Goal: Task Accomplishment & Management: Use online tool/utility

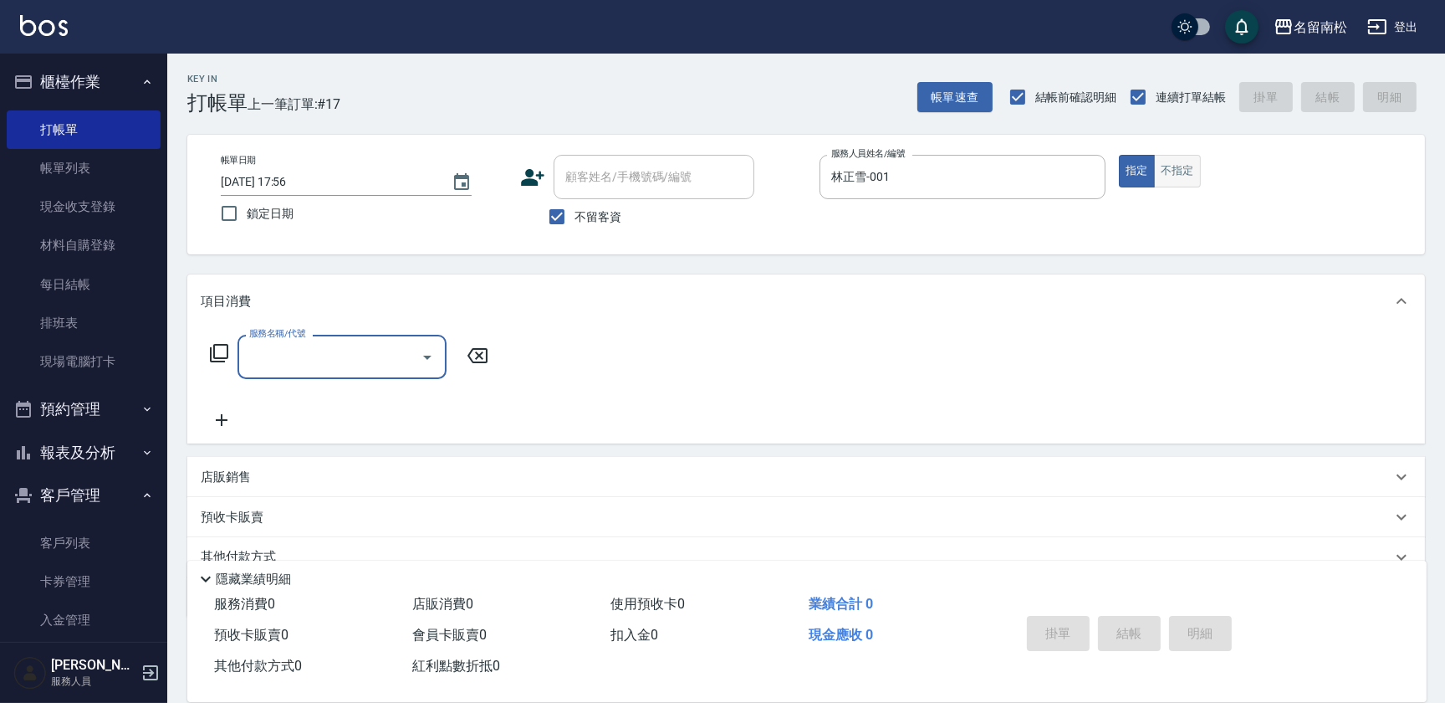
click at [1190, 168] on button "不指定" at bounding box center [1177, 171] width 47 height 33
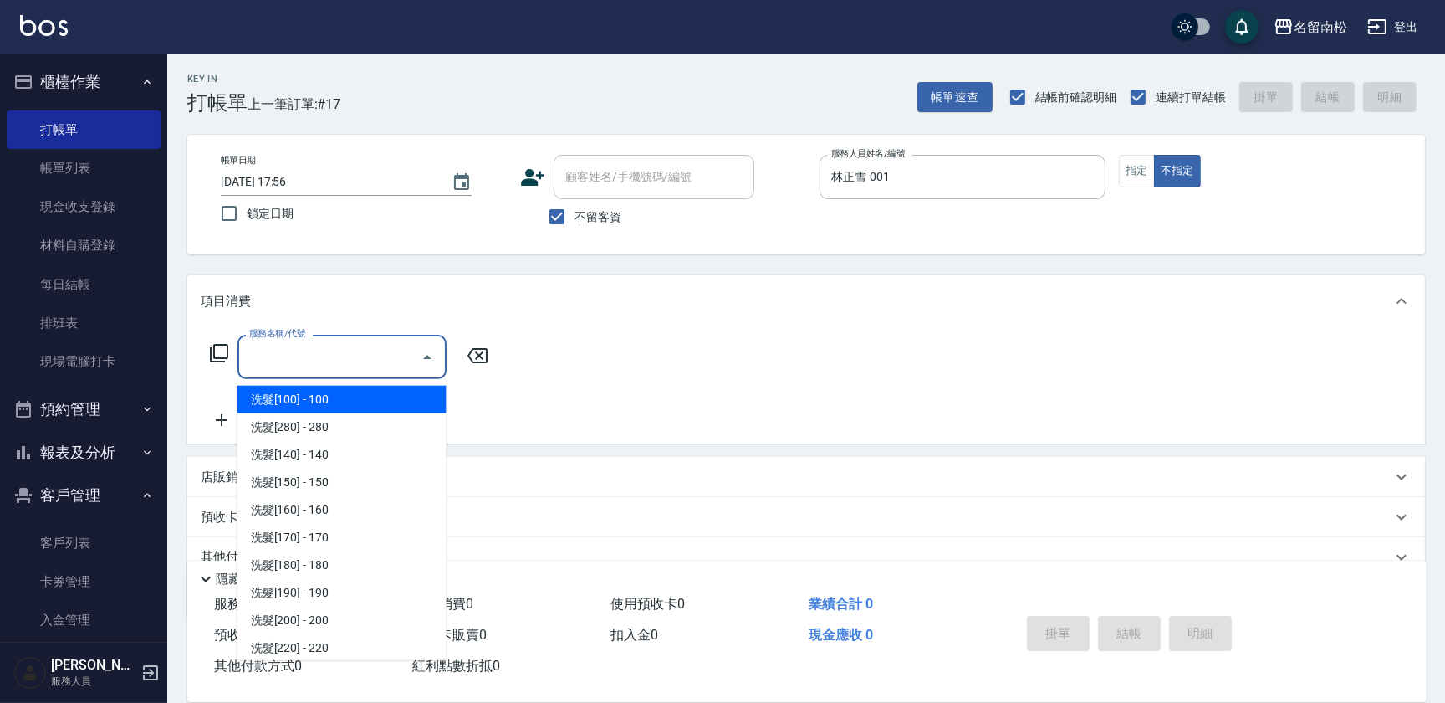
click at [309, 366] on input "服務名稱/代號" at bounding box center [329, 356] width 169 height 29
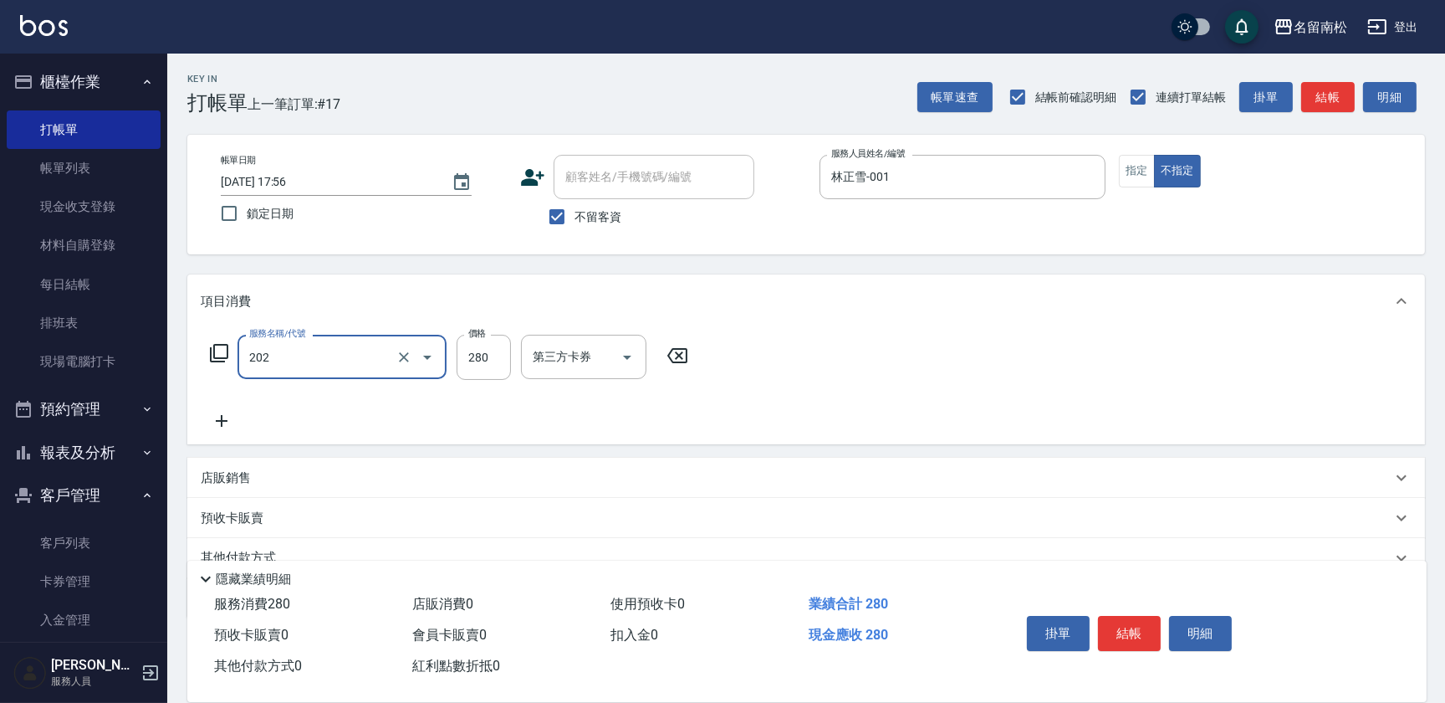
type input "洗髮[280](202)"
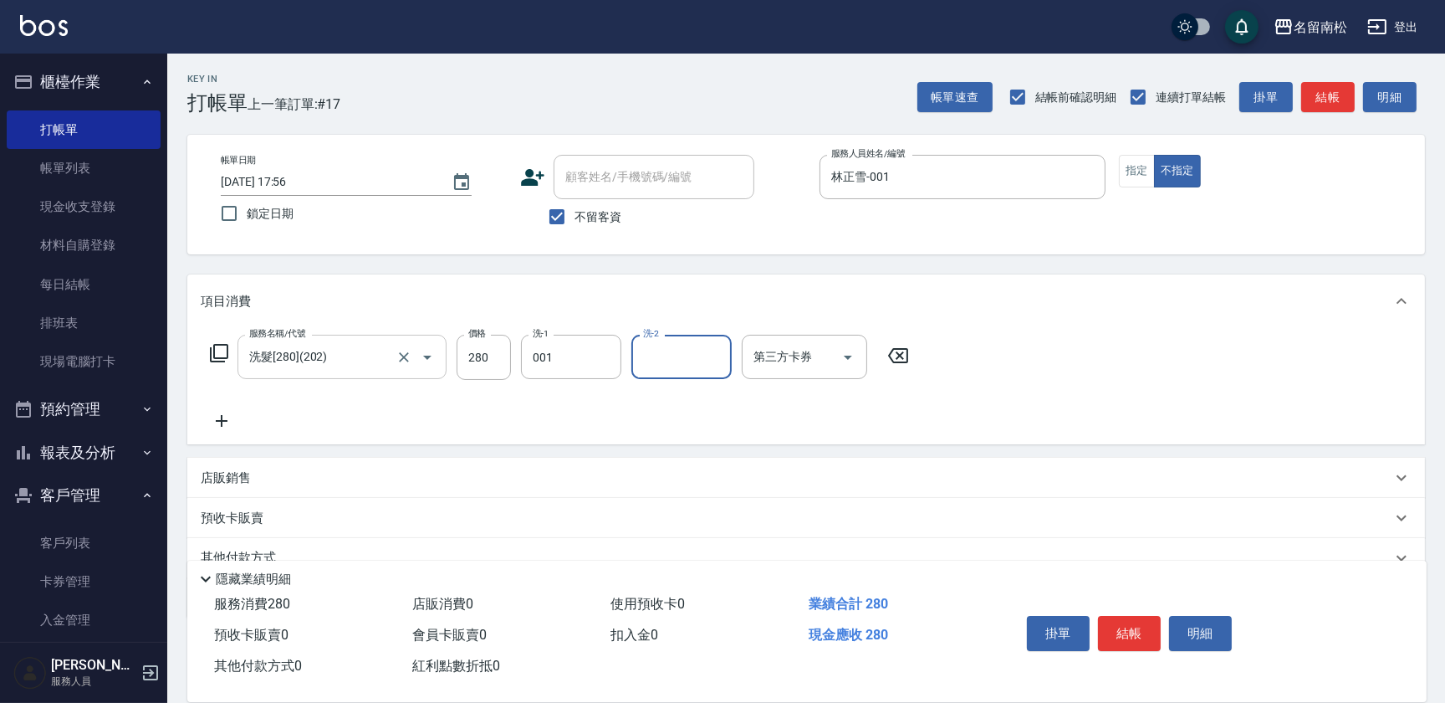
type input "林正雪-001"
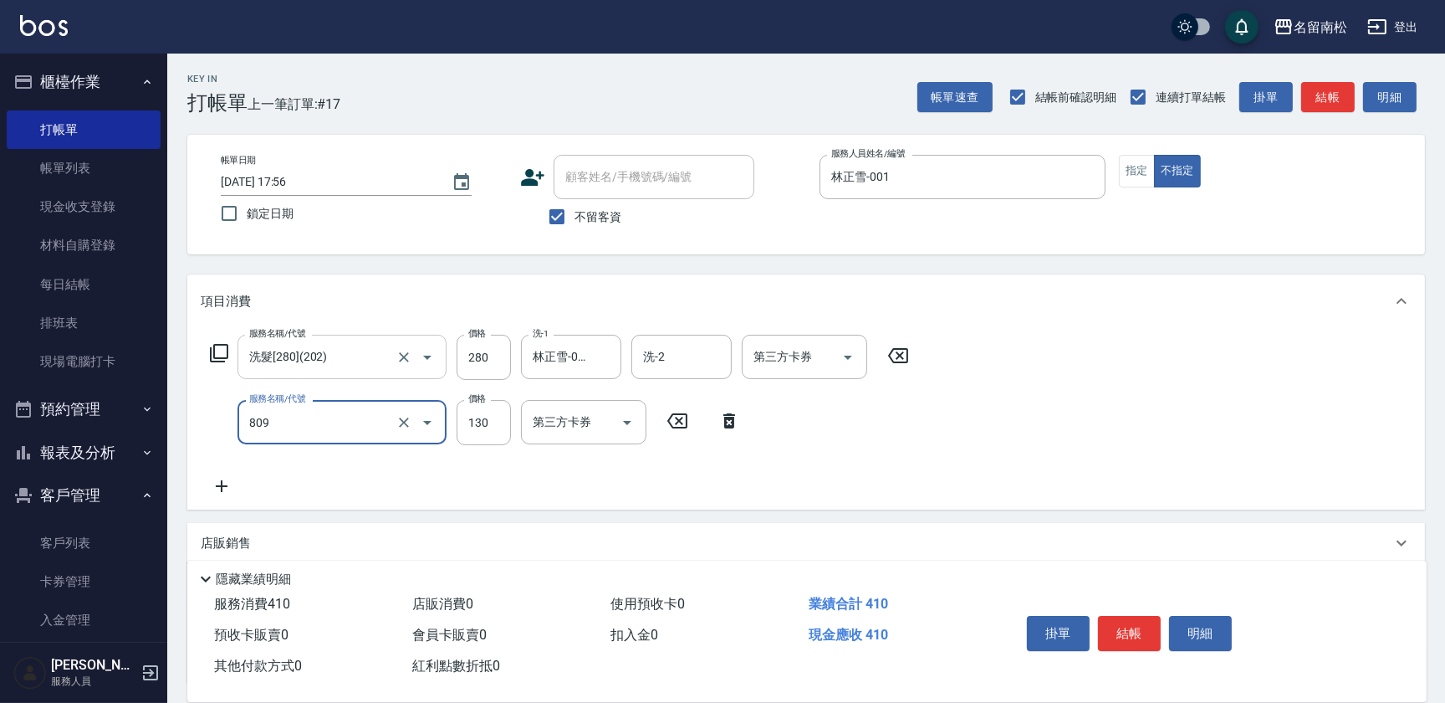
type input "單梳(809)"
type input "1"
drag, startPoint x: 278, startPoint y: 405, endPoint x: 177, endPoint y: 399, distance: 100.5
click at [177, 399] on div "Key In 打帳單 上一筆訂單:#17 帳單速查 結帳前確認明細 連續打單結帳 掛單 結帳 明細 帳單日期 [DATE] 17:56 鎖定日期 顧客姓名/手…" at bounding box center [806, 447] width 1278 height 787
type input "吹捲(803)"
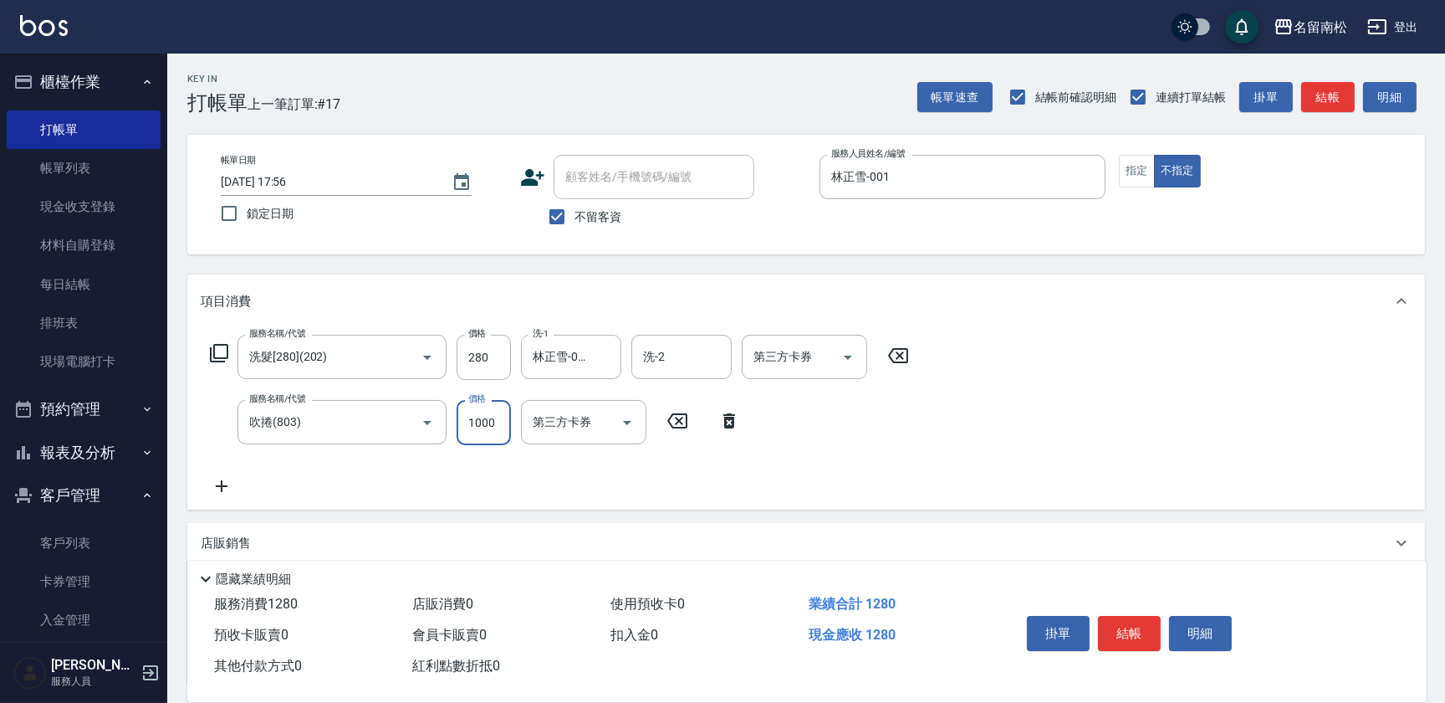
type input "1000"
drag, startPoint x: 322, startPoint y: 419, endPoint x: 118, endPoint y: 408, distance: 204.4
click at [116, 410] on div "名留南松 登出 櫃檯作業 打帳單 帳單列表 現金收支登錄 材料自購登錄 每日結帳 排班表 現場電腦打卡 預約管理 預約管理 單日預約紀錄 單週預約紀錄 報表及…" at bounding box center [722, 420] width 1445 height 841
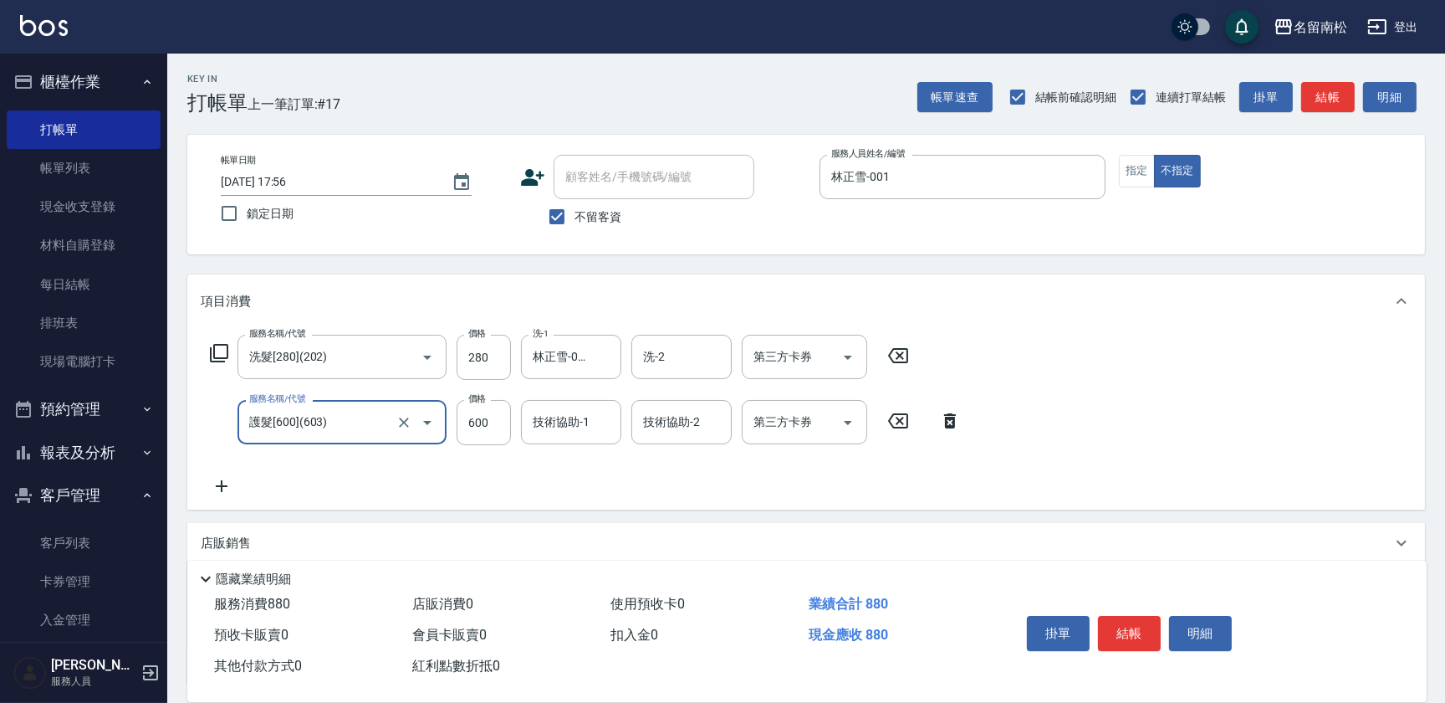
drag, startPoint x: 357, startPoint y: 423, endPoint x: -3, endPoint y: 418, distance: 360.5
click at [0, 418] on html "名留南松 登出 櫃檯作業 打帳單 帳單列表 現金收支登錄 材料自購登錄 每日結帳 排班表 現場電腦打卡 預約管理 預約管理 單日預約紀錄 單週預約紀錄 報表及…" at bounding box center [722, 420] width 1445 height 841
type input "9"
type input "吹捲(803)"
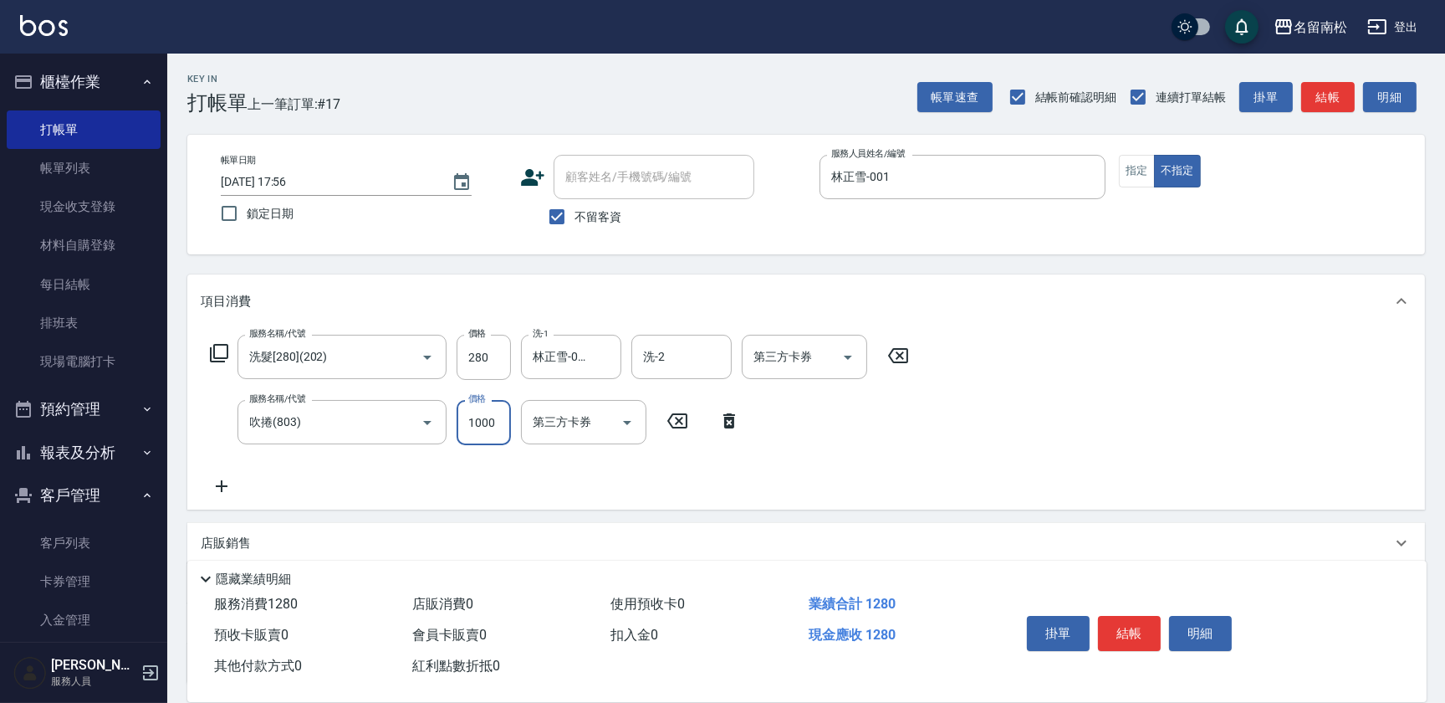
type input "1000"
drag, startPoint x: 318, startPoint y: 420, endPoint x: 151, endPoint y: 437, distance: 167.4
click at [151, 437] on div "名留南松 登出 櫃檯作業 打帳單 帳單列表 現金收支登錄 材料自購登錄 每日結帳 排班表 現場電腦打卡 預約管理 預約管理 單日預約紀錄 單週預約紀錄 報表及…" at bounding box center [722, 420] width 1445 height 841
type input "吹捲(803)"
type input "100"
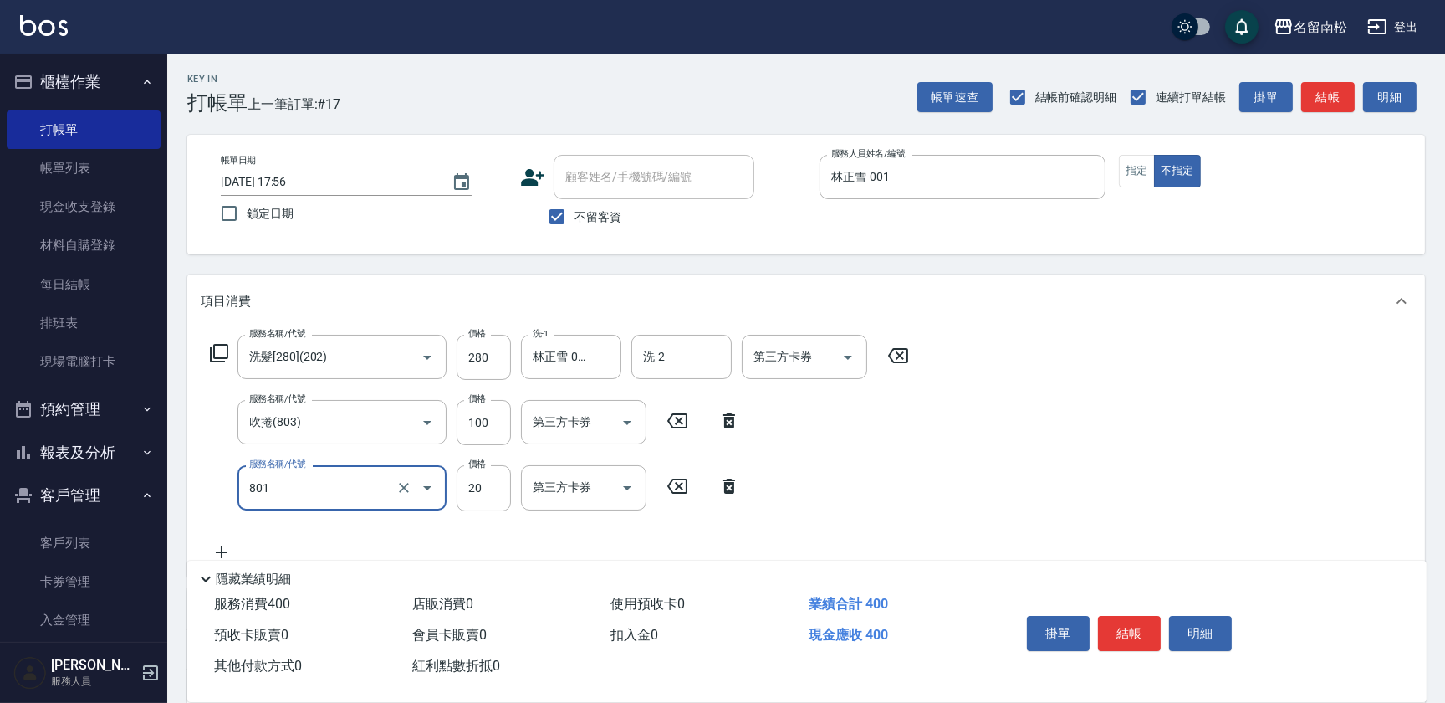
type input "潤絲(801)"
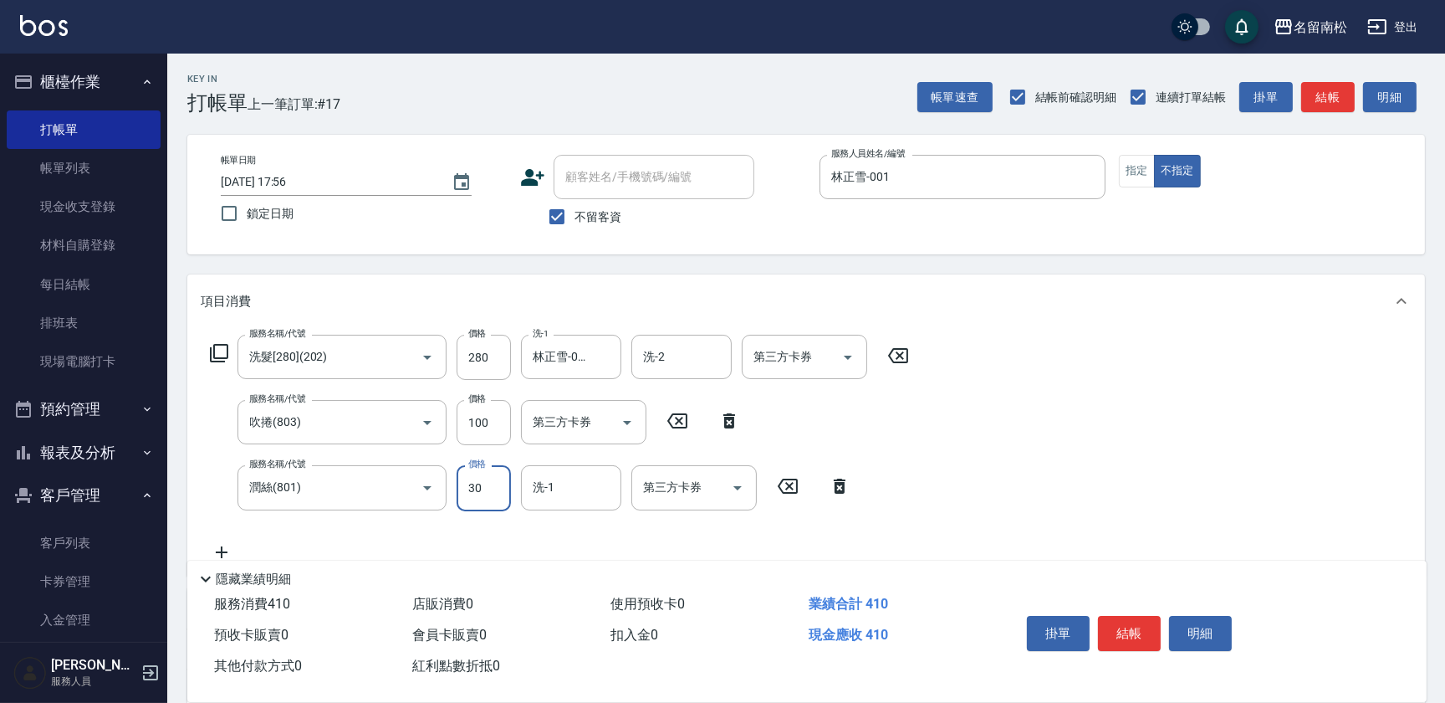
type input "30"
type input "林正雪-001"
click at [839, 490] on icon at bounding box center [840, 485] width 12 height 15
type input "潤絲(801)"
type input "30"
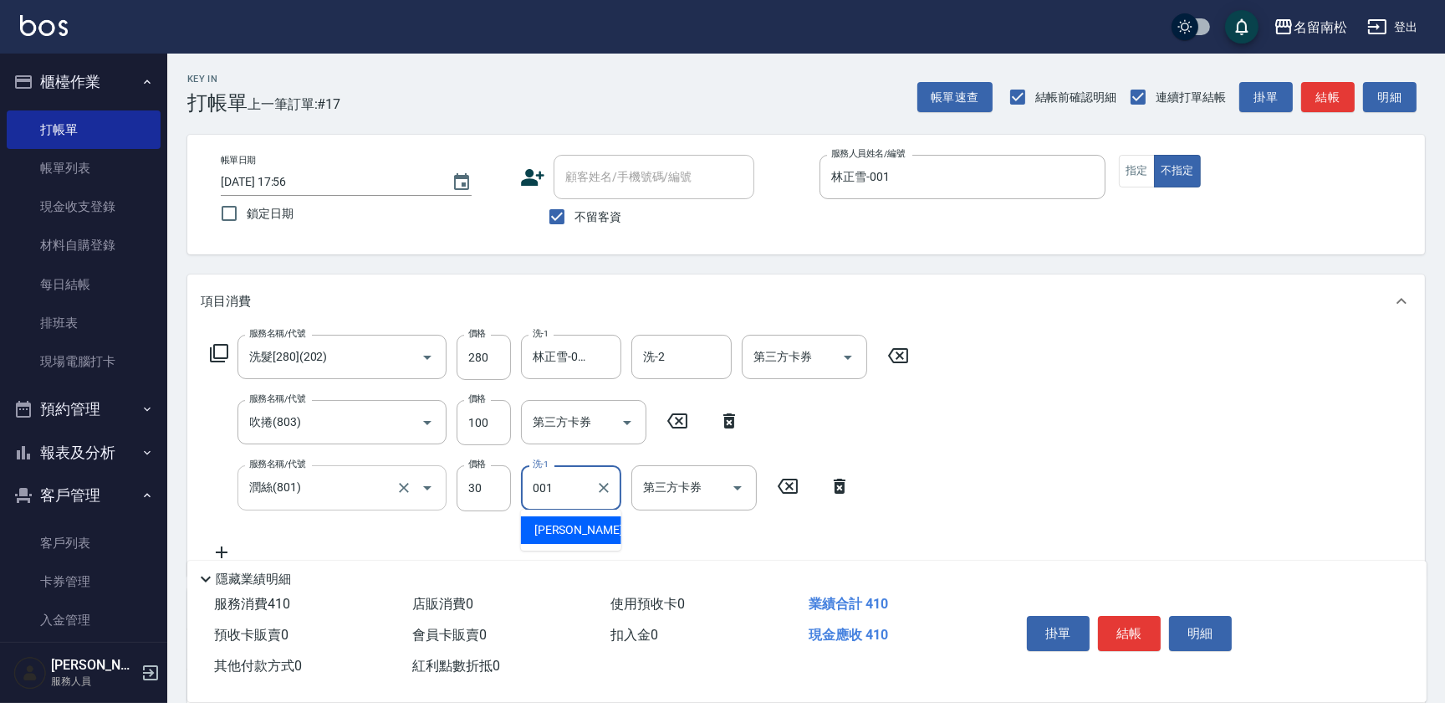
type input "林正雪-001"
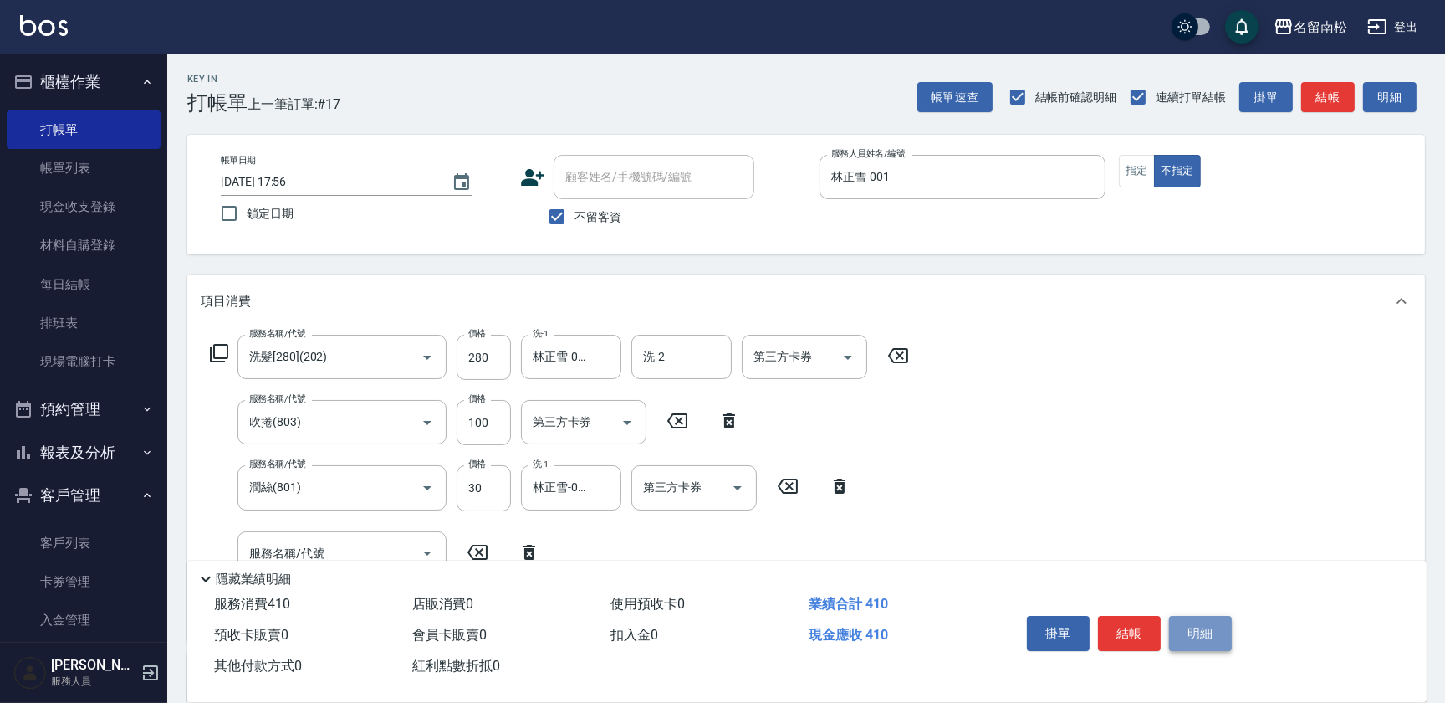
click at [1183, 629] on button "明細" at bounding box center [1200, 633] width 63 height 35
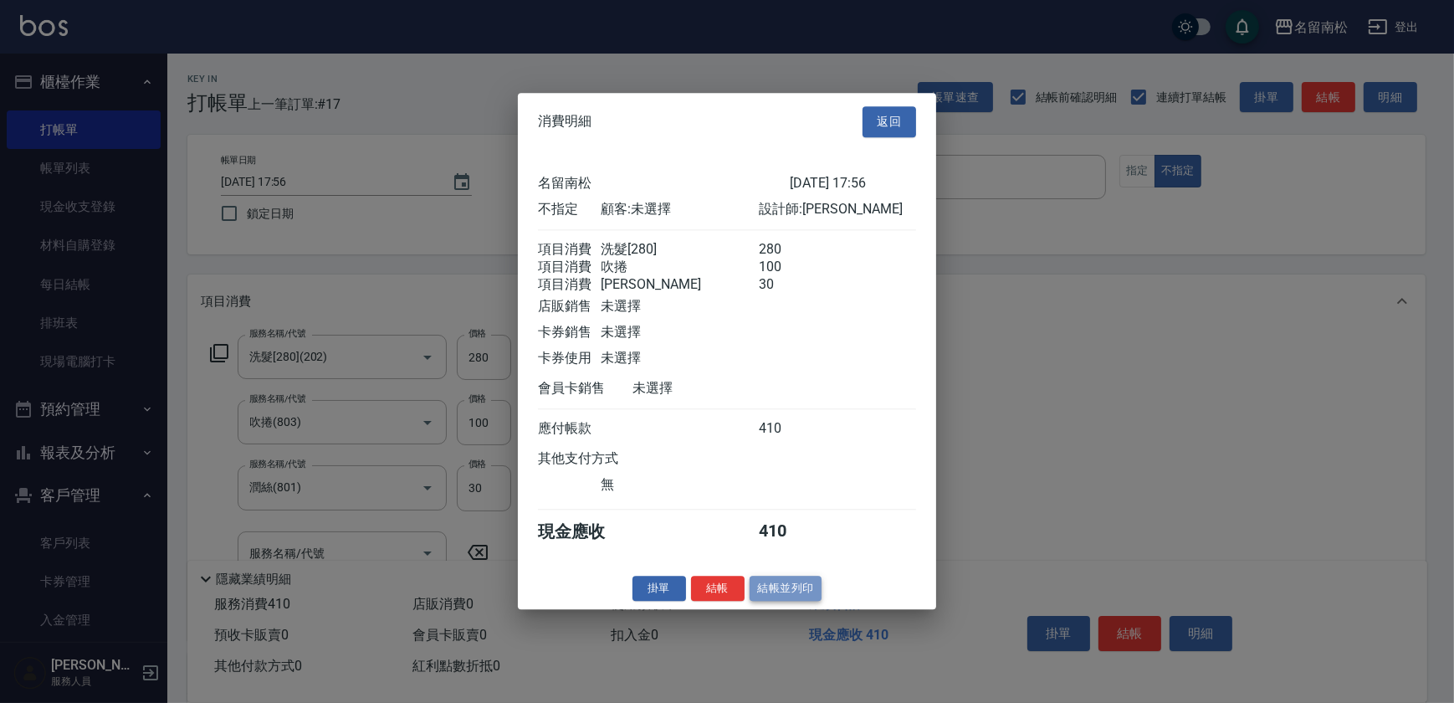
click at [780, 598] on button "結帳並列印" at bounding box center [785, 588] width 73 height 26
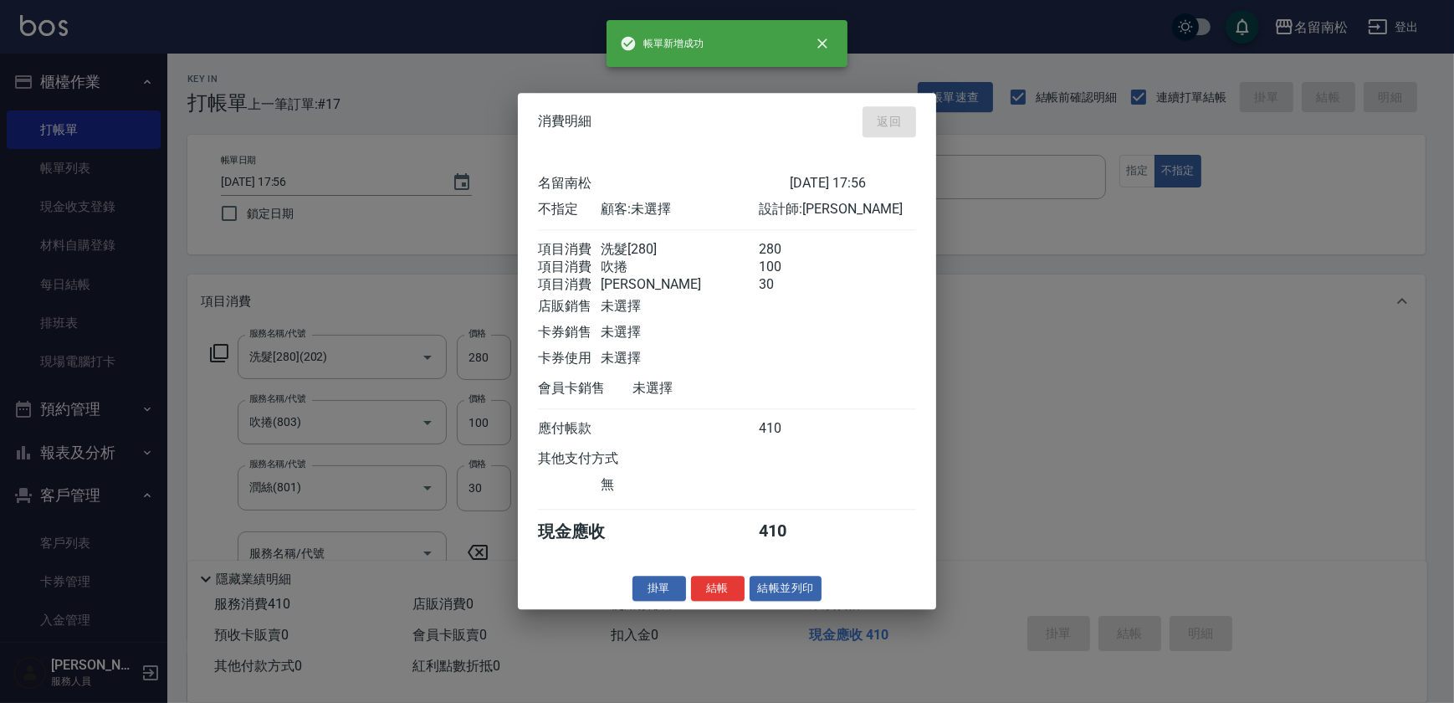
type input "[DATE] 18:36"
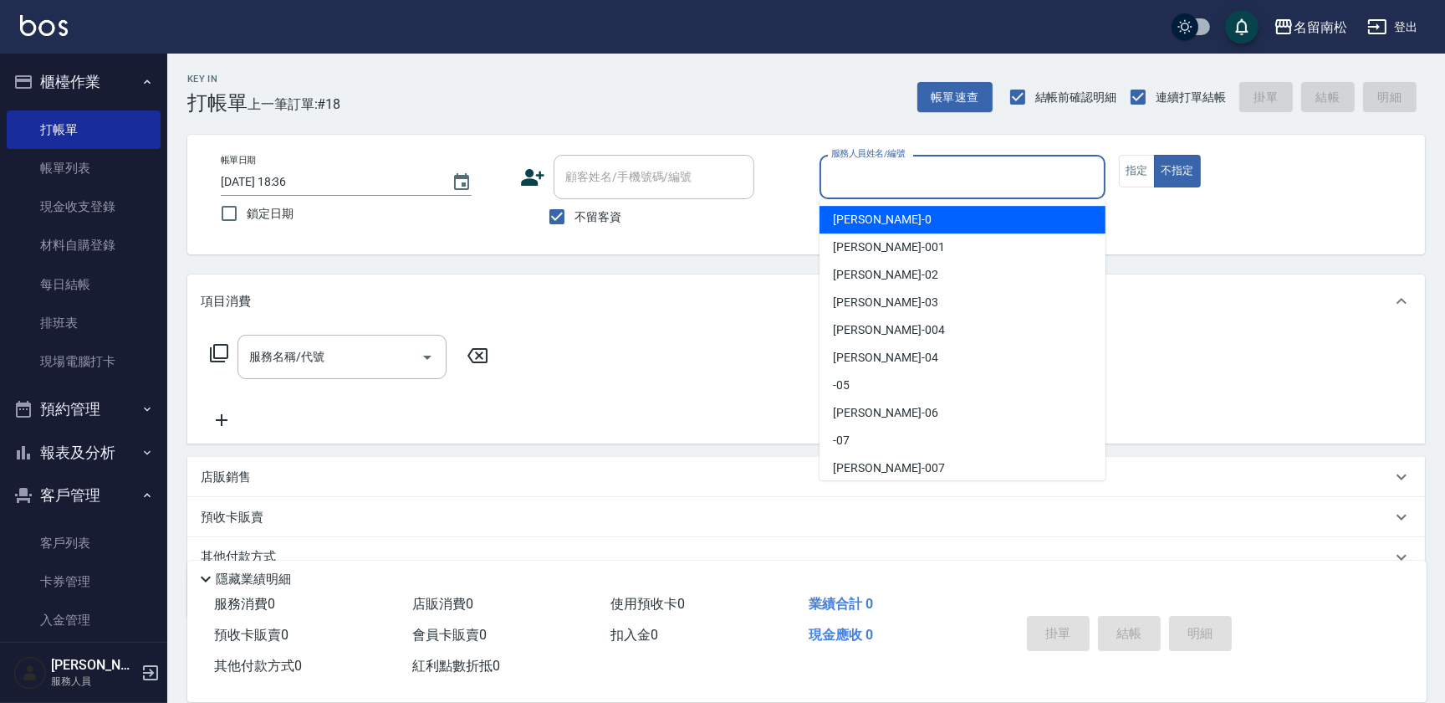
click at [968, 176] on input "服務人員姓名/編號" at bounding box center [962, 176] width 271 height 29
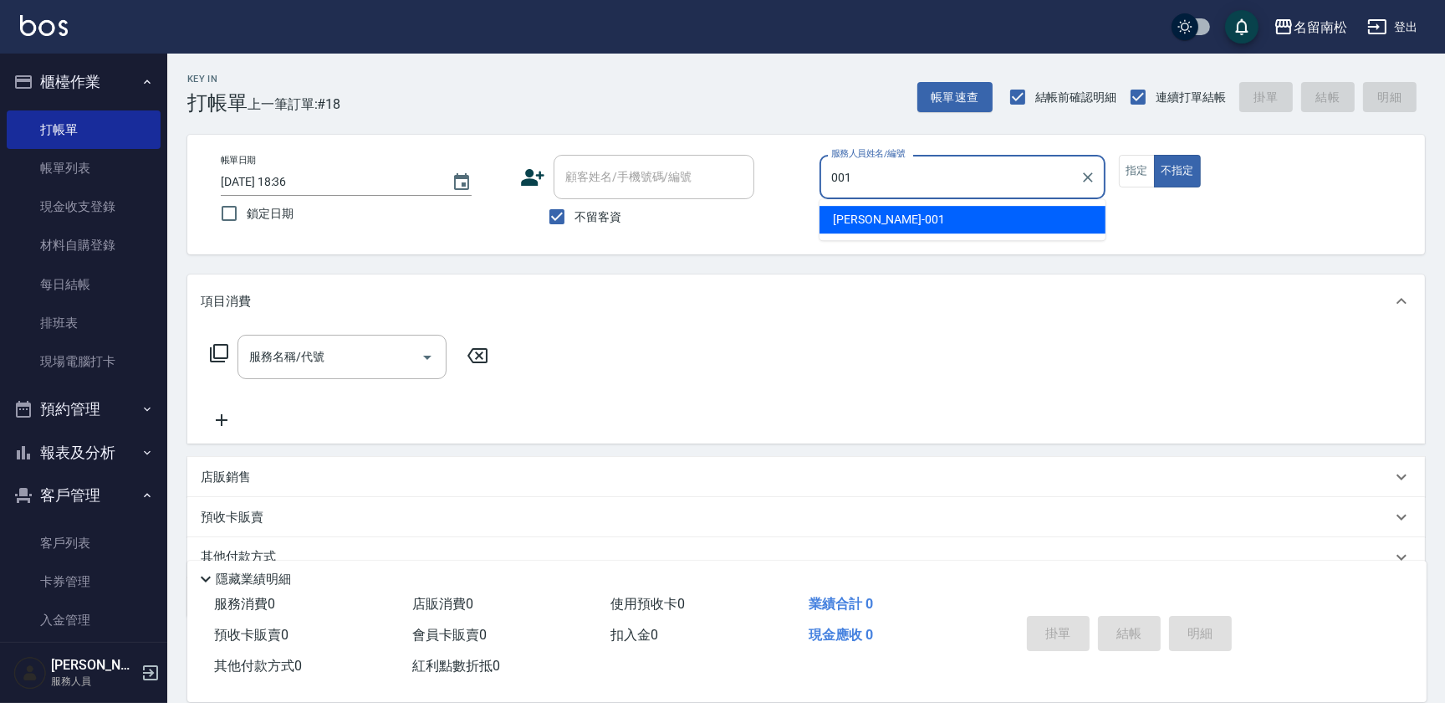
type input "林正雪-001"
type button "false"
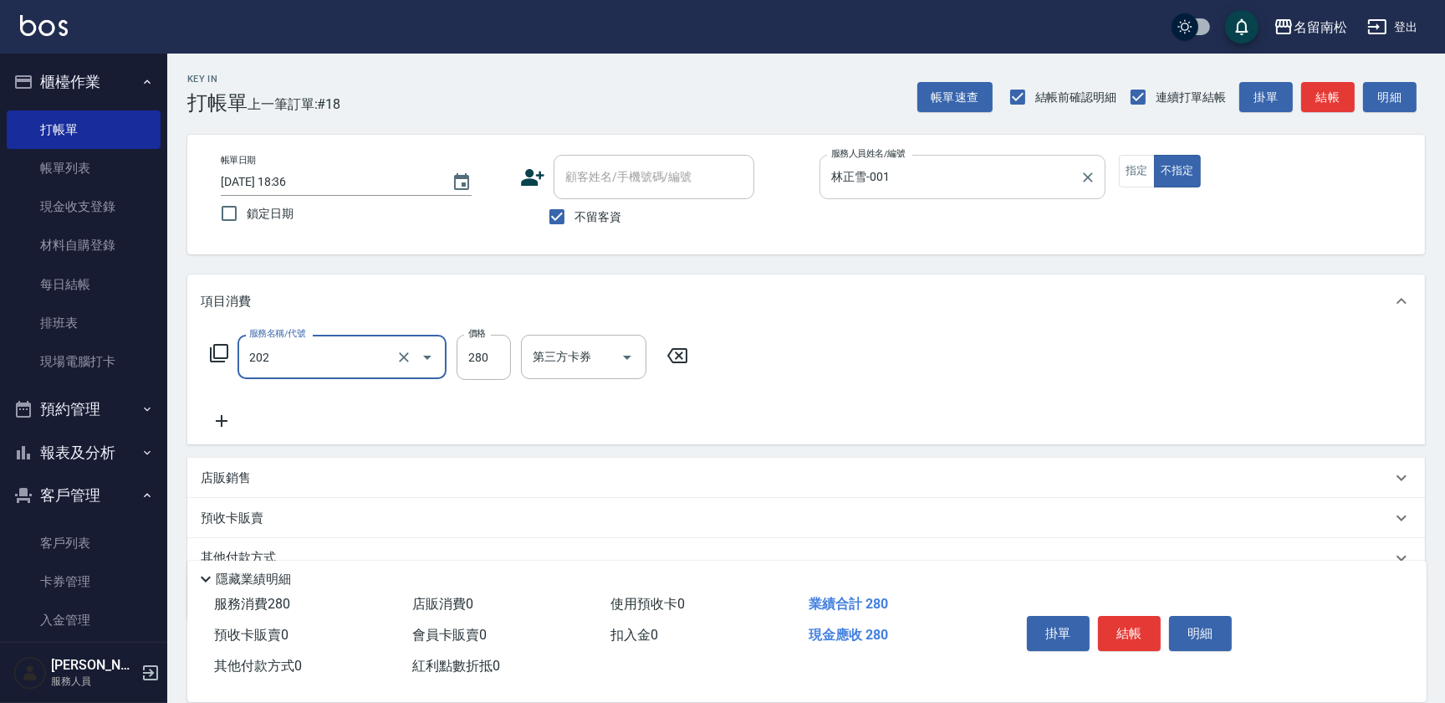
type input "洗髮[280](202)"
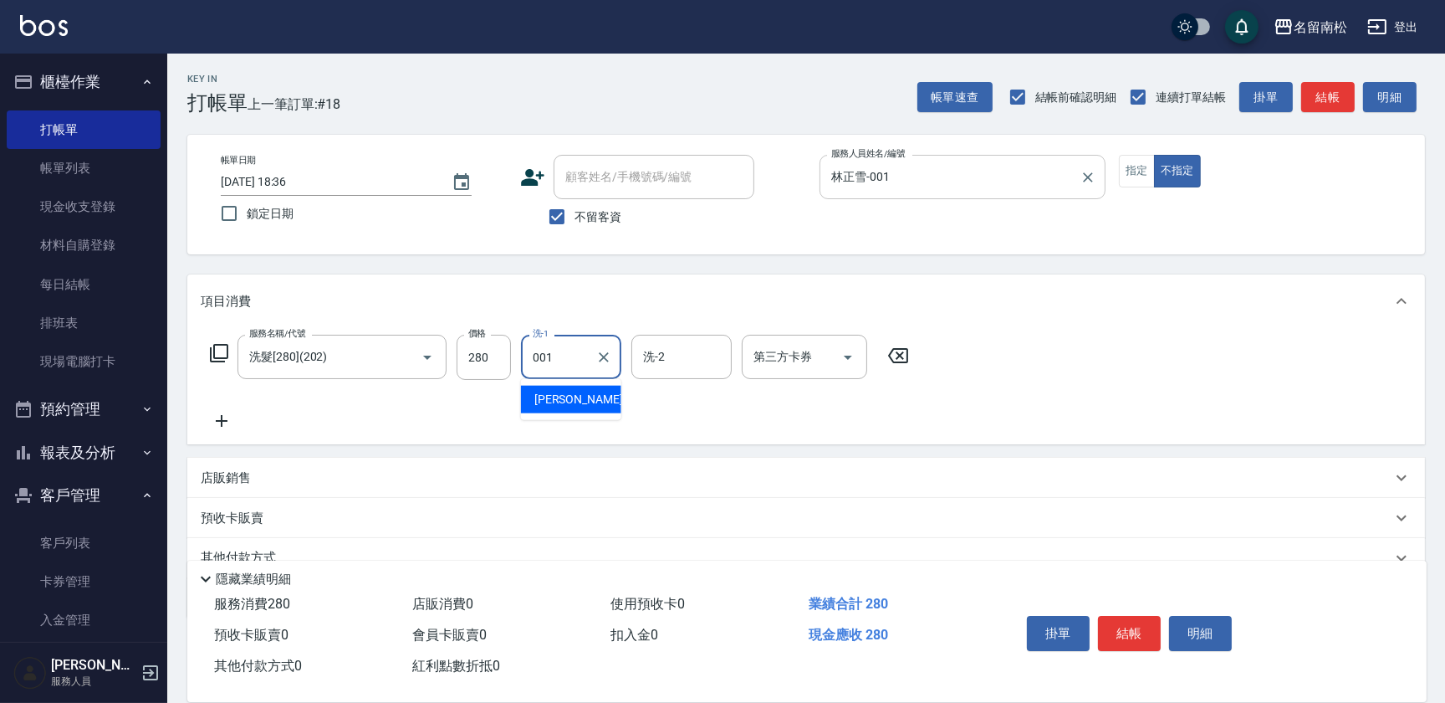
type input "林正雪-001"
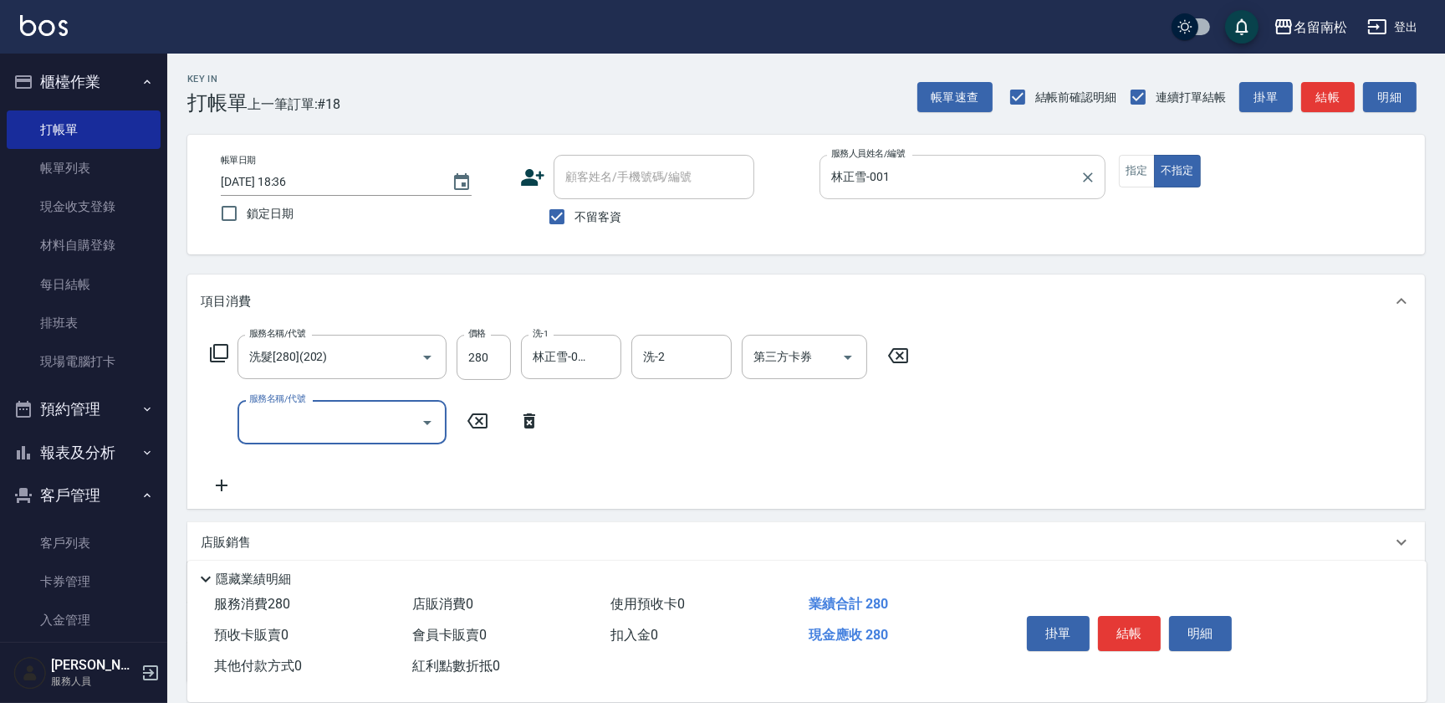
type input "/"
type input "潤絲(801)"
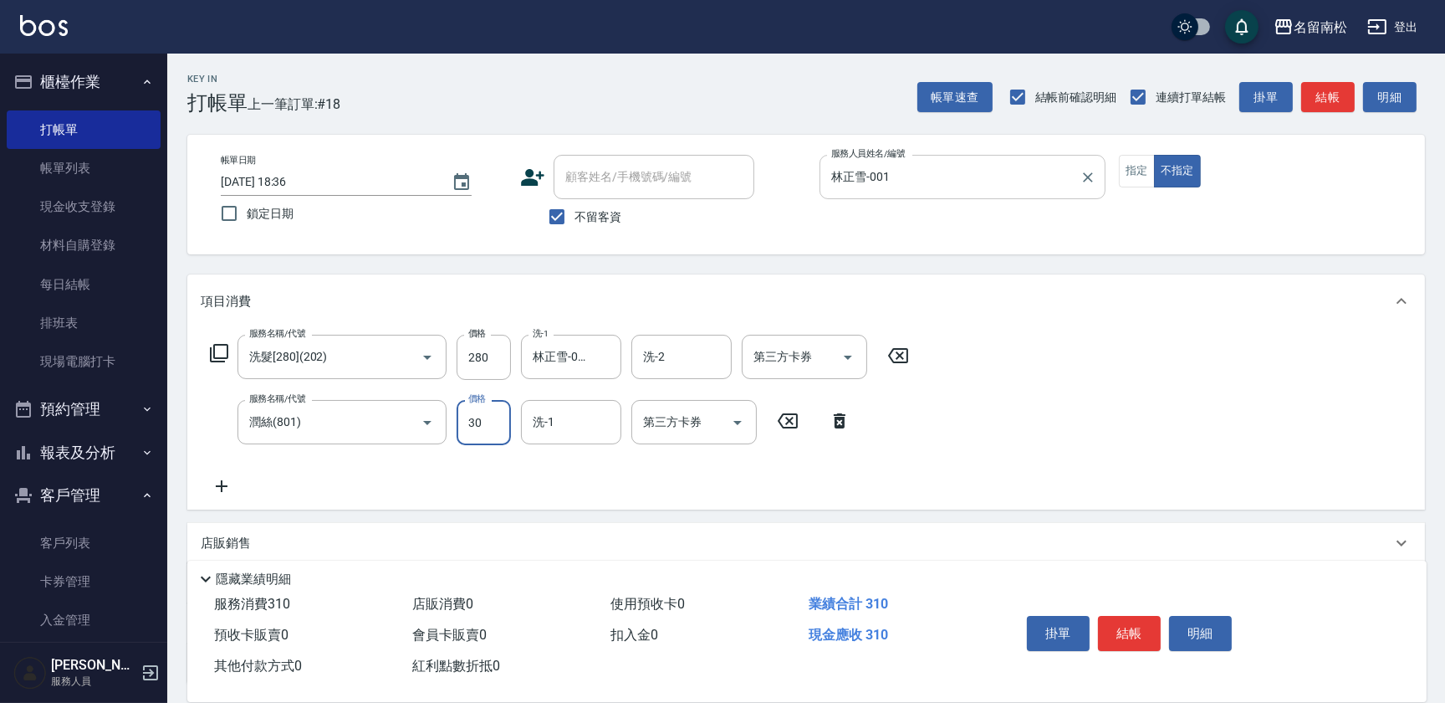
type input "30"
type input "林正雪-001"
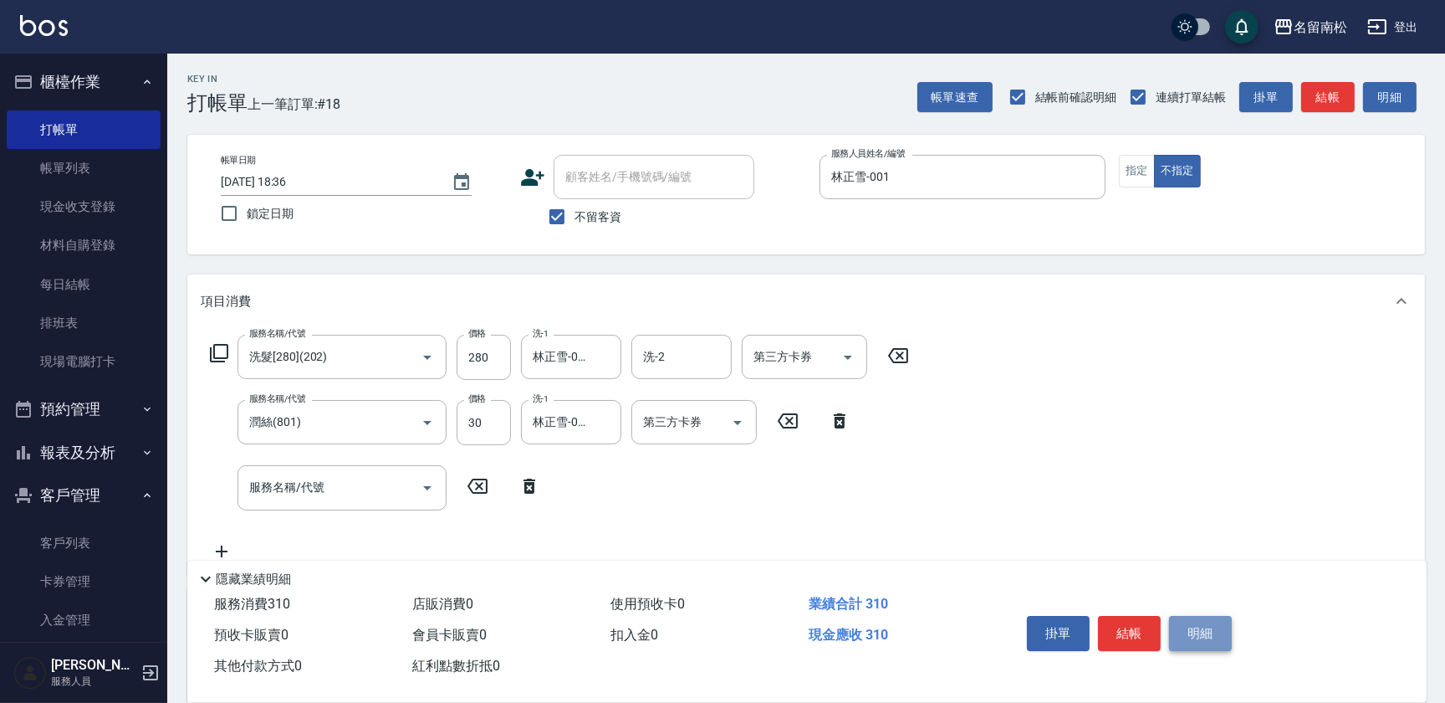
click at [1198, 640] on button "明細" at bounding box center [1200, 633] width 63 height 35
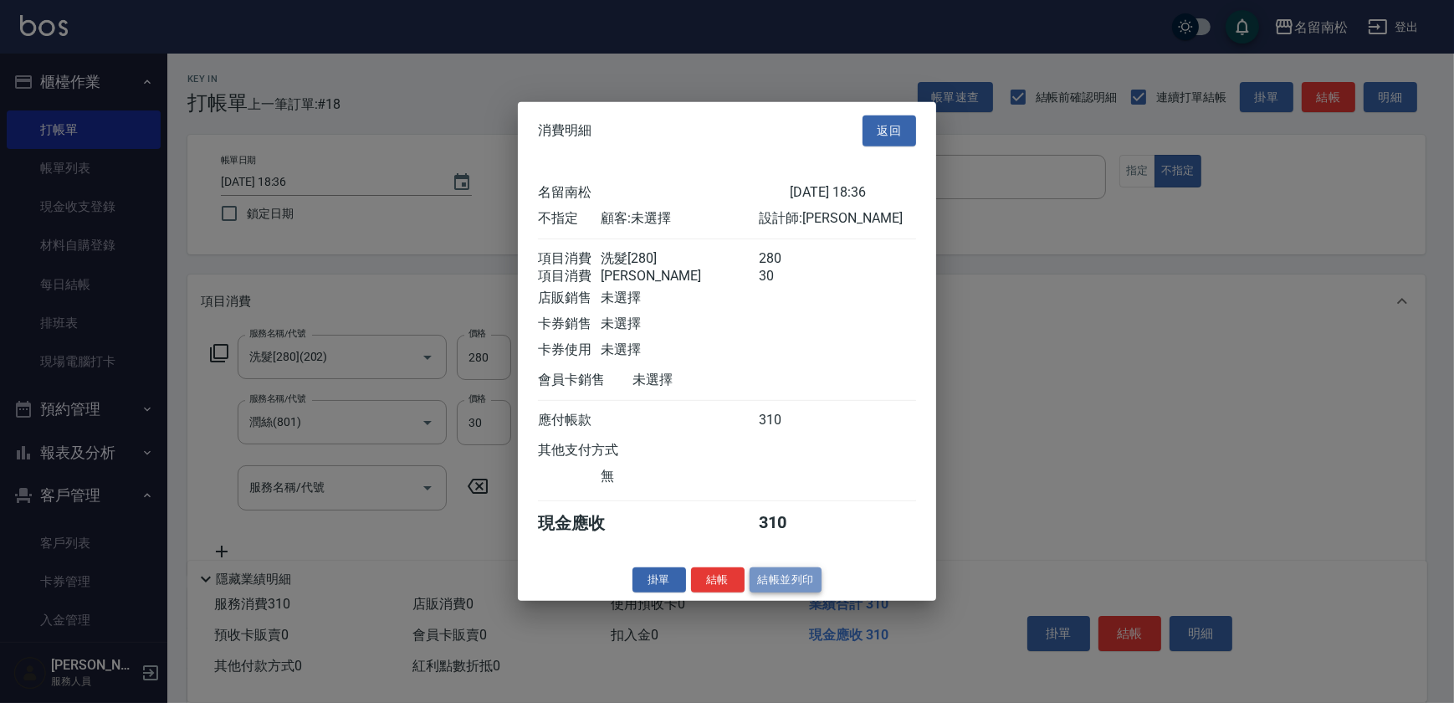
click at [772, 592] on button "結帳並列印" at bounding box center [785, 579] width 73 height 26
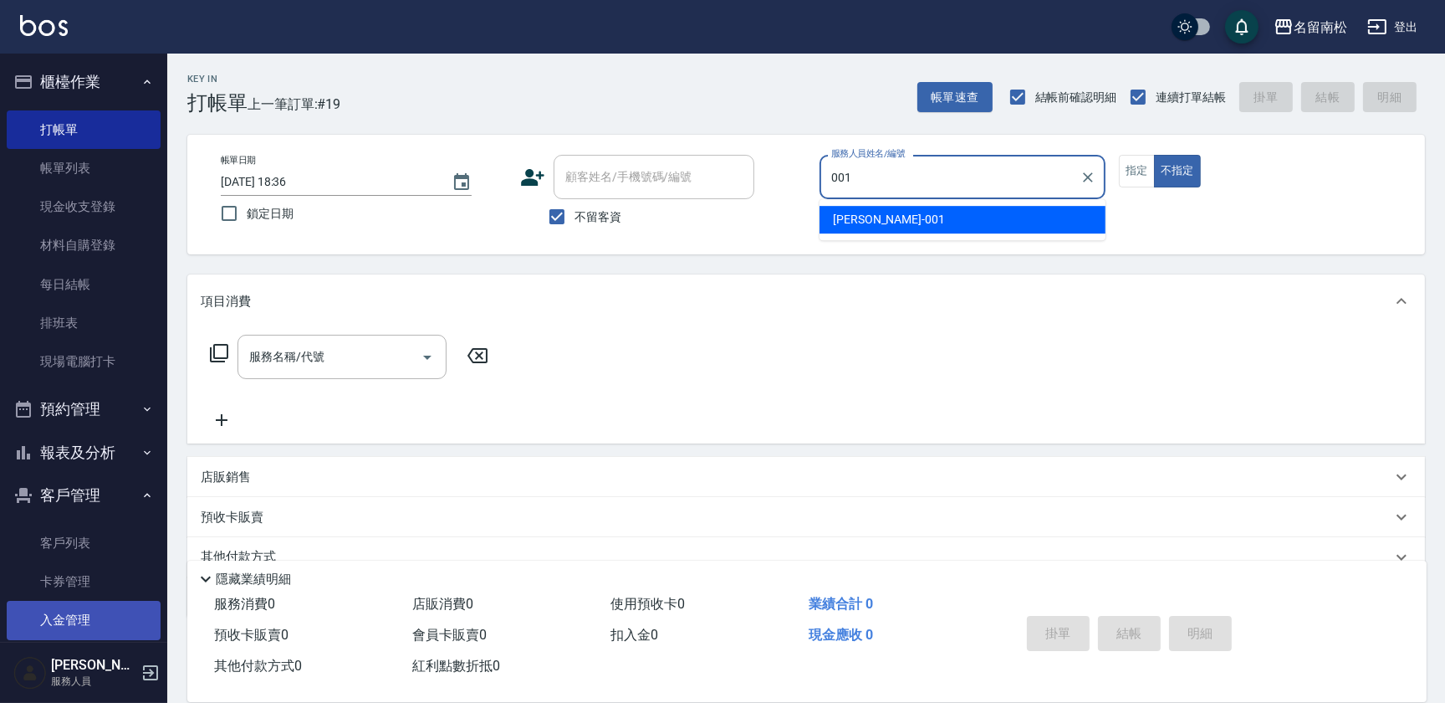
type input "林正雪-001"
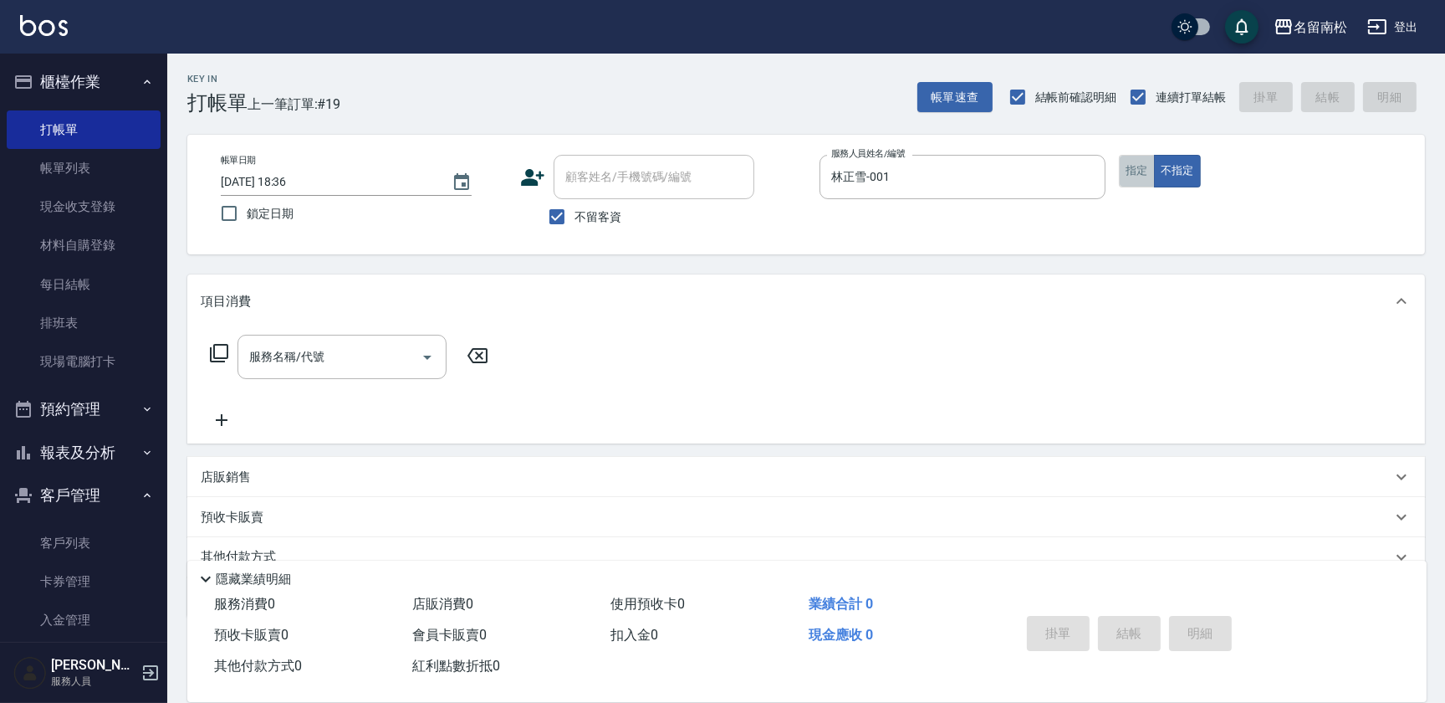
click at [1145, 181] on button "指定" at bounding box center [1137, 171] width 36 height 33
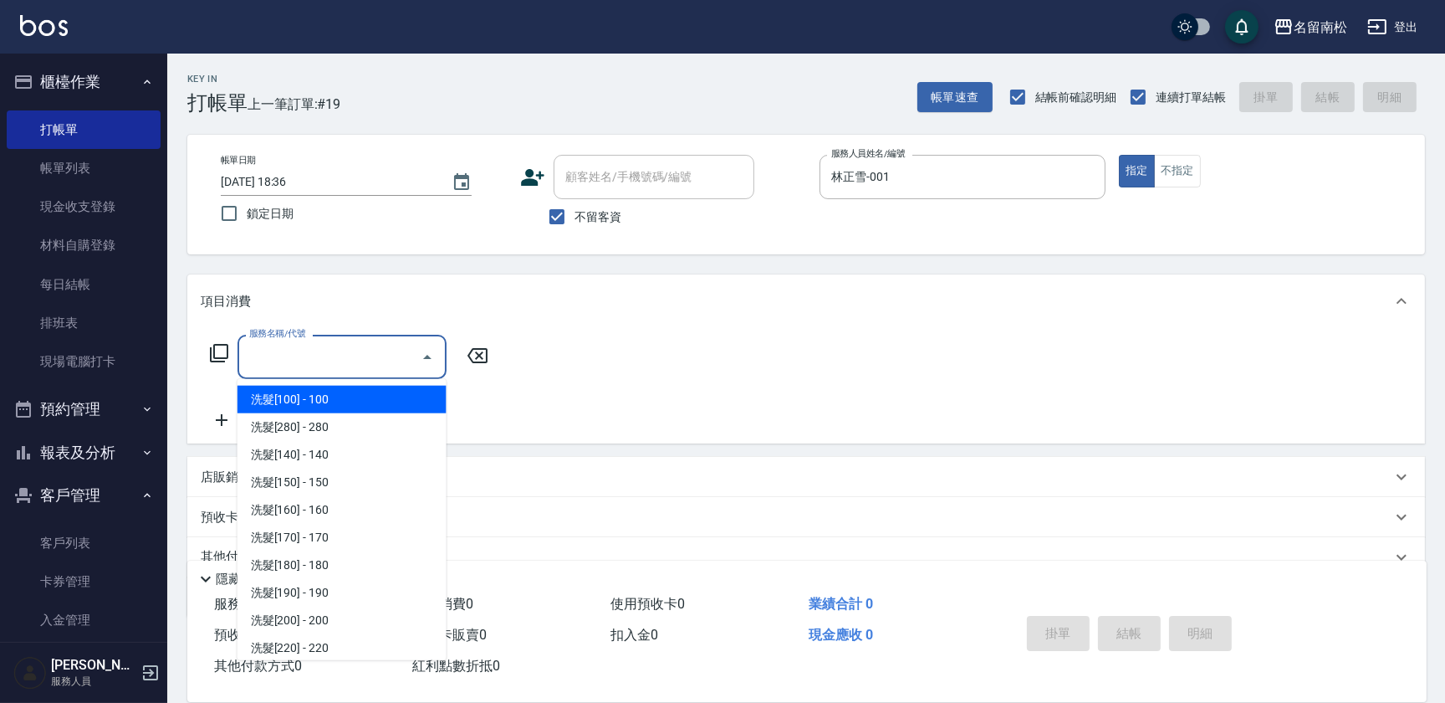
click at [255, 359] on input "服務名稱/代號" at bounding box center [329, 356] width 169 height 29
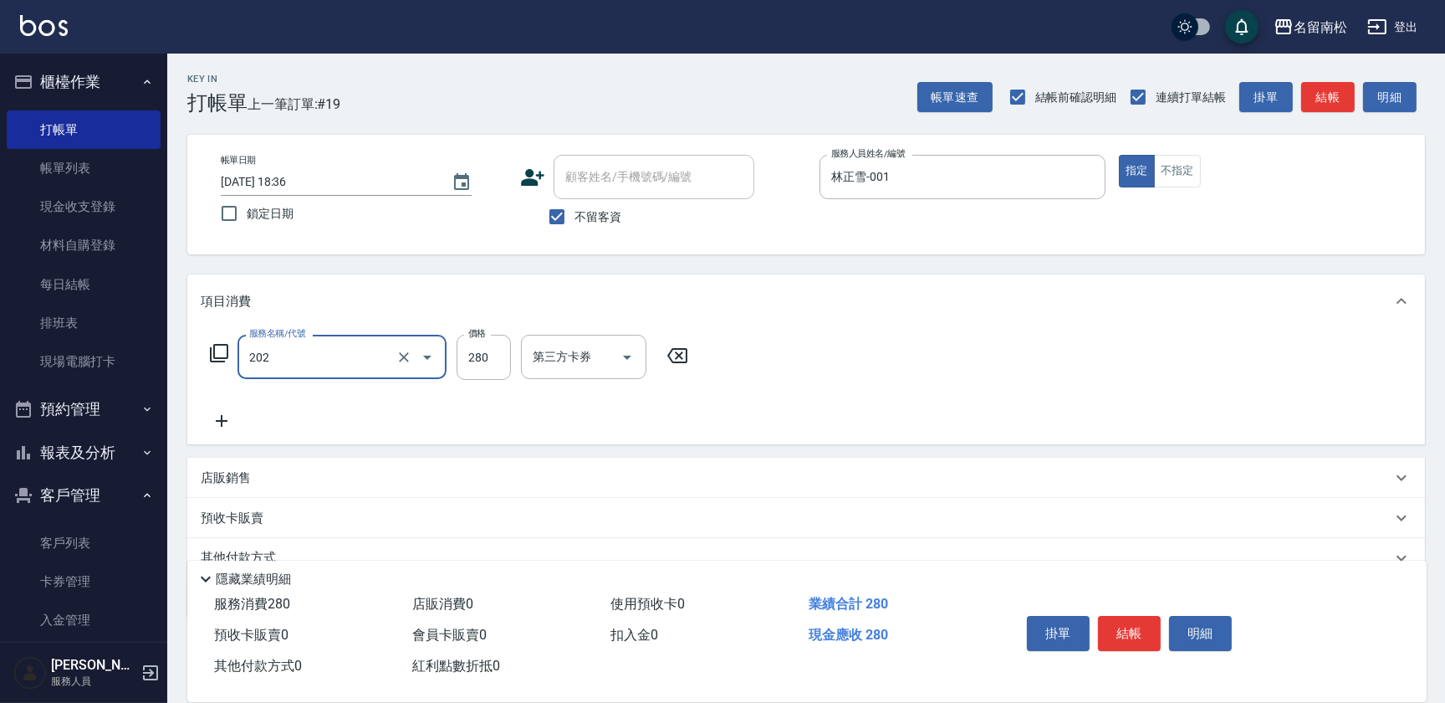
type input "洗髮[280](202)"
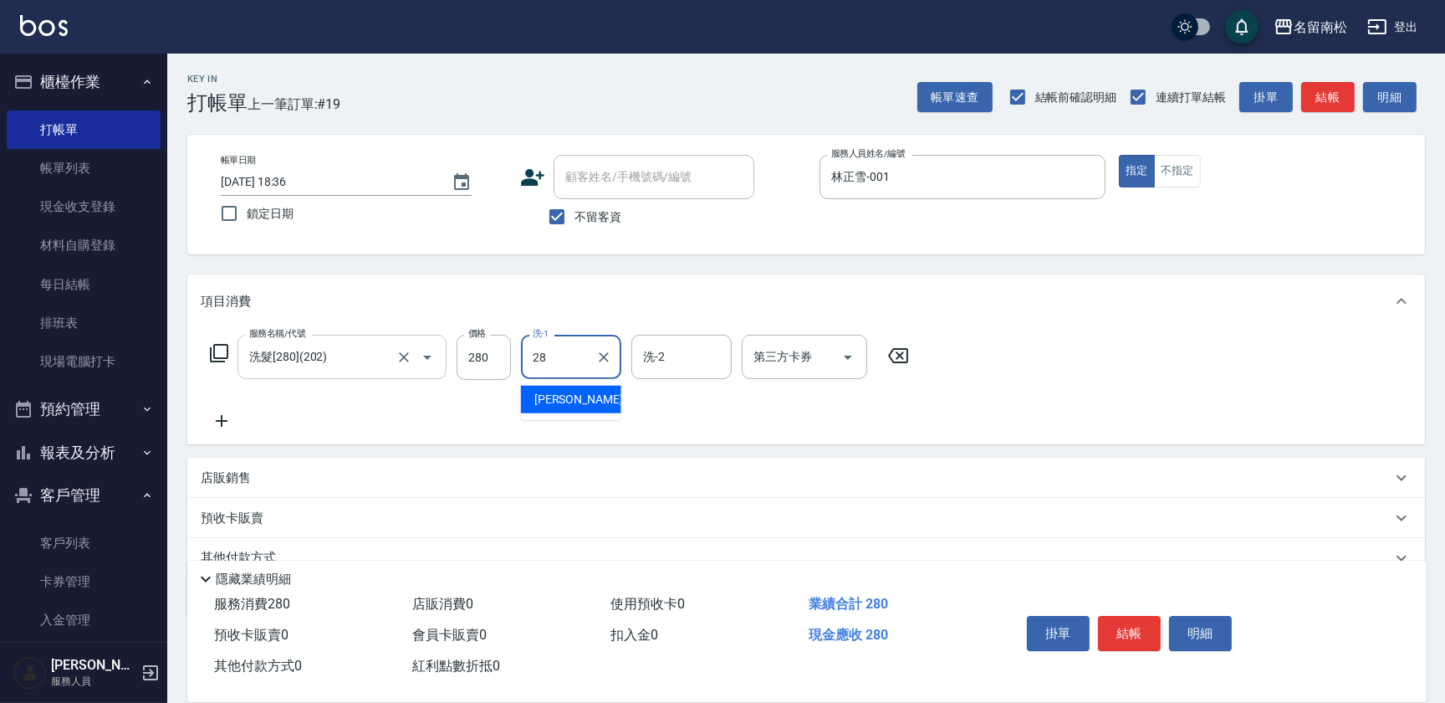
type input "[PERSON_NAME]-28"
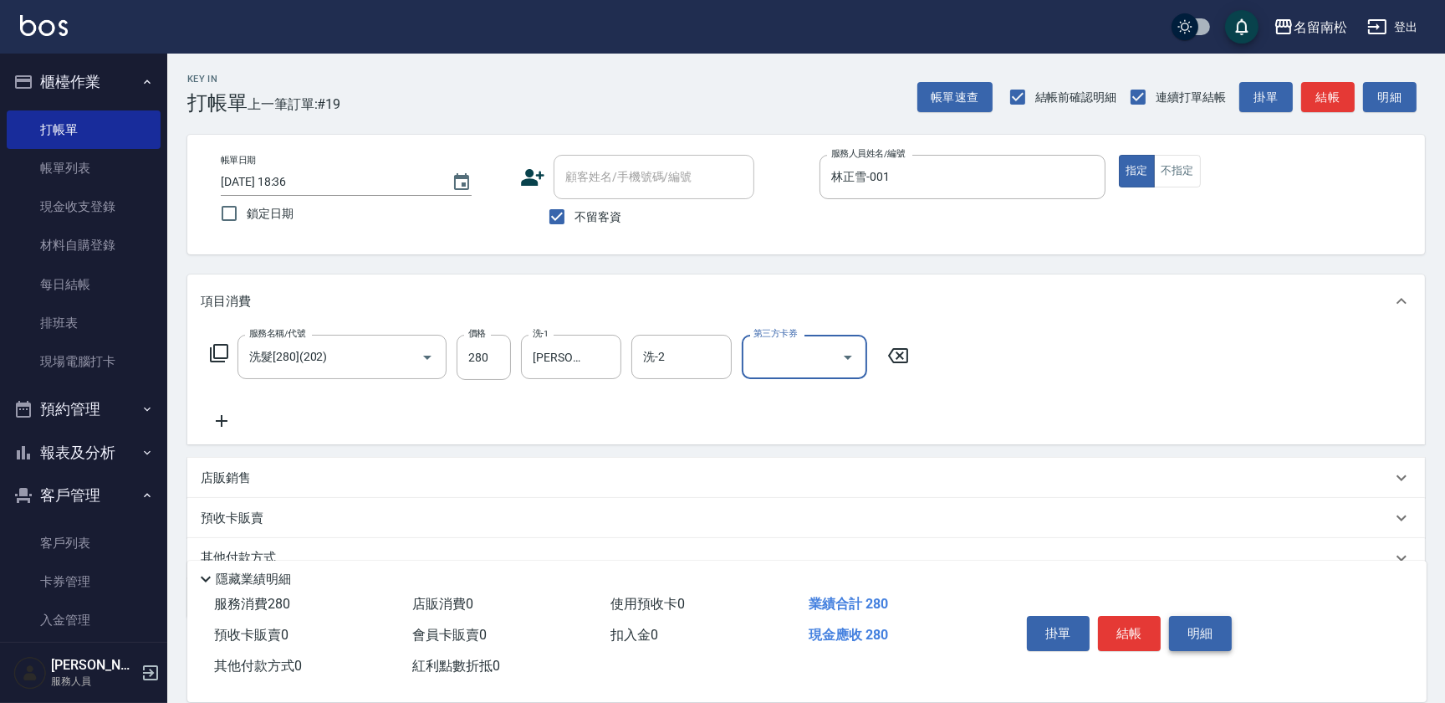
click at [1195, 631] on button "明細" at bounding box center [1200, 633] width 63 height 35
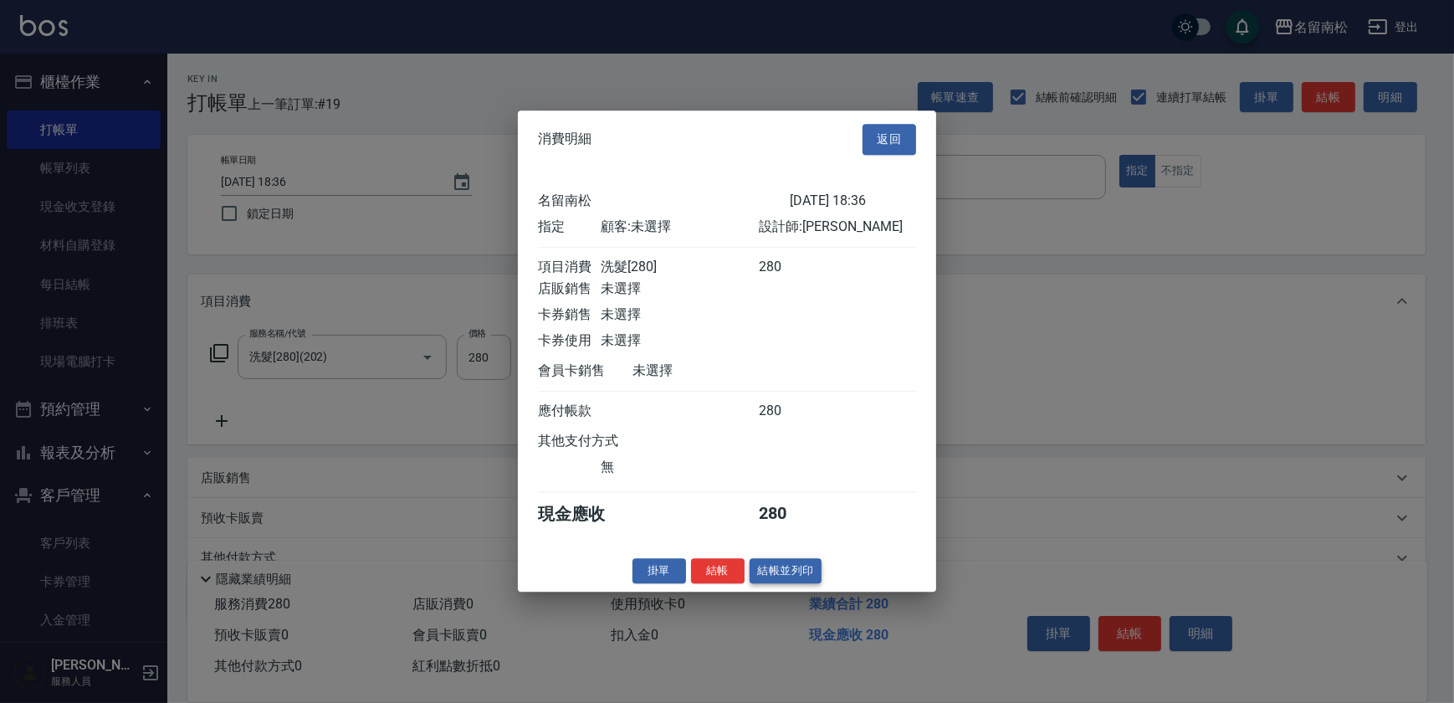
click at [792, 570] on button "結帳並列印" at bounding box center [785, 571] width 73 height 26
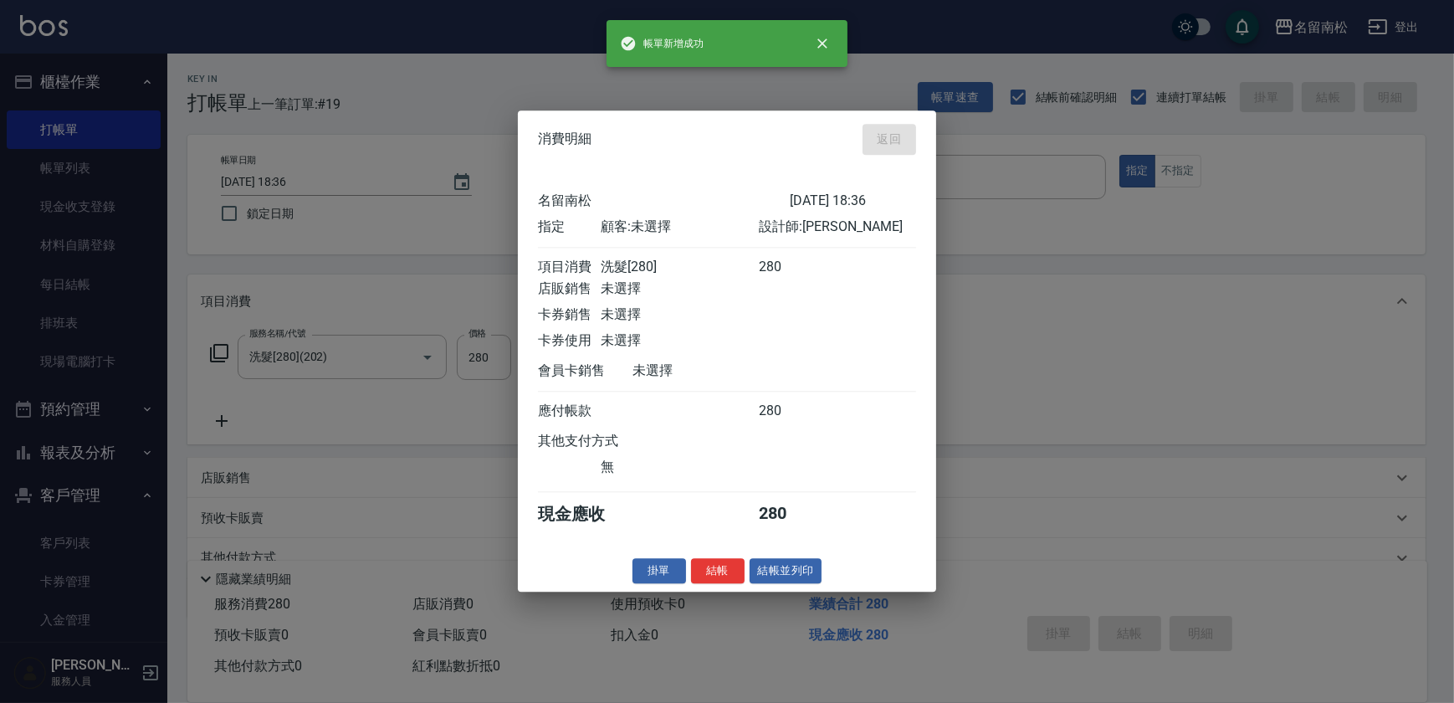
type input "[DATE] 18:37"
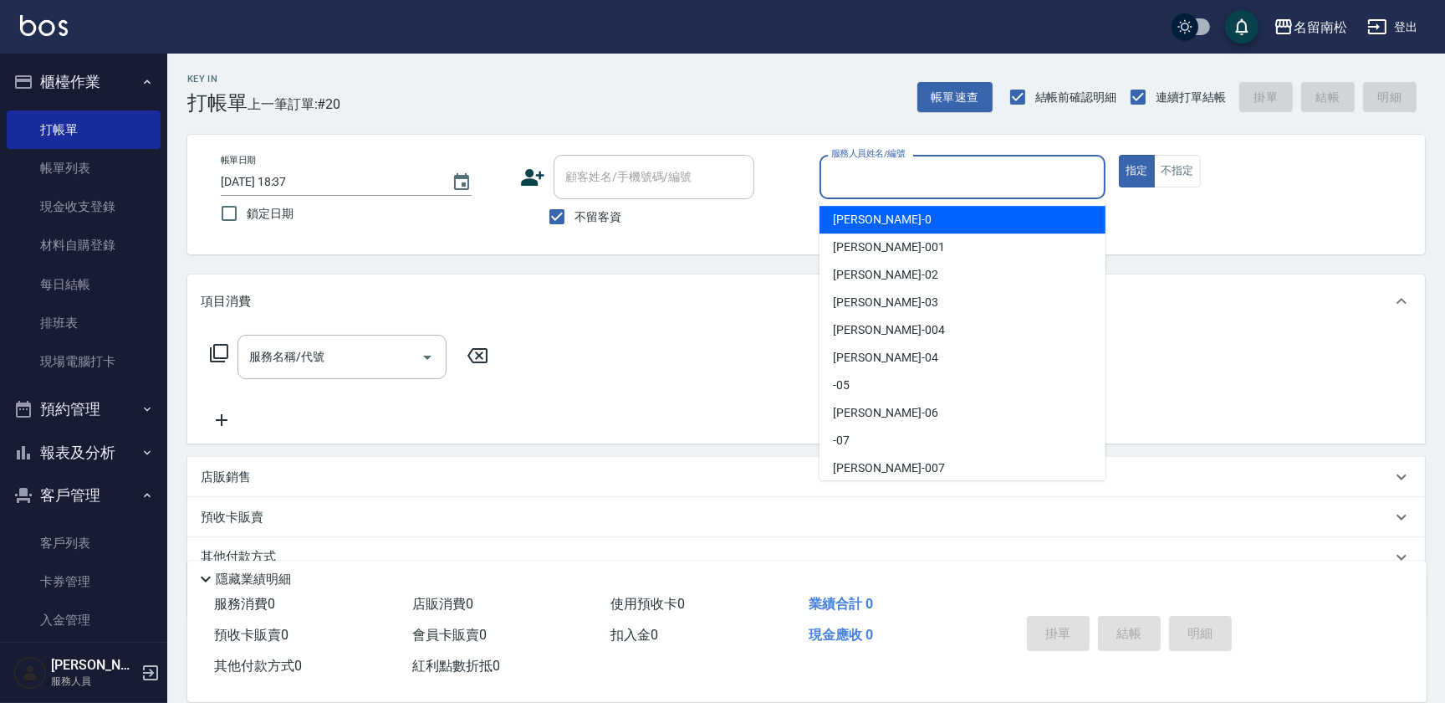
click at [967, 167] on input "服務人員姓名/編號" at bounding box center [962, 176] width 271 height 29
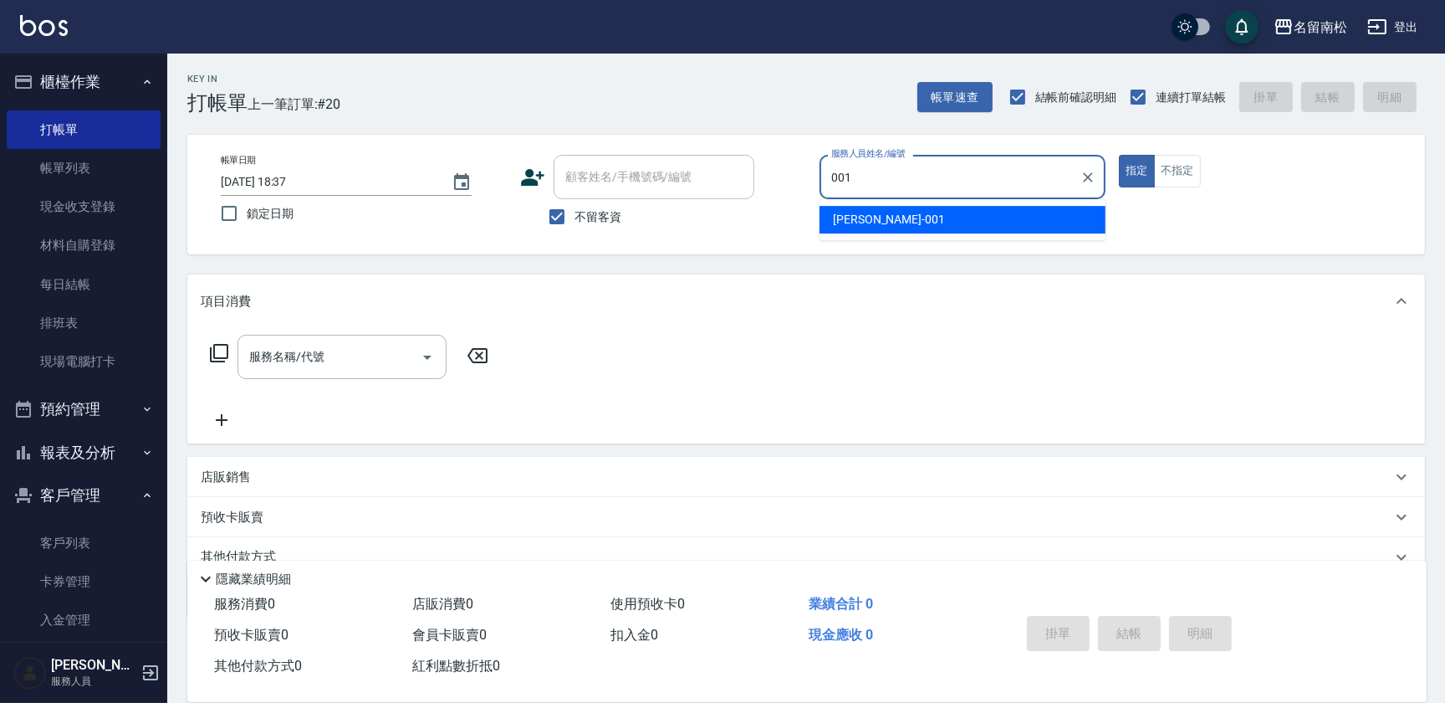
type input "林正雪-001"
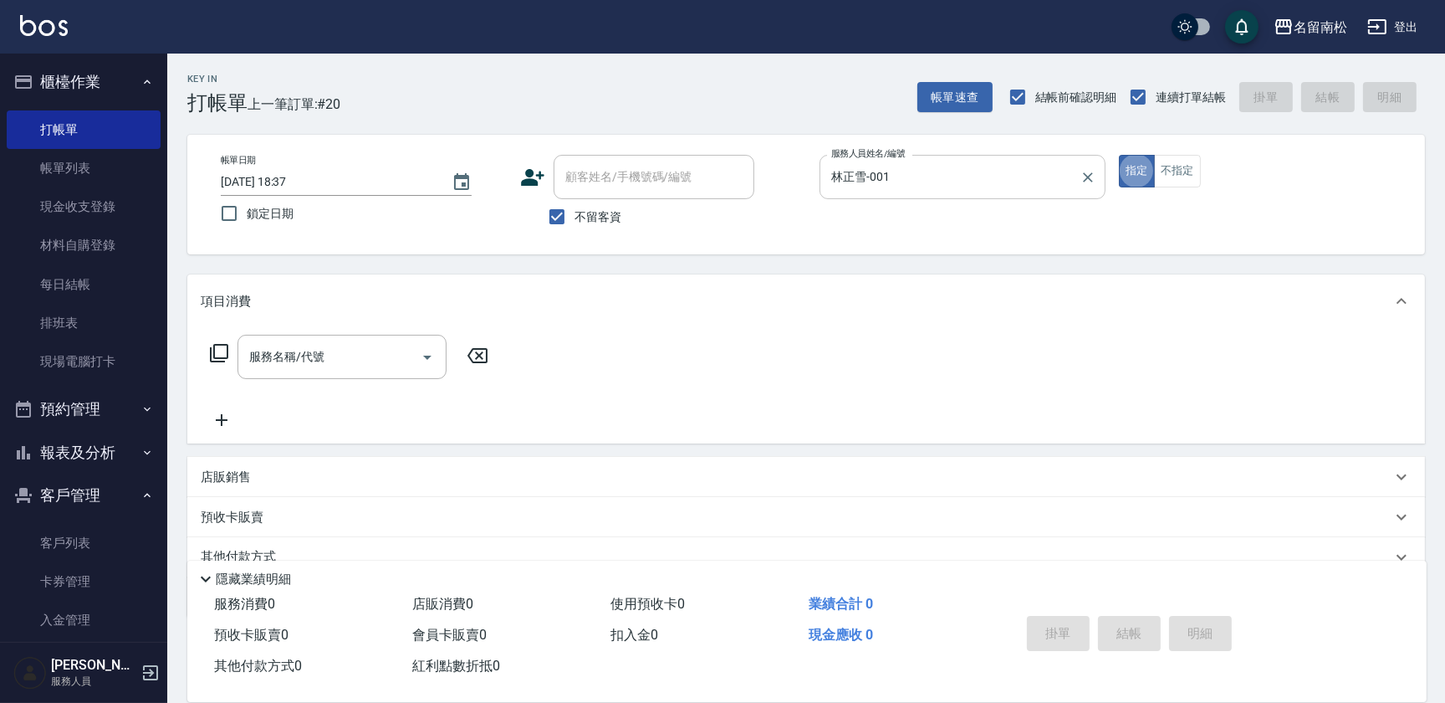
type button "true"
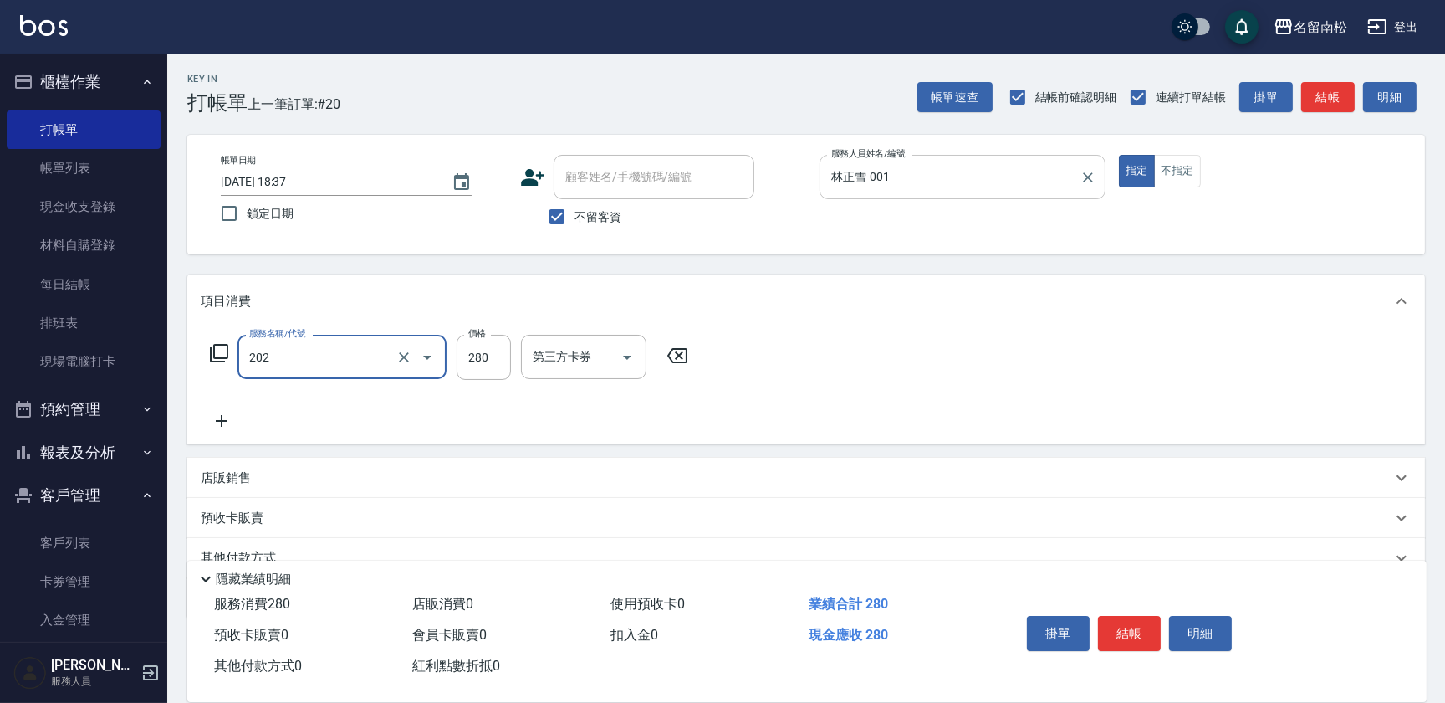
type input "洗髮[280](202)"
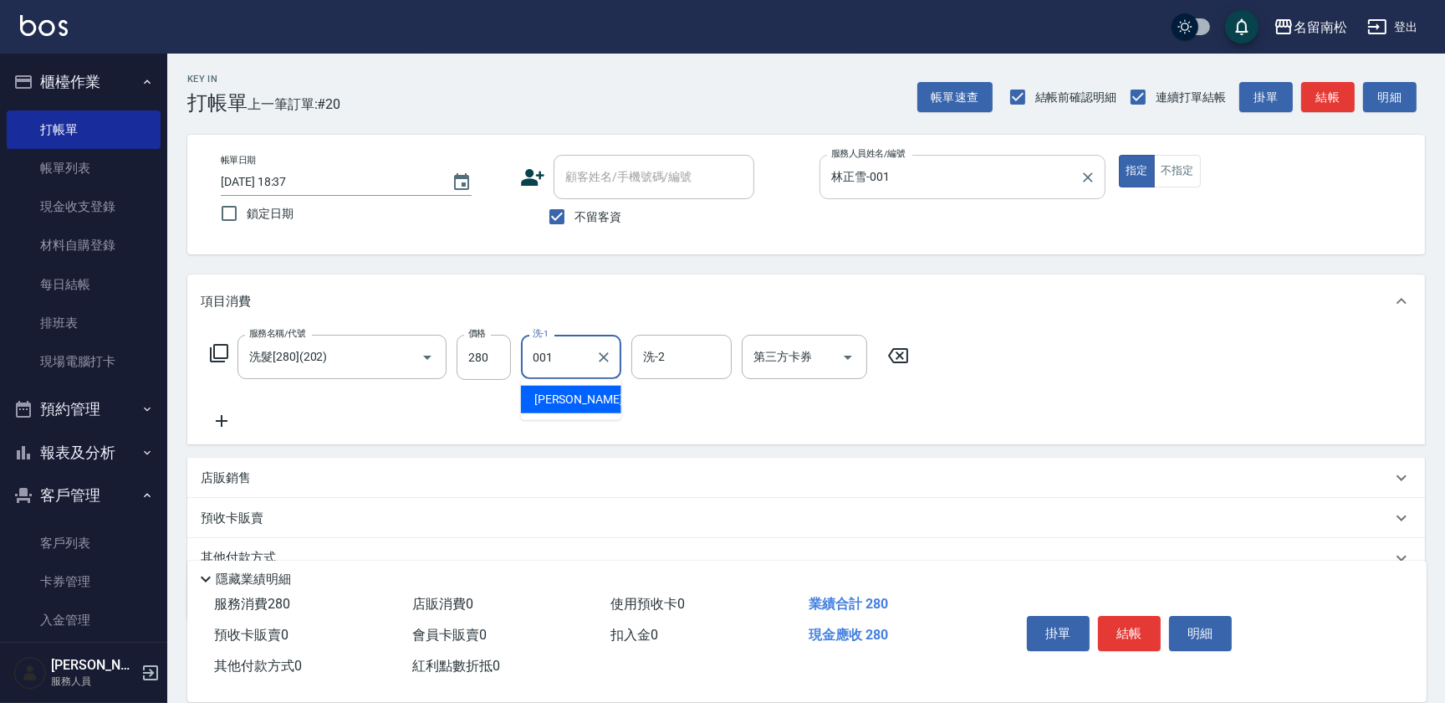
type input "林正雪-001"
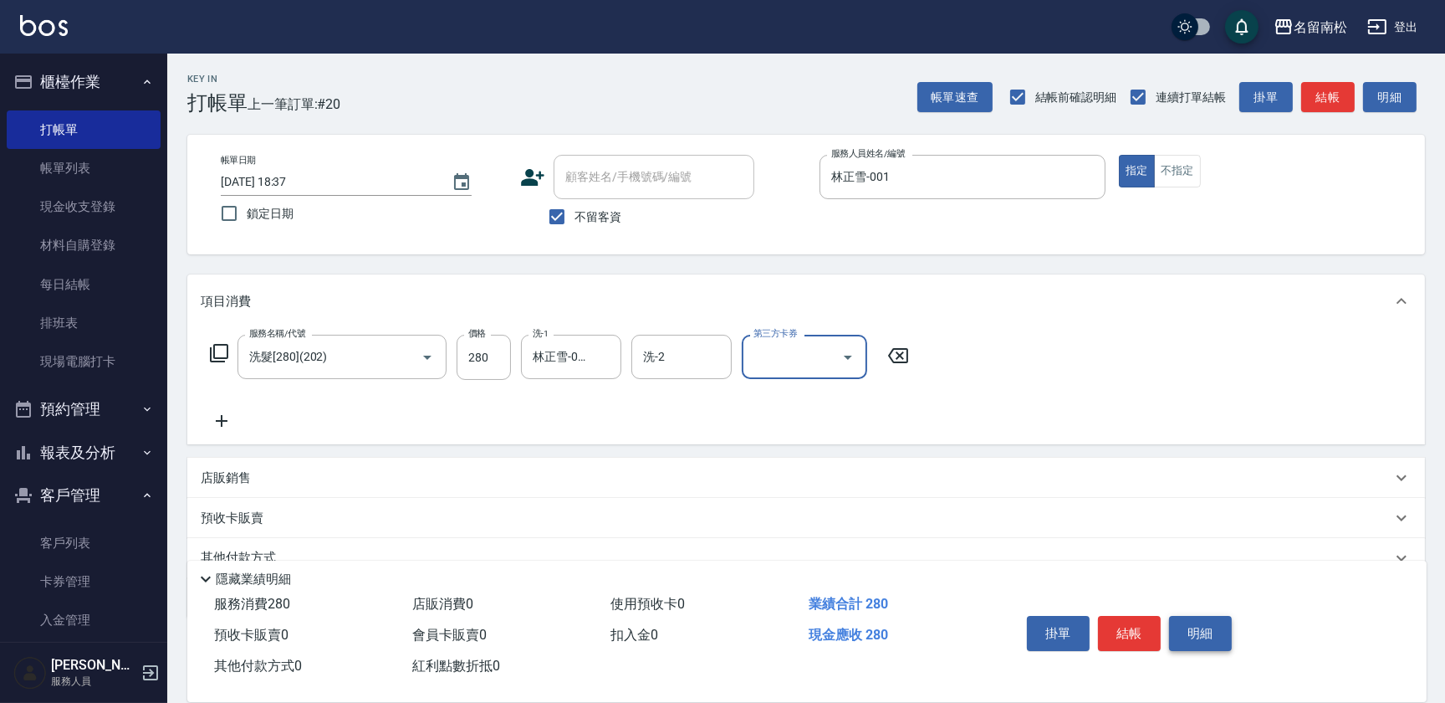
click at [1193, 621] on button "明細" at bounding box center [1200, 633] width 63 height 35
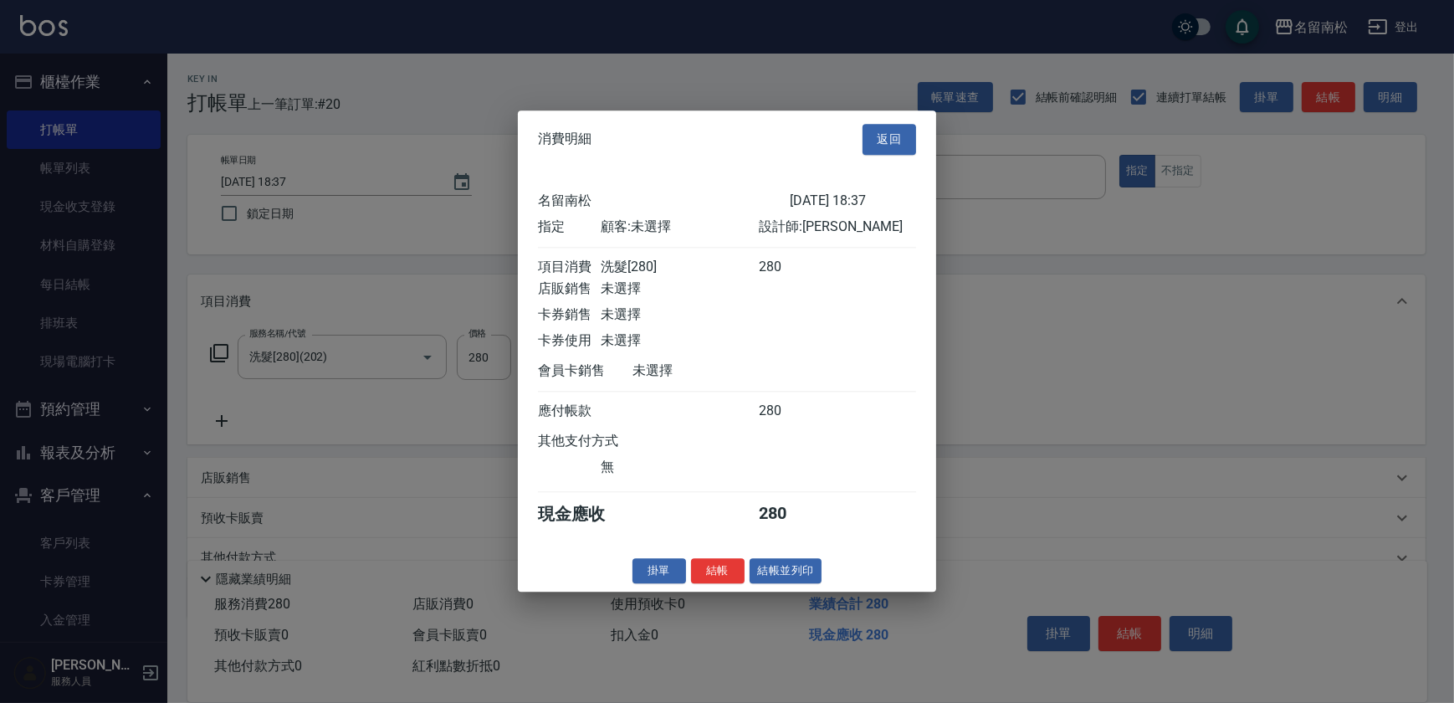
click at [804, 579] on button "結帳並列印" at bounding box center [785, 571] width 73 height 26
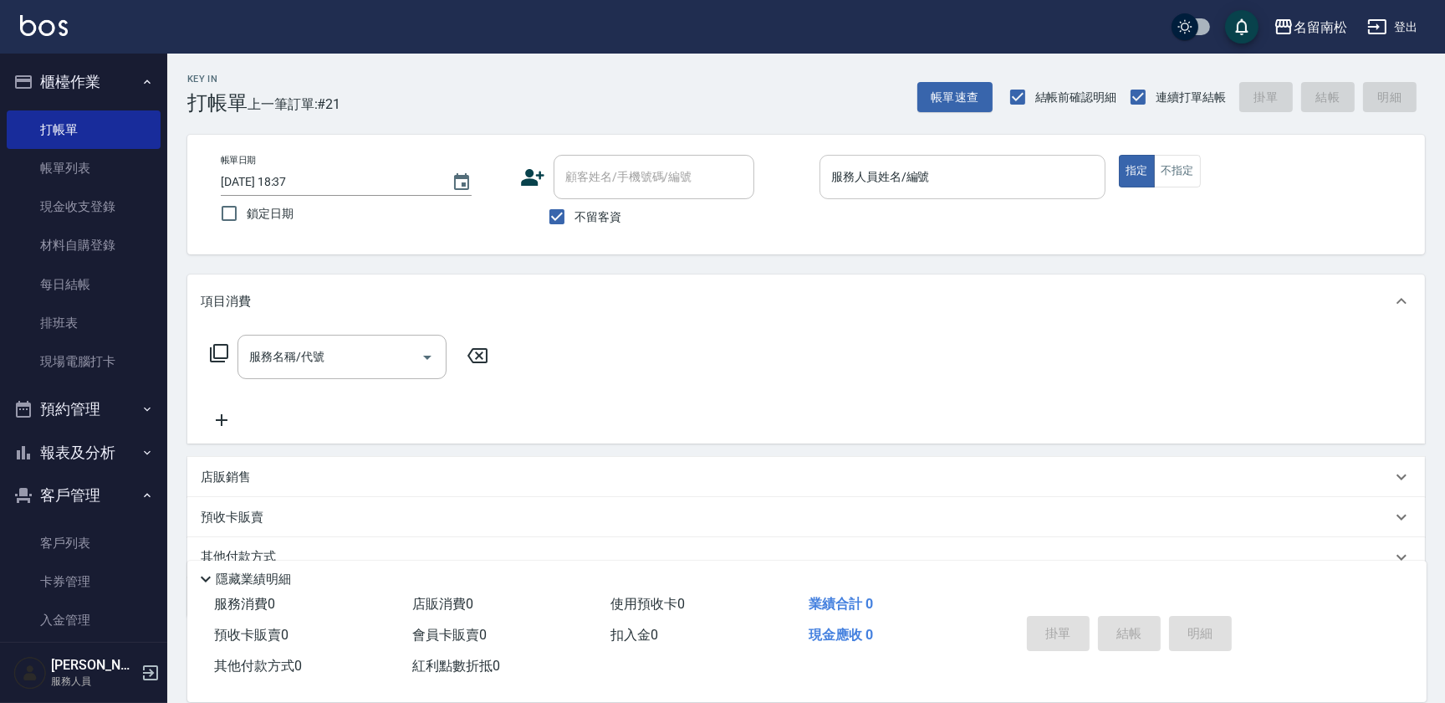
click at [1030, 178] on input "服務人員姓名/編號" at bounding box center [962, 176] width 271 height 29
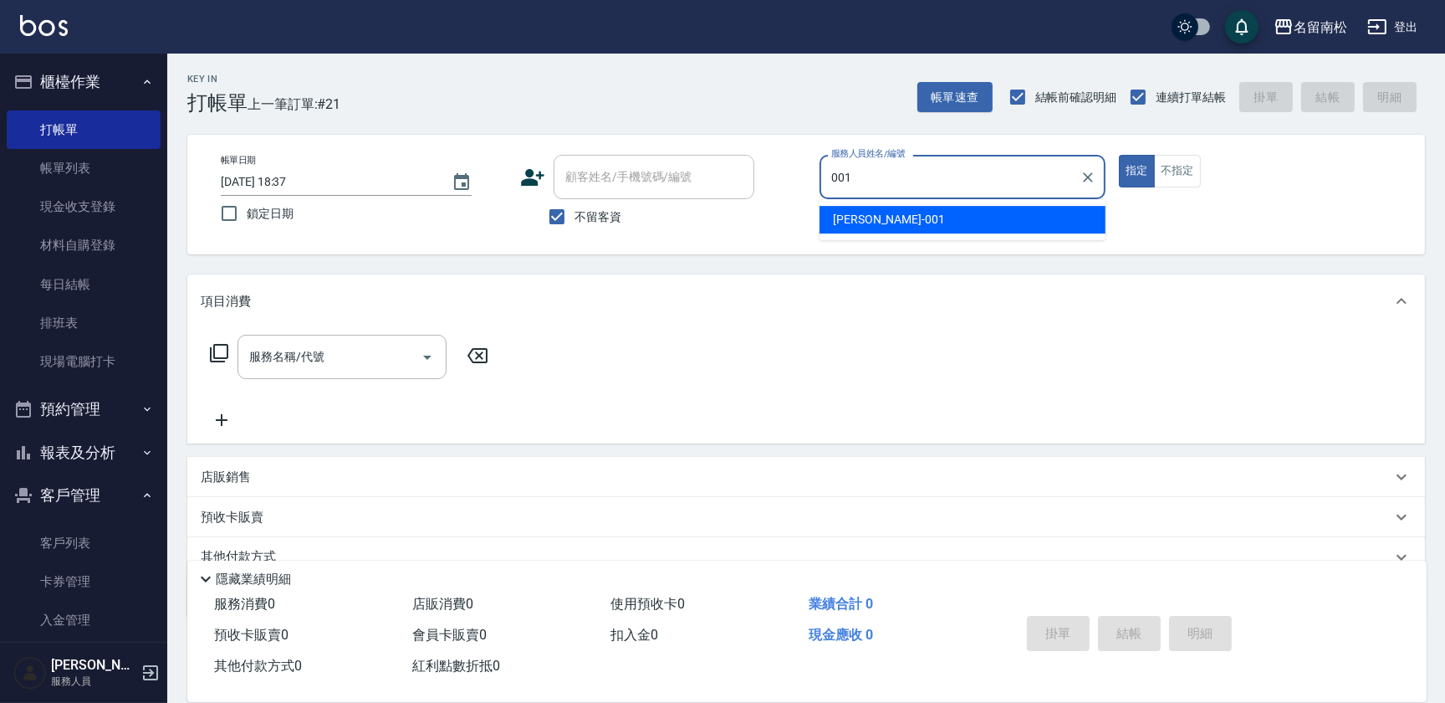
type input "林正雪-001"
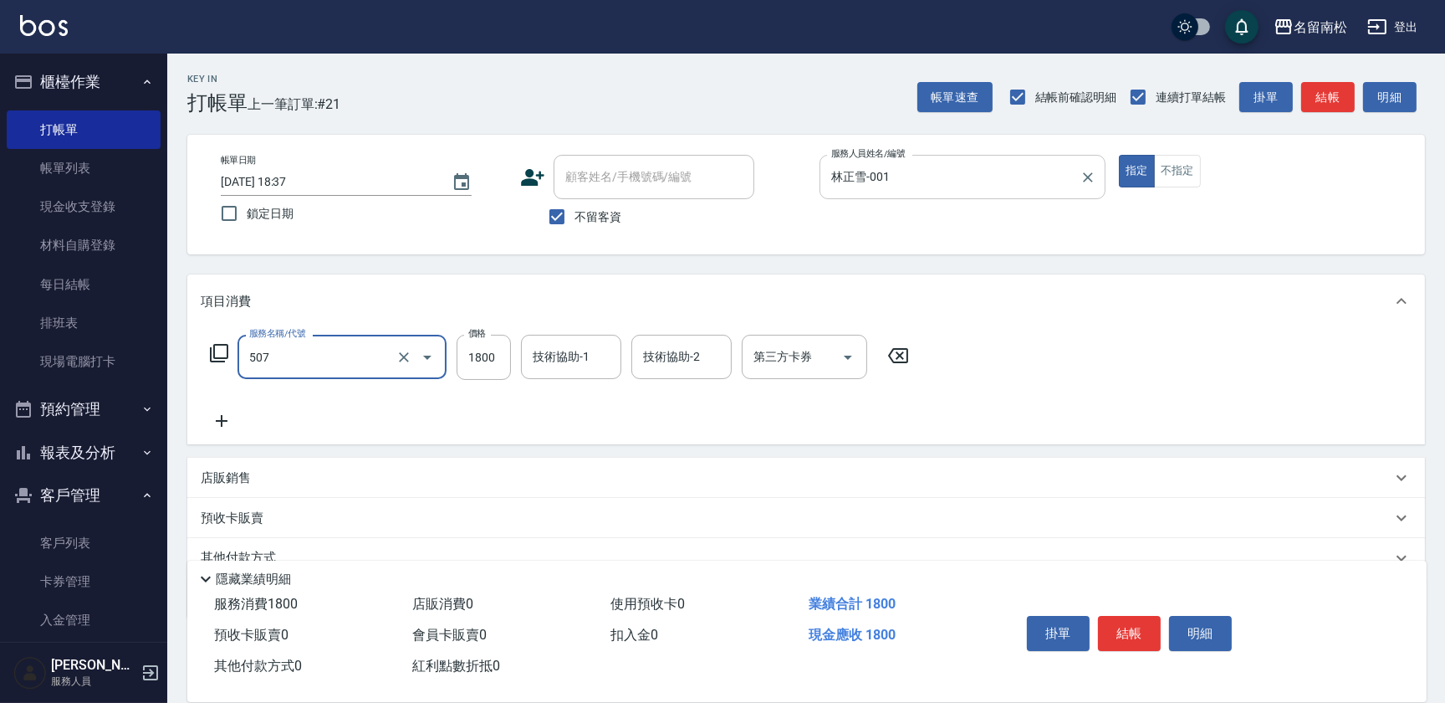
type input "染髮[1800](507)"
type input "1900"
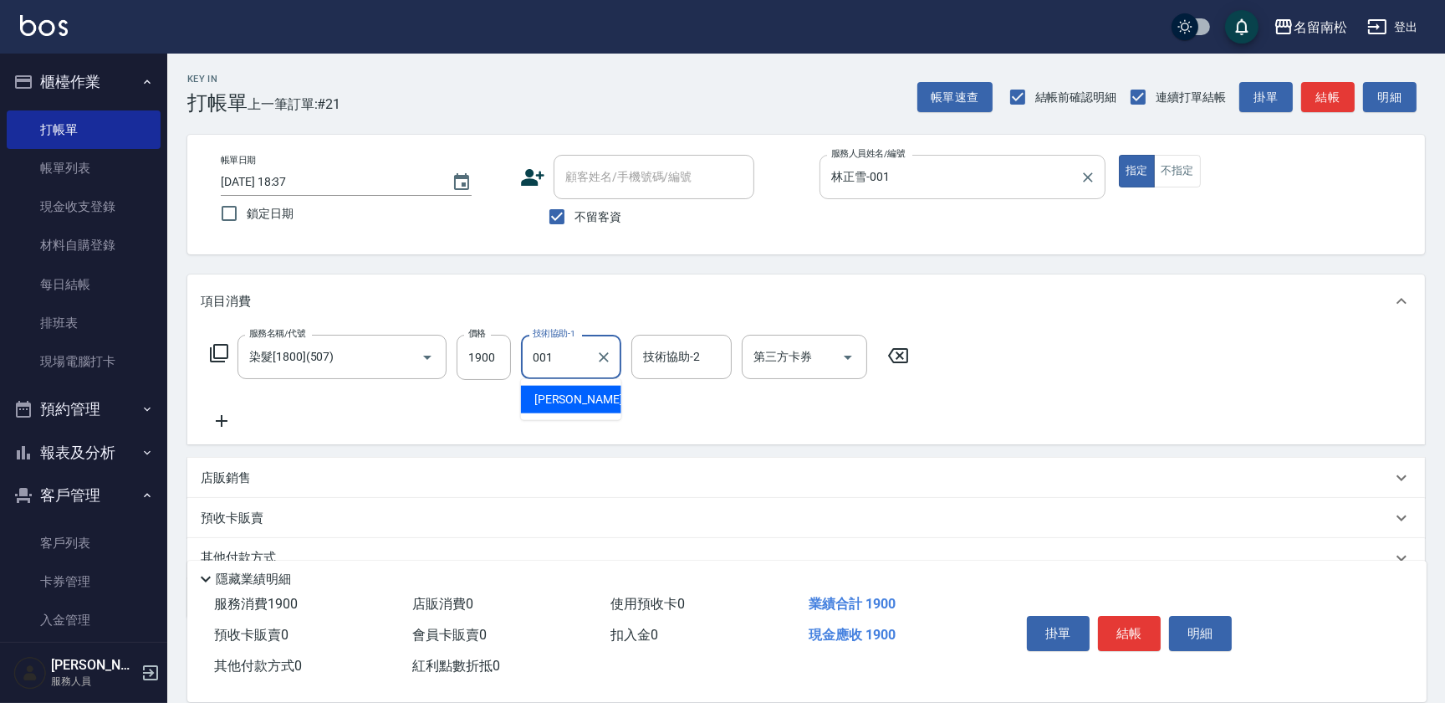
type input "林正雪-001"
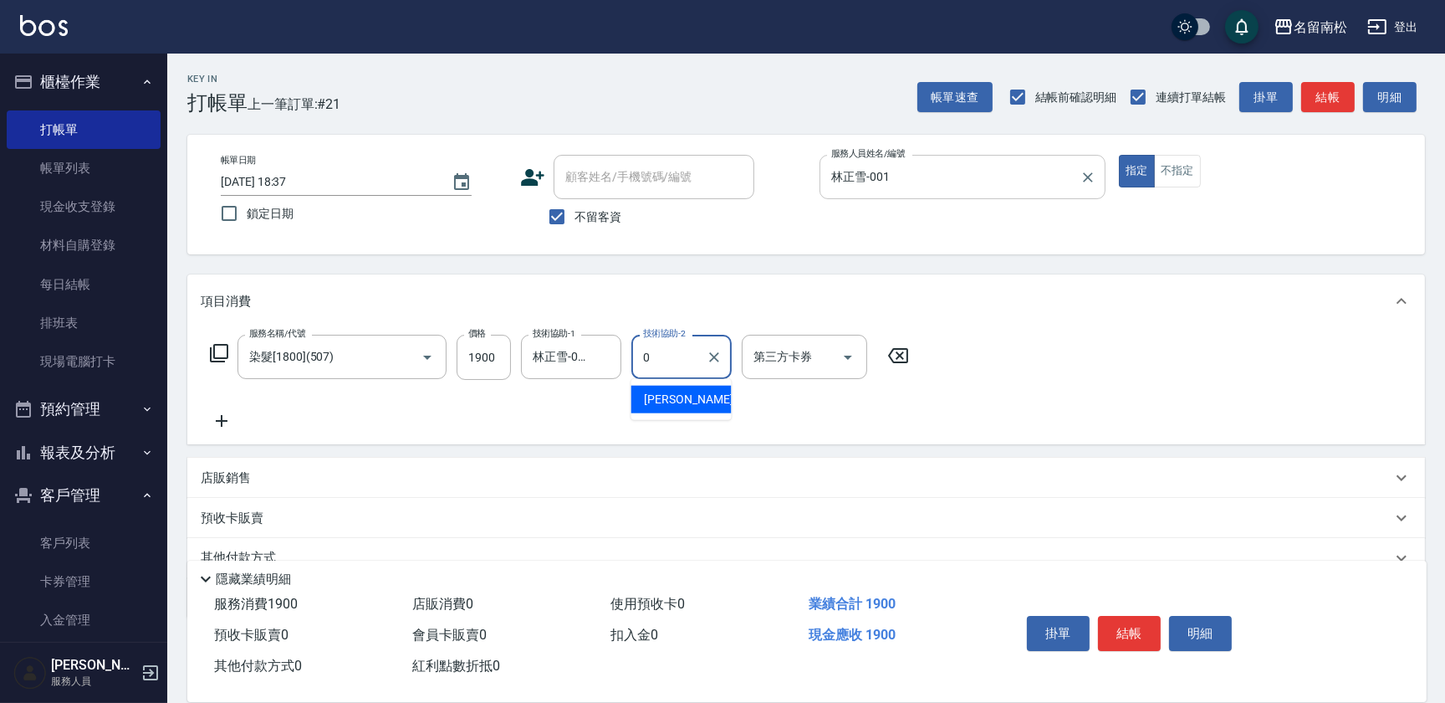
type input "00"
drag, startPoint x: 667, startPoint y: 347, endPoint x: 541, endPoint y: 379, distance: 129.4
click at [541, 379] on div "服務名稱/代號 染髮[1800](507) 服務名稱/代號 價格 1900 價格 技術協助-1 [PERSON_NAME]-001 技術協助-1 技術協助-2…" at bounding box center [560, 357] width 719 height 45
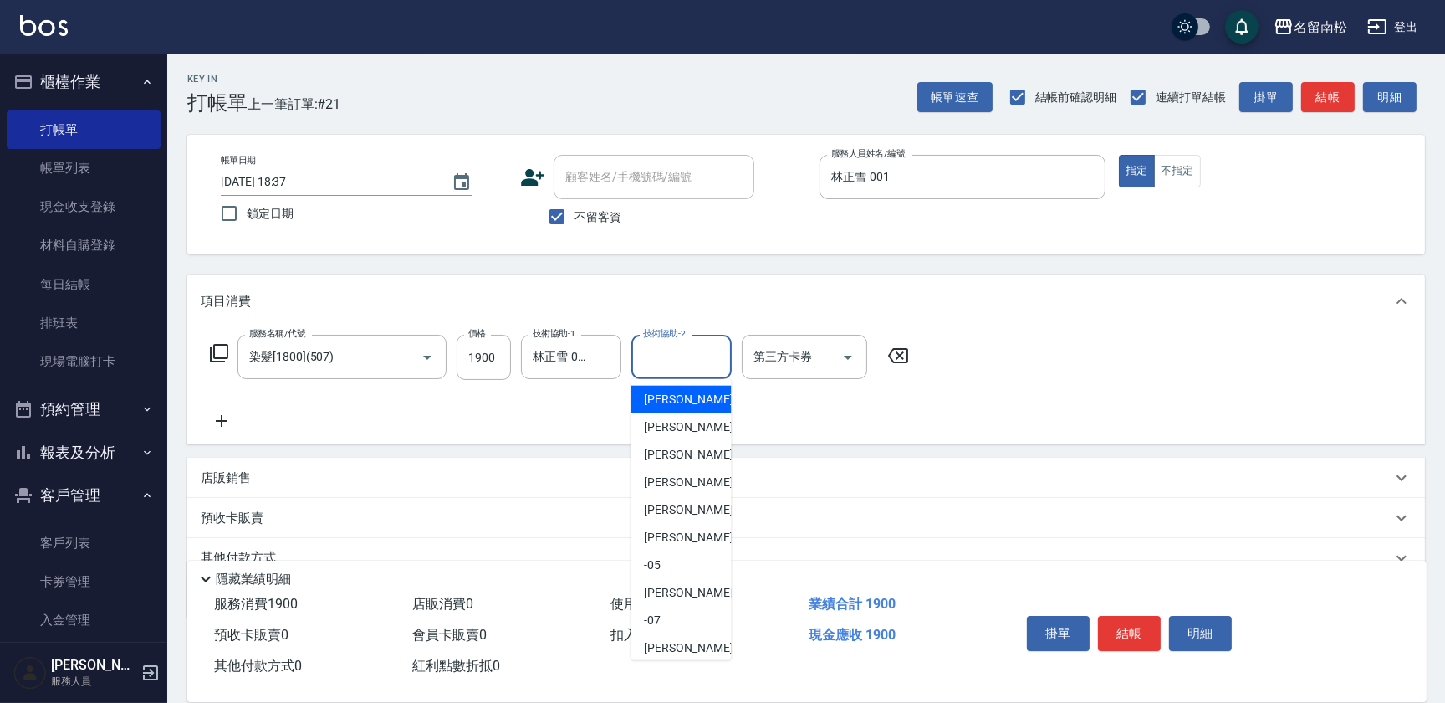
click at [233, 420] on icon at bounding box center [222, 421] width 42 height 20
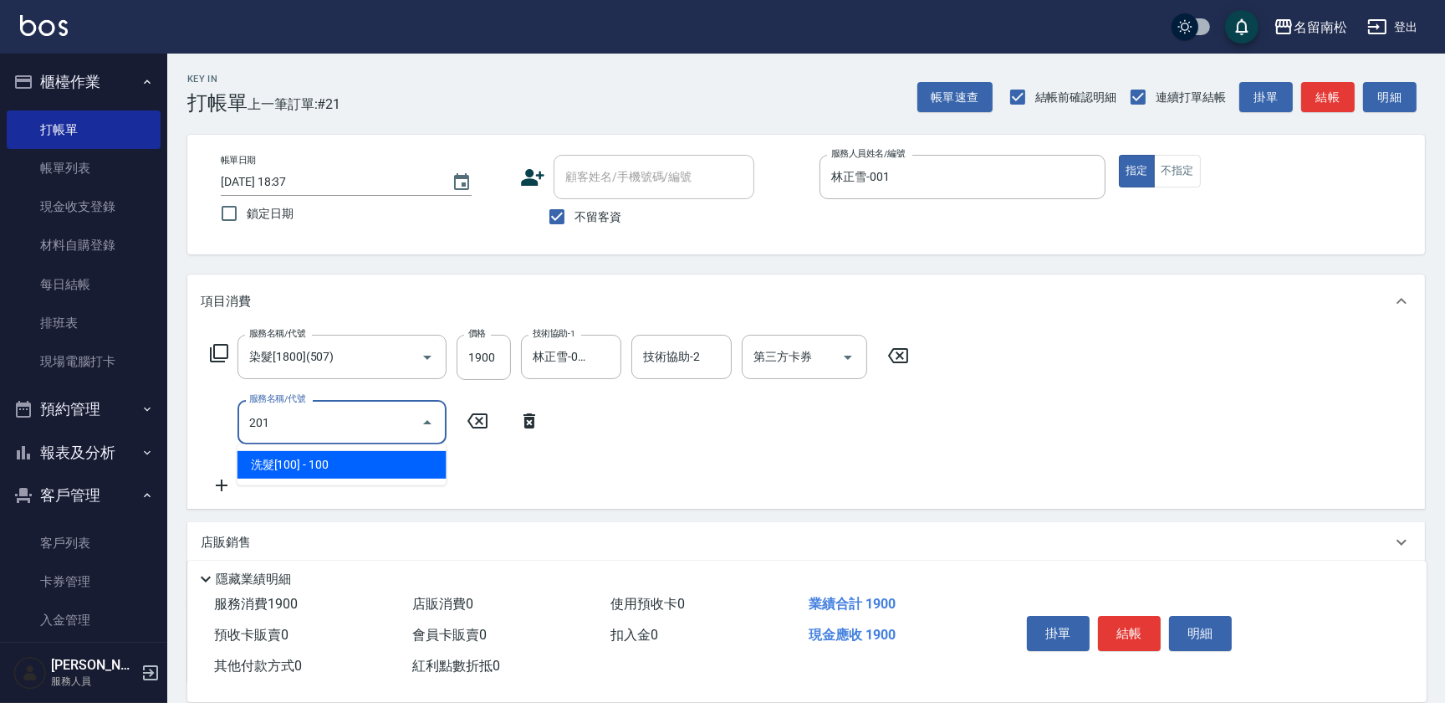
type input "洗髮[100](201)"
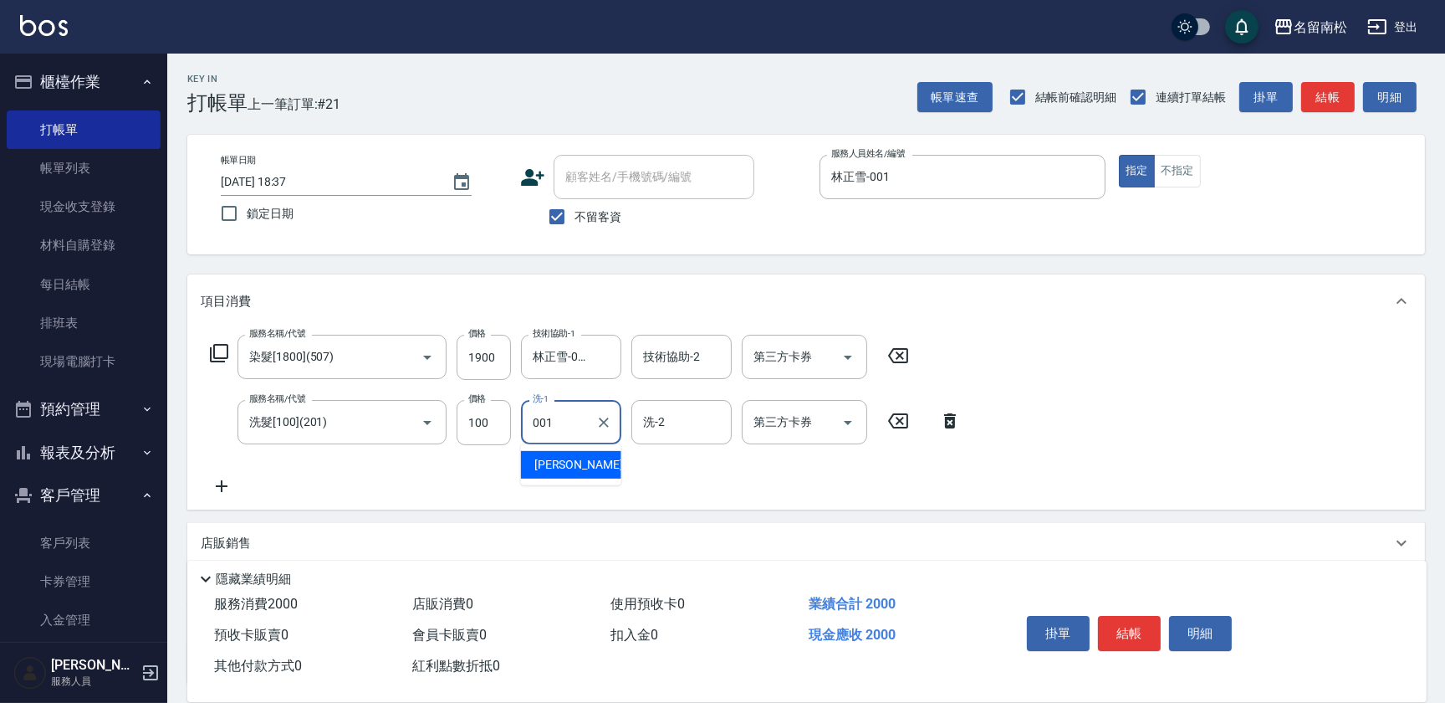
type input "林正雪-001"
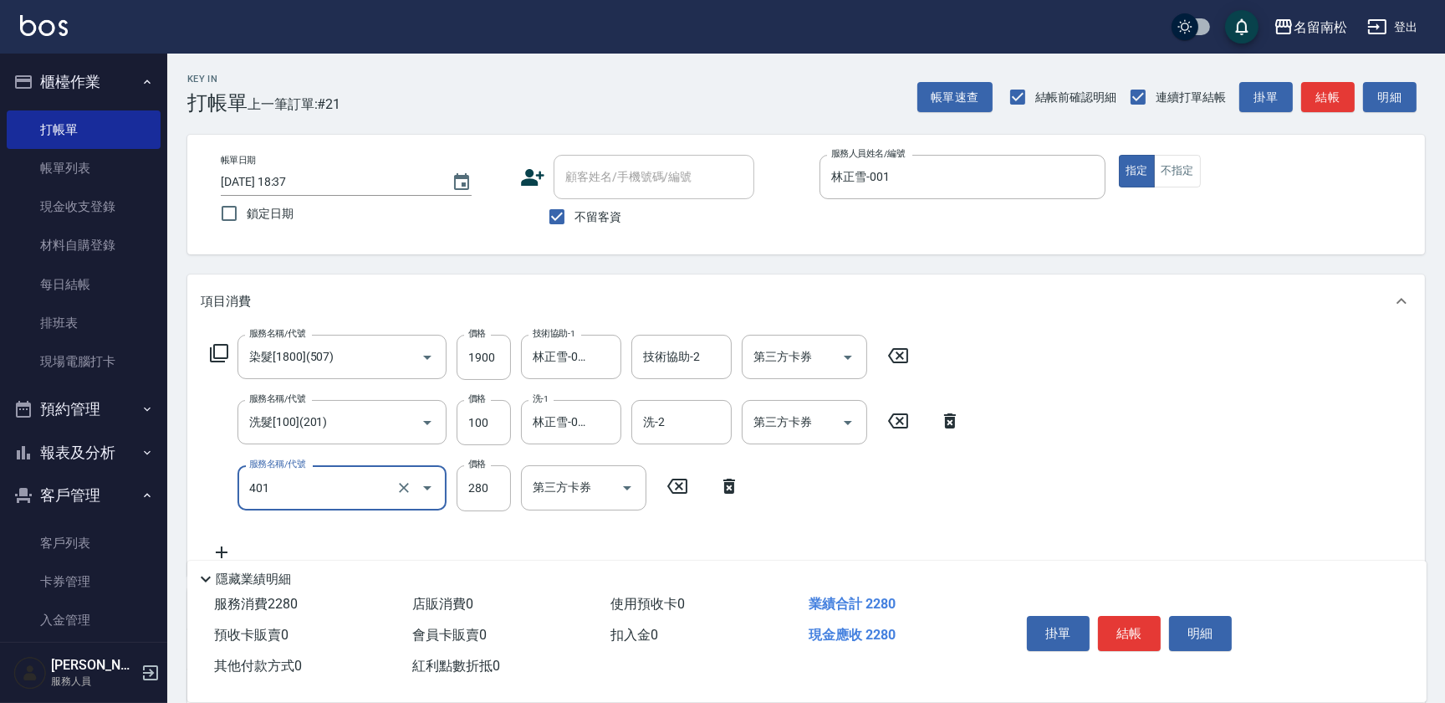
type input "剪髮(280)(401)"
type input "400"
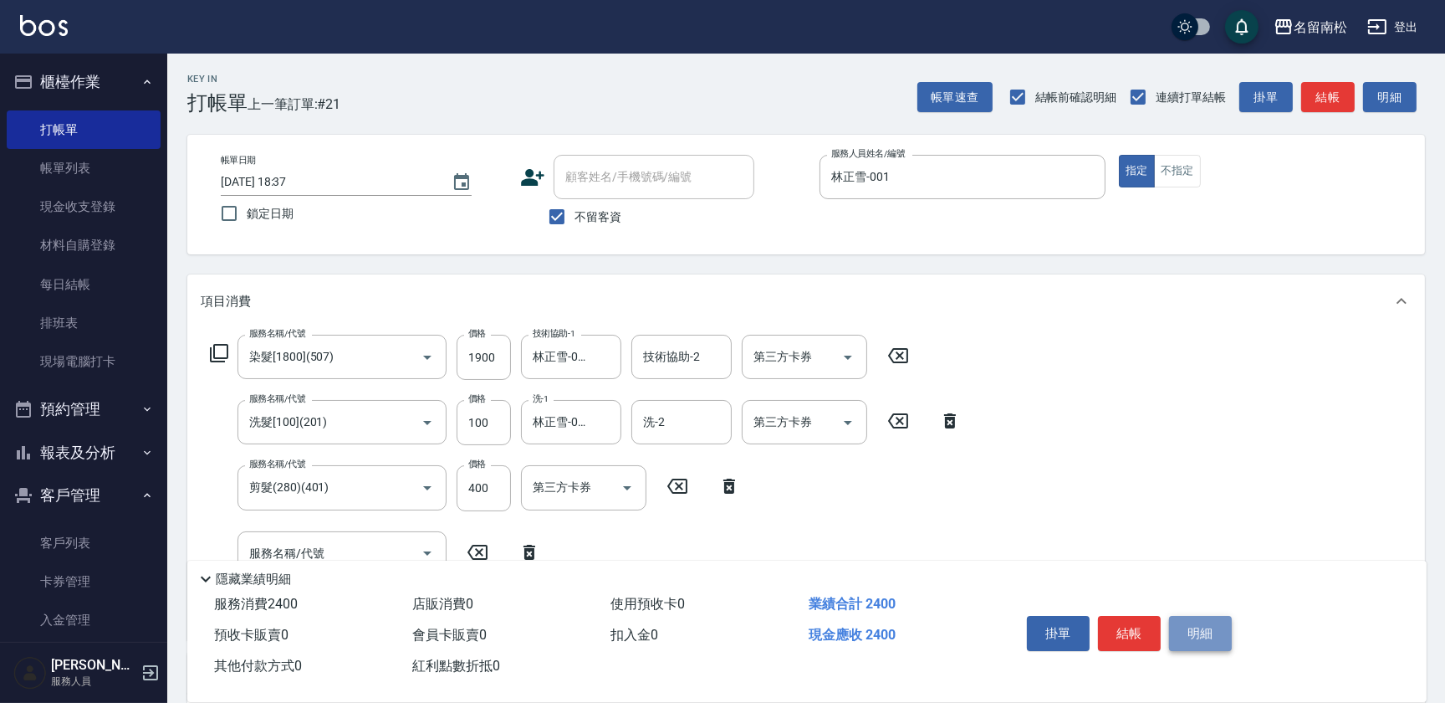
click at [1199, 632] on button "明細" at bounding box center [1200, 633] width 63 height 35
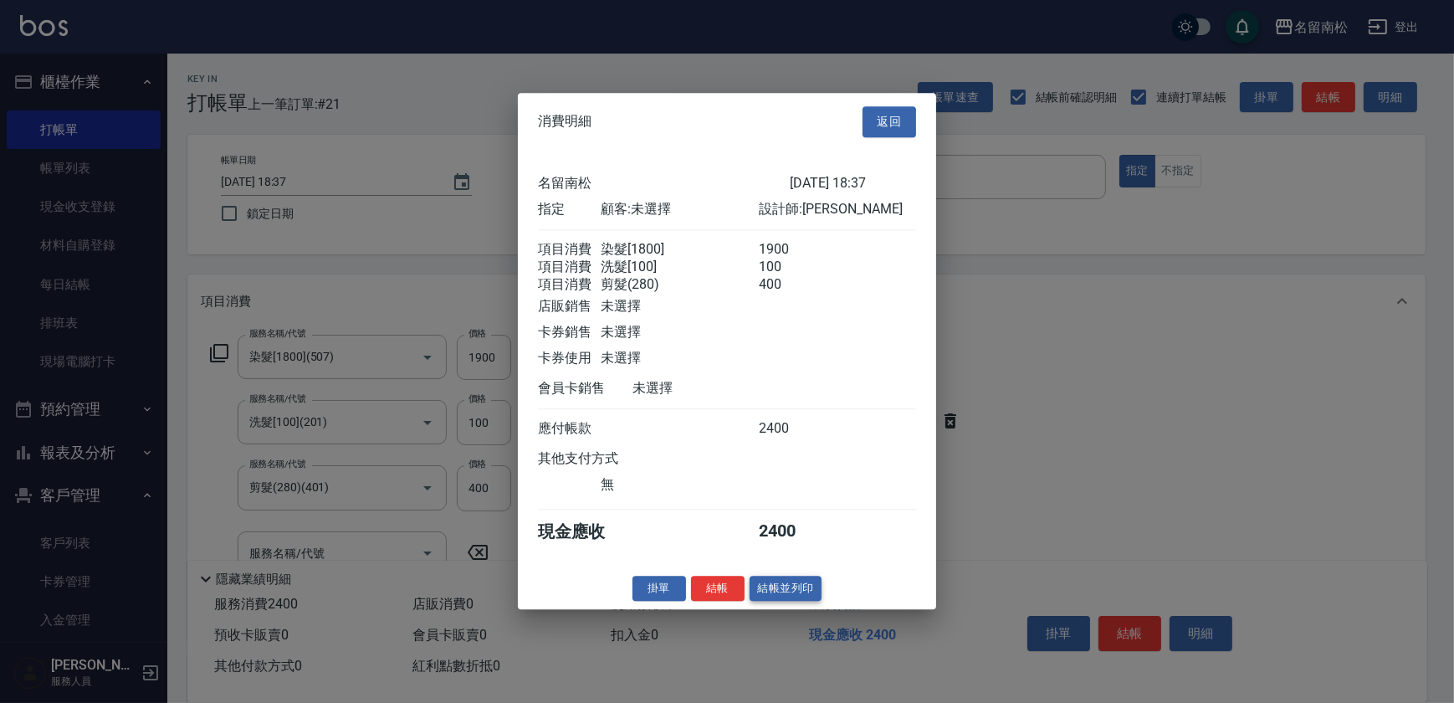
click at [789, 601] on button "結帳並列印" at bounding box center [785, 588] width 73 height 26
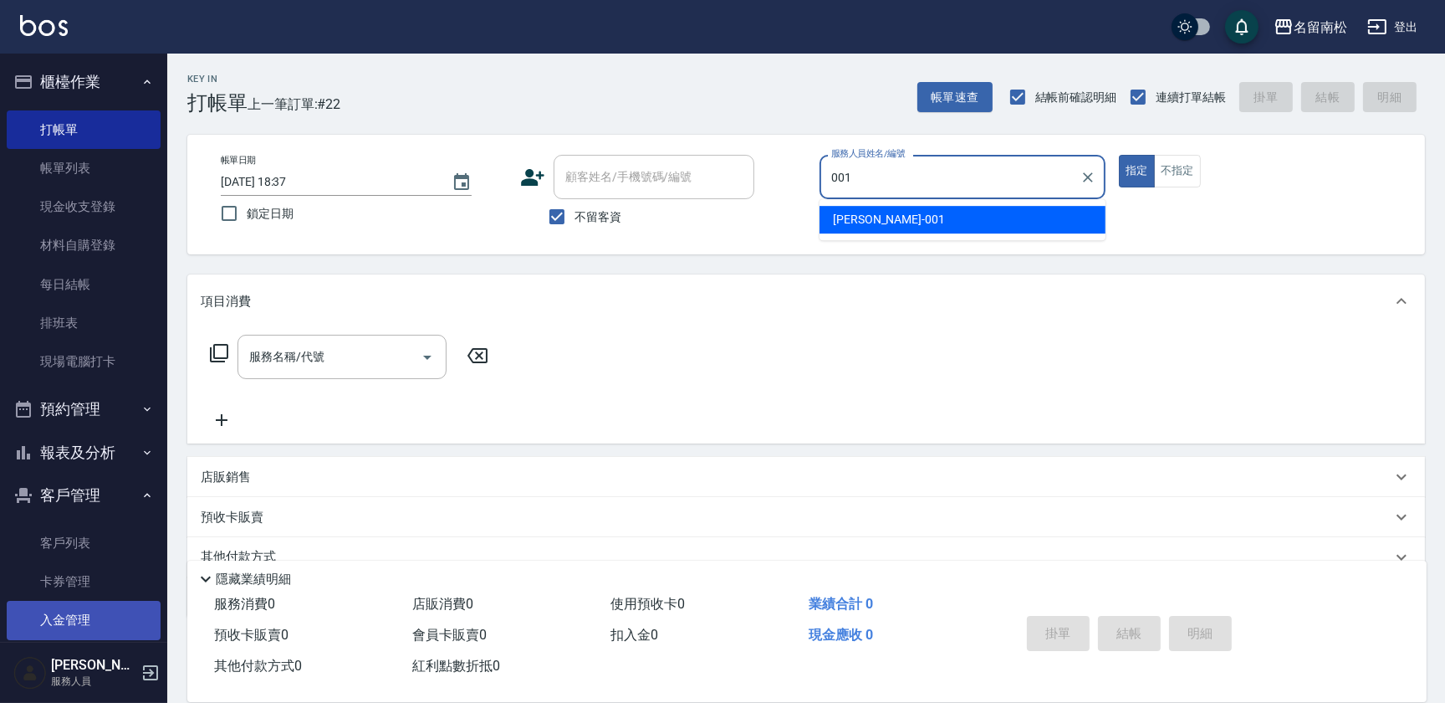
type input "林正雪-001"
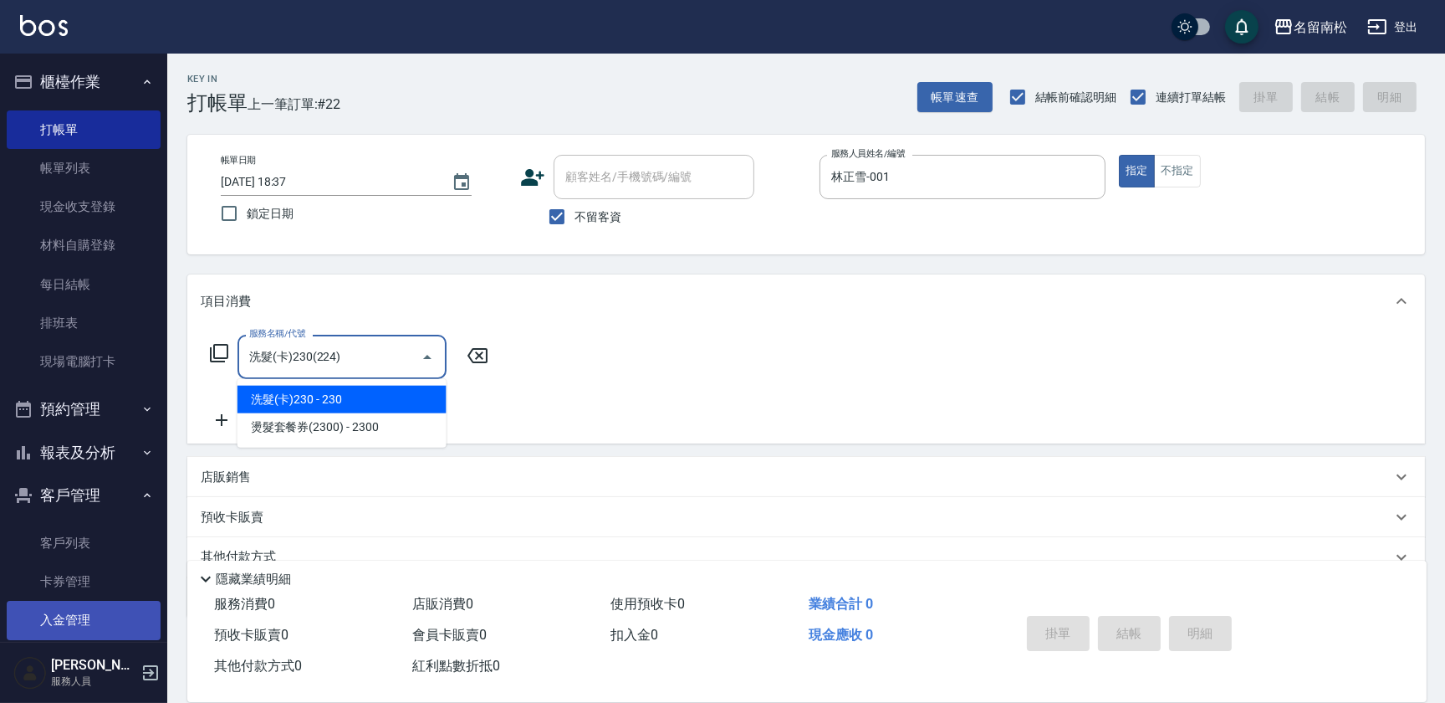
type input "洗髮(卡)230(224)"
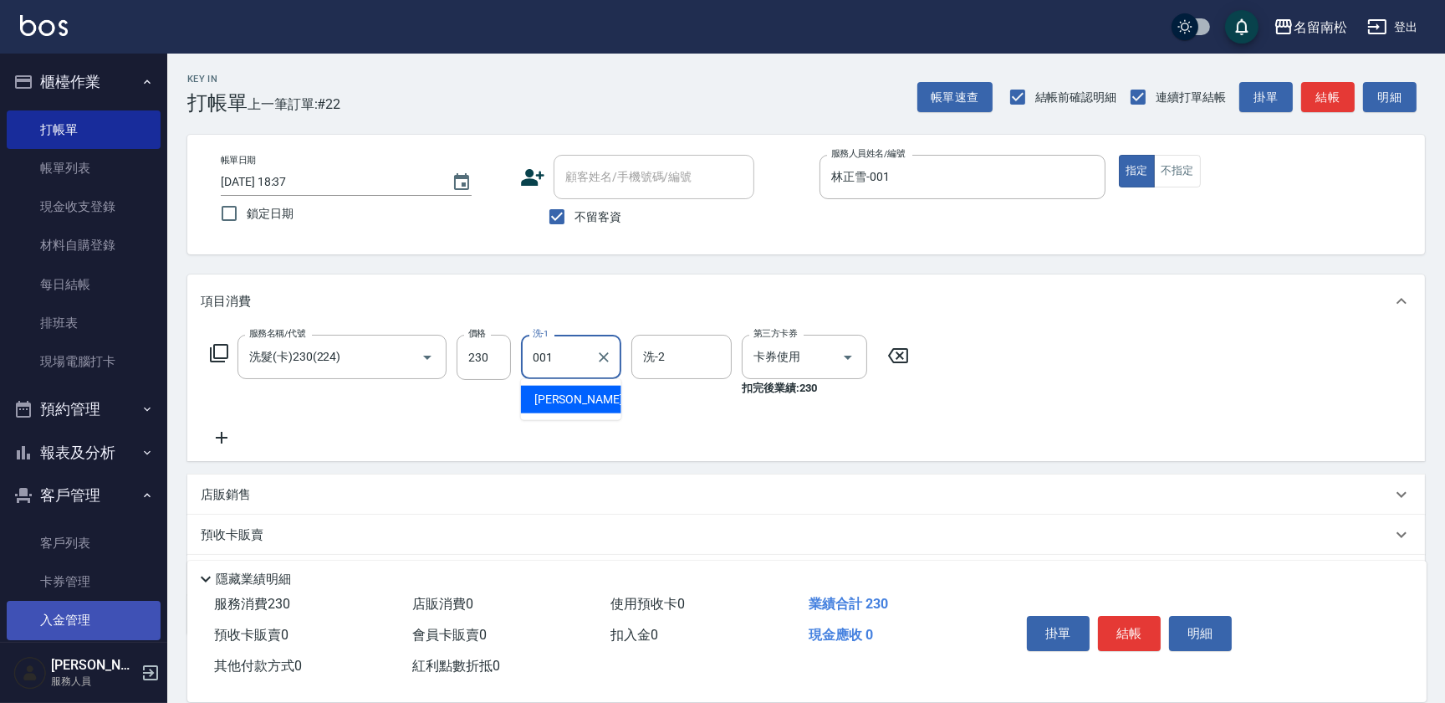
type input "林正雪-001"
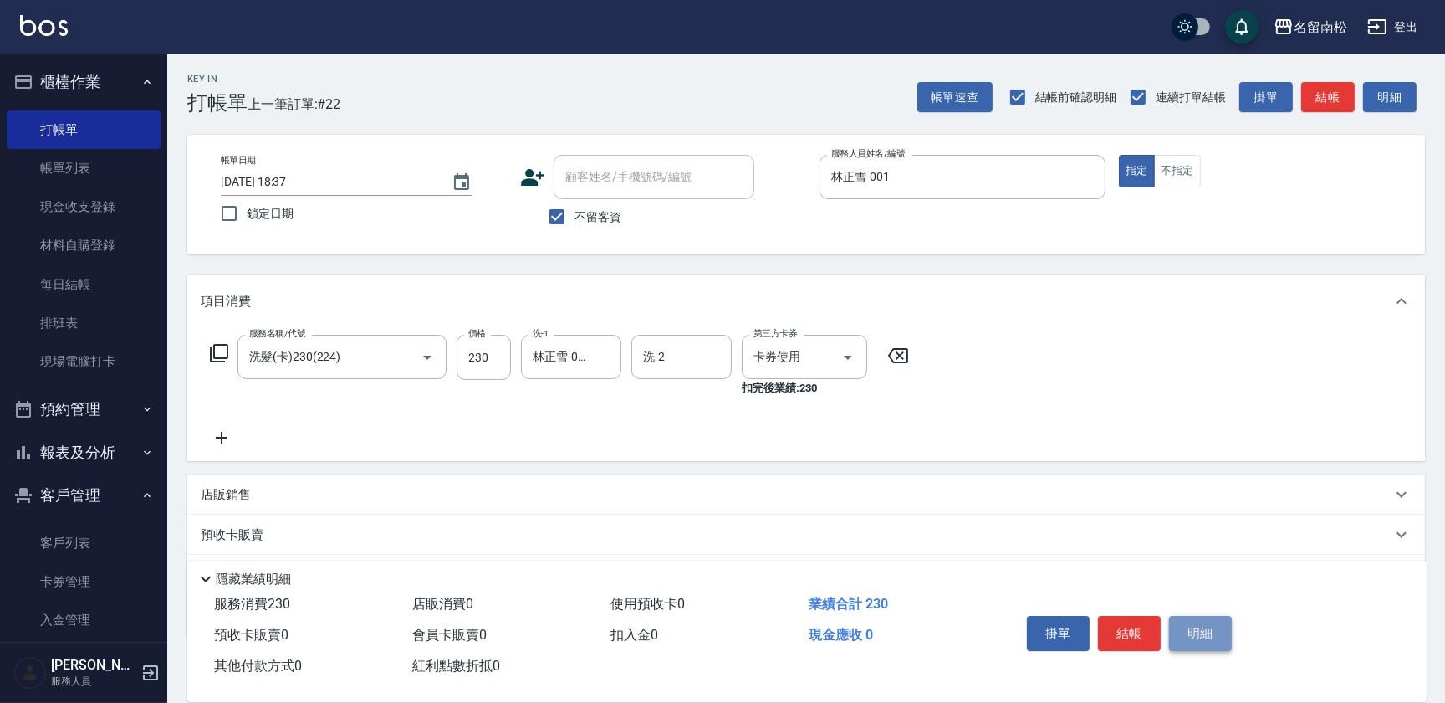
click at [1202, 640] on button "明細" at bounding box center [1200, 633] width 63 height 35
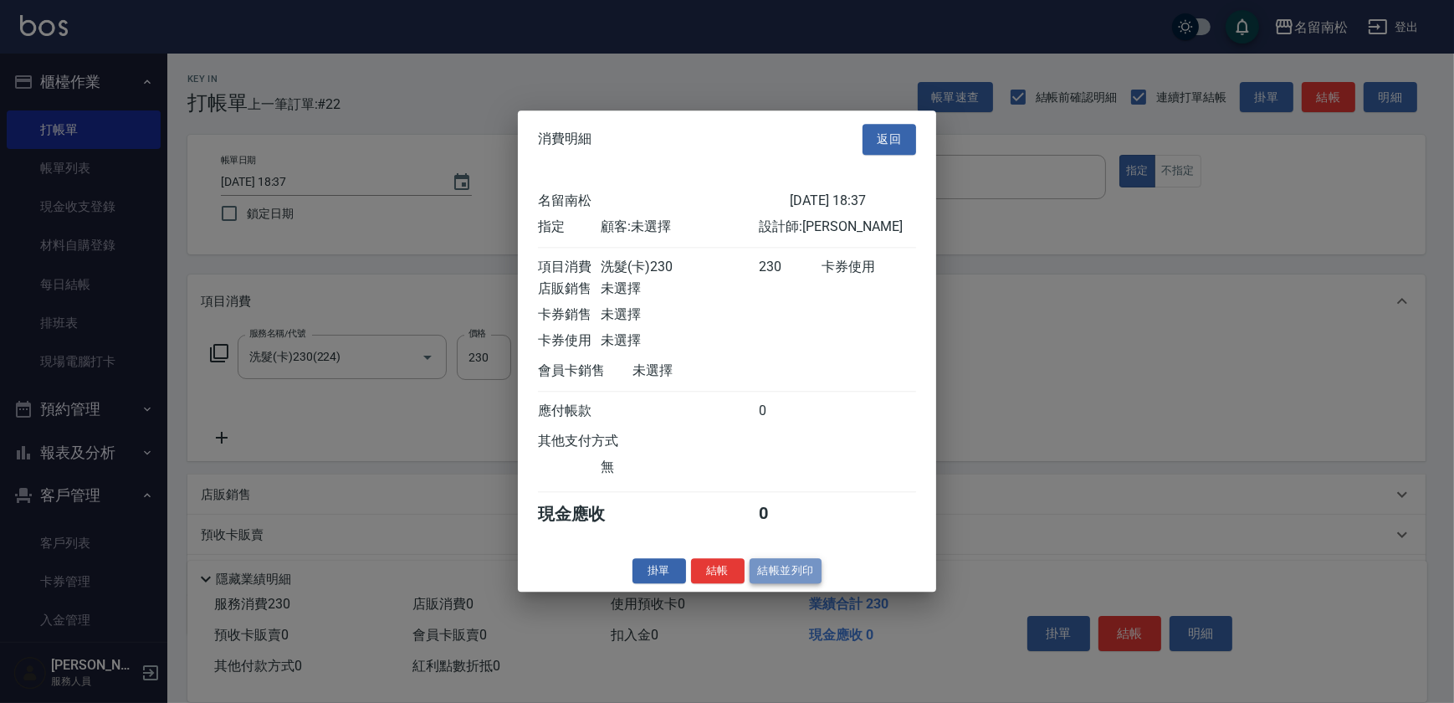
click at [762, 575] on button "結帳並列印" at bounding box center [785, 571] width 73 height 26
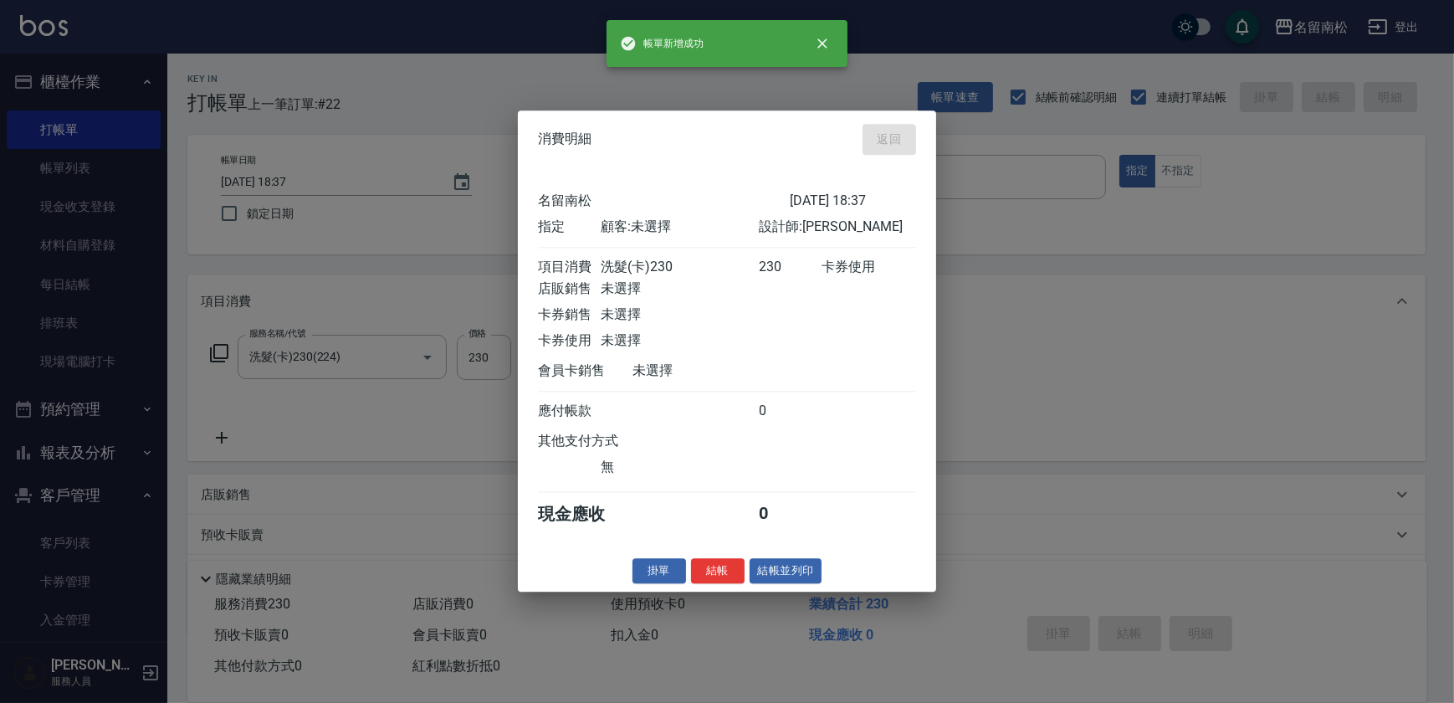
type input "[DATE] 18:38"
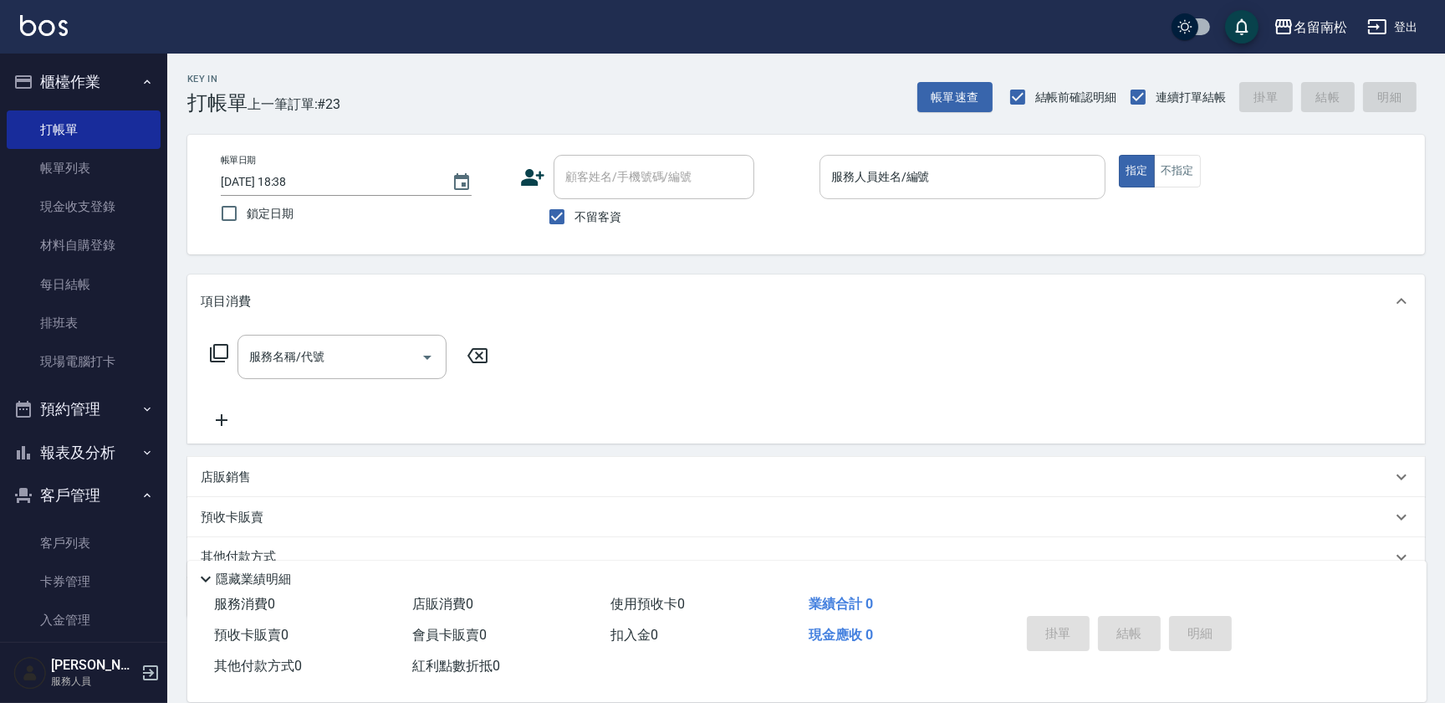
click at [867, 186] on input "服務人員姓名/編號" at bounding box center [962, 176] width 271 height 29
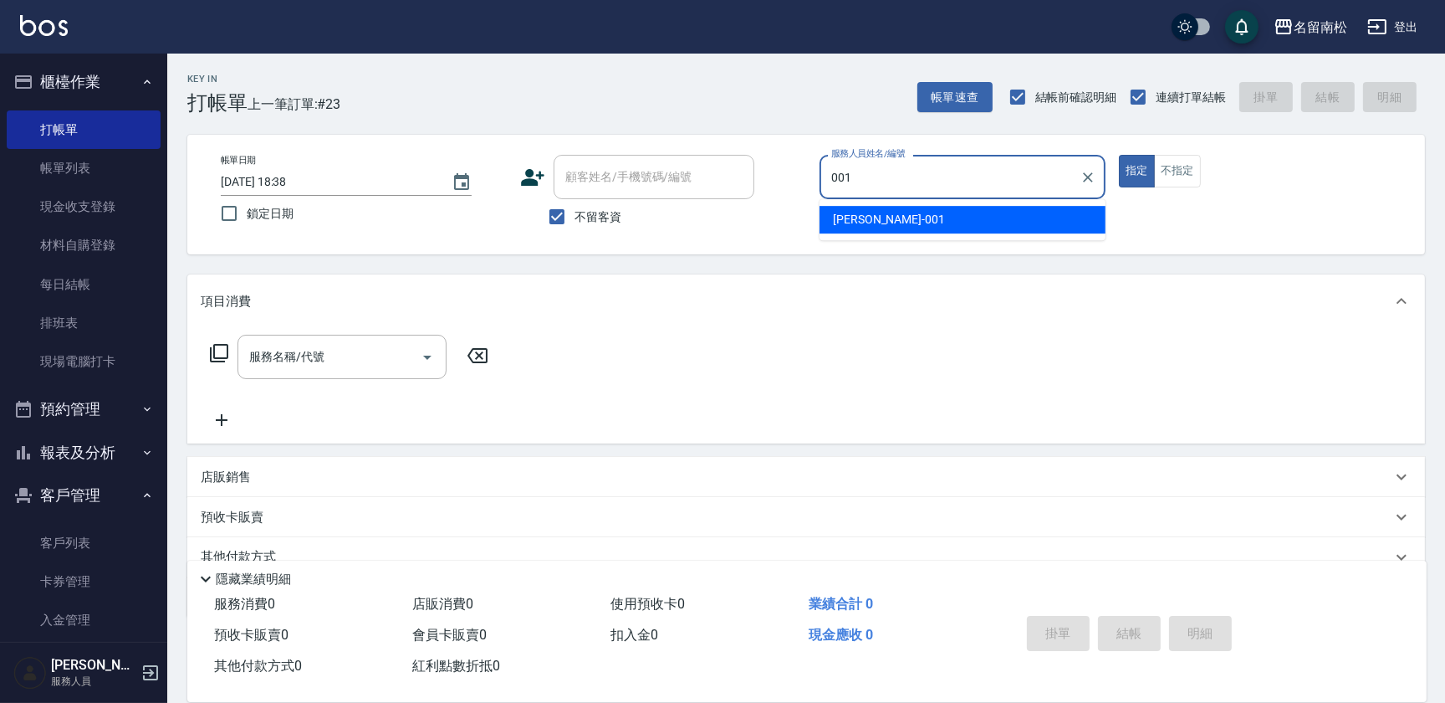
type input "林正雪-001"
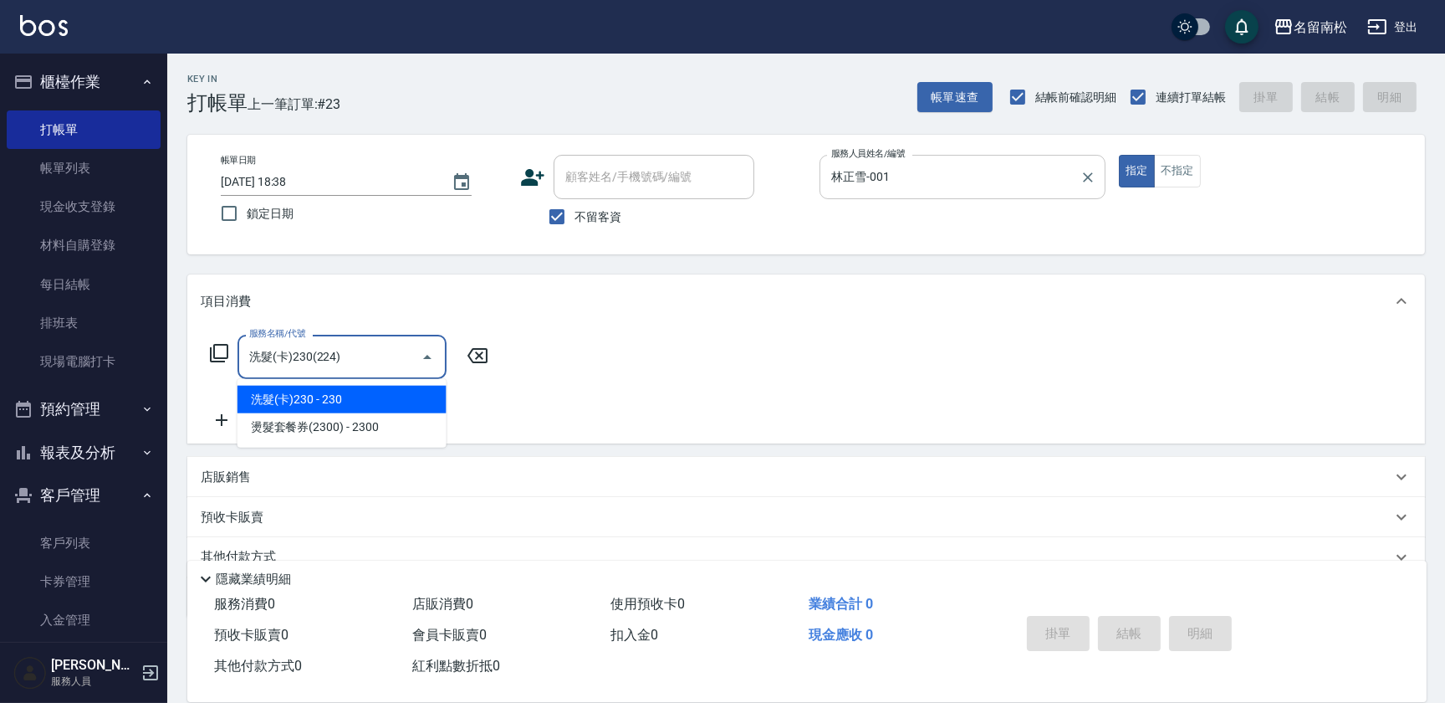
type input "洗髮(卡)230(224)"
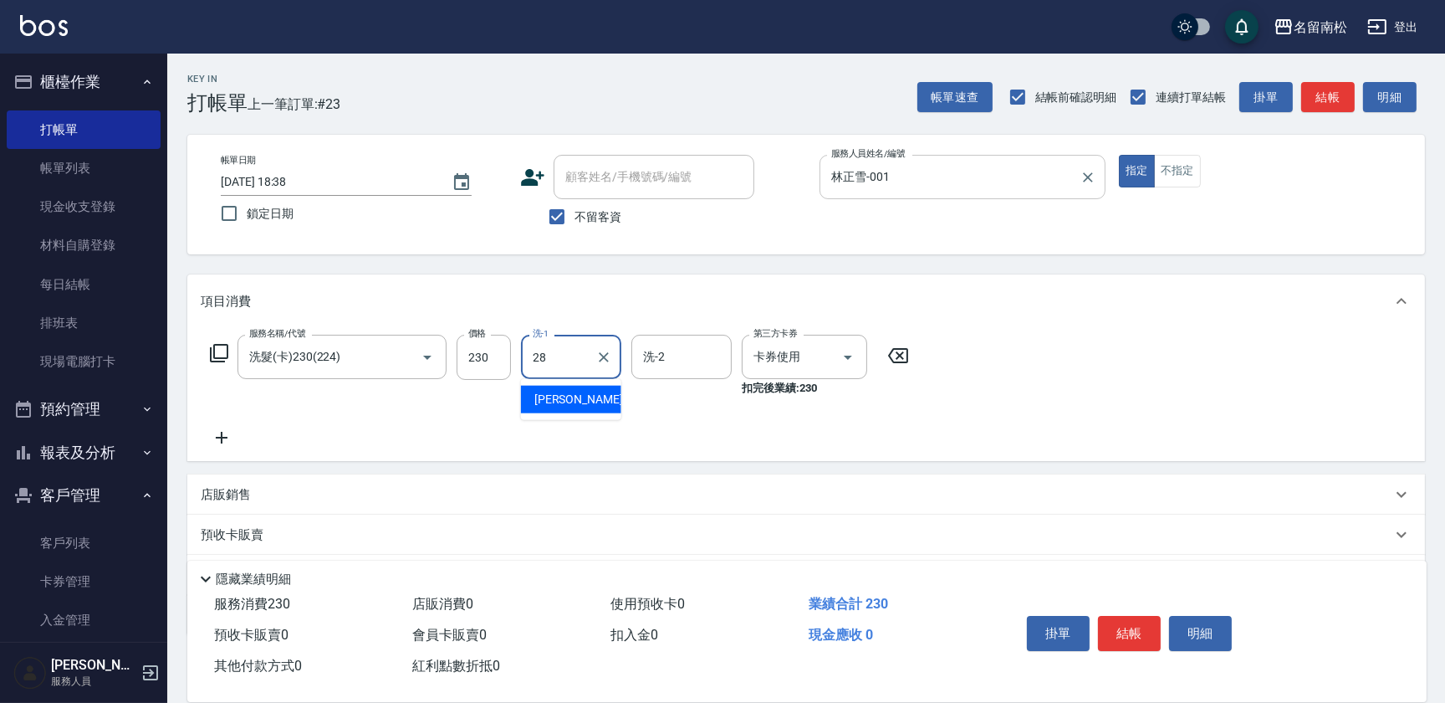
type input "[PERSON_NAME]-28"
click at [1203, 642] on button "明細" at bounding box center [1200, 633] width 63 height 35
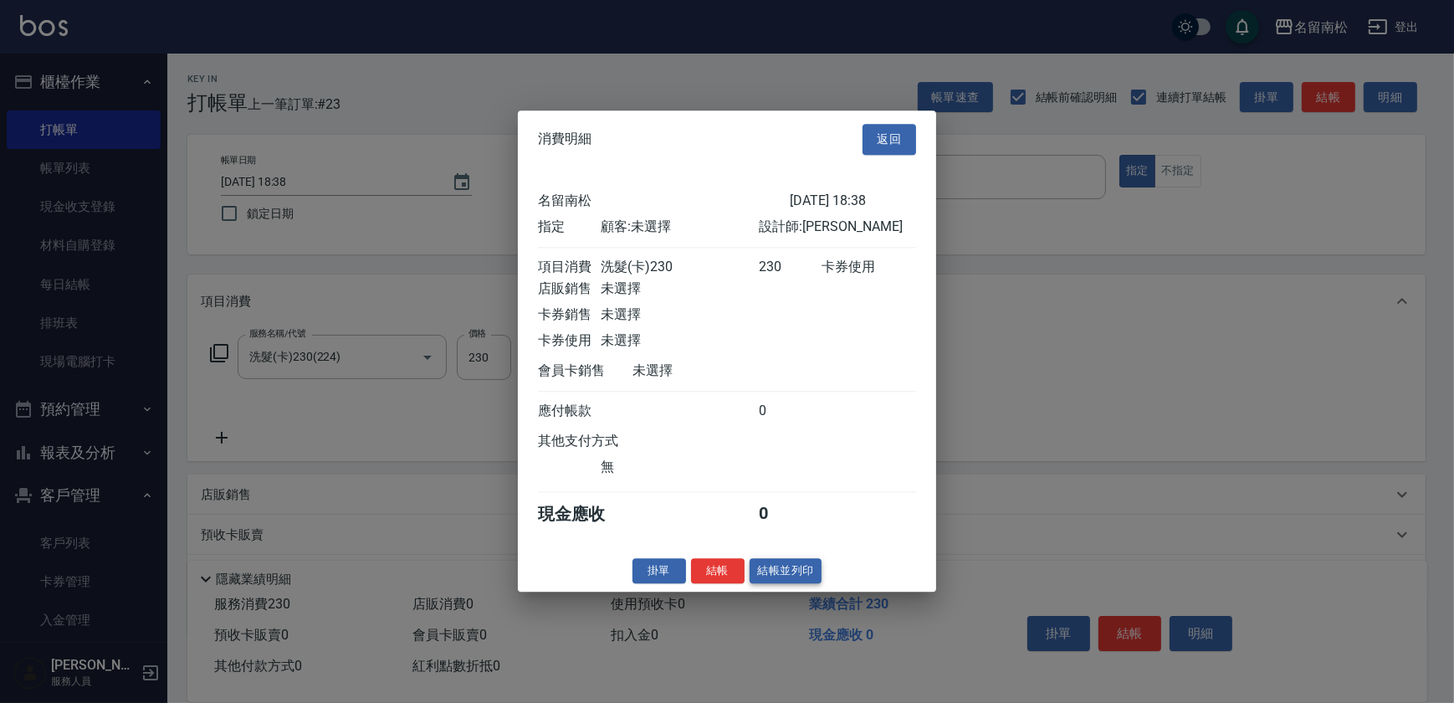
click at [785, 570] on button "結帳並列印" at bounding box center [785, 571] width 73 height 26
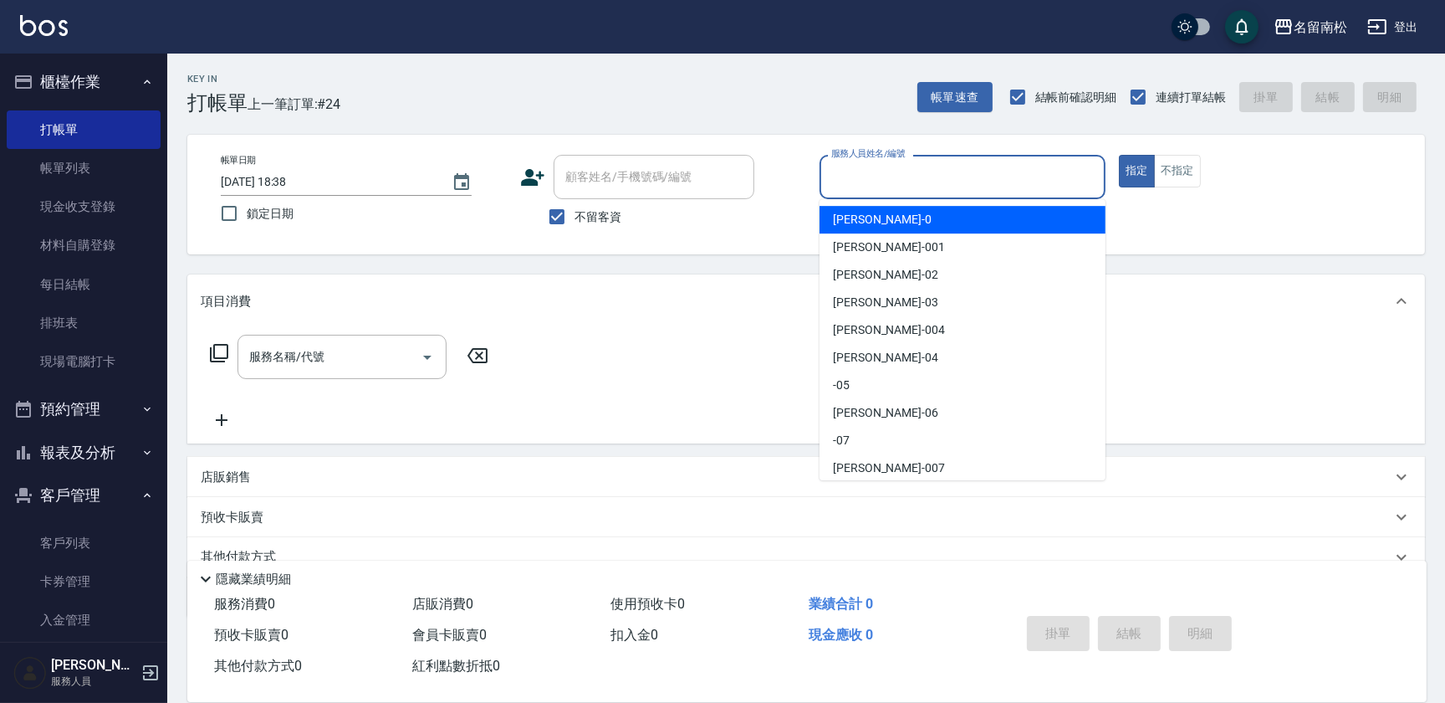
click at [995, 180] on input "服務人員姓名/編號" at bounding box center [962, 176] width 271 height 29
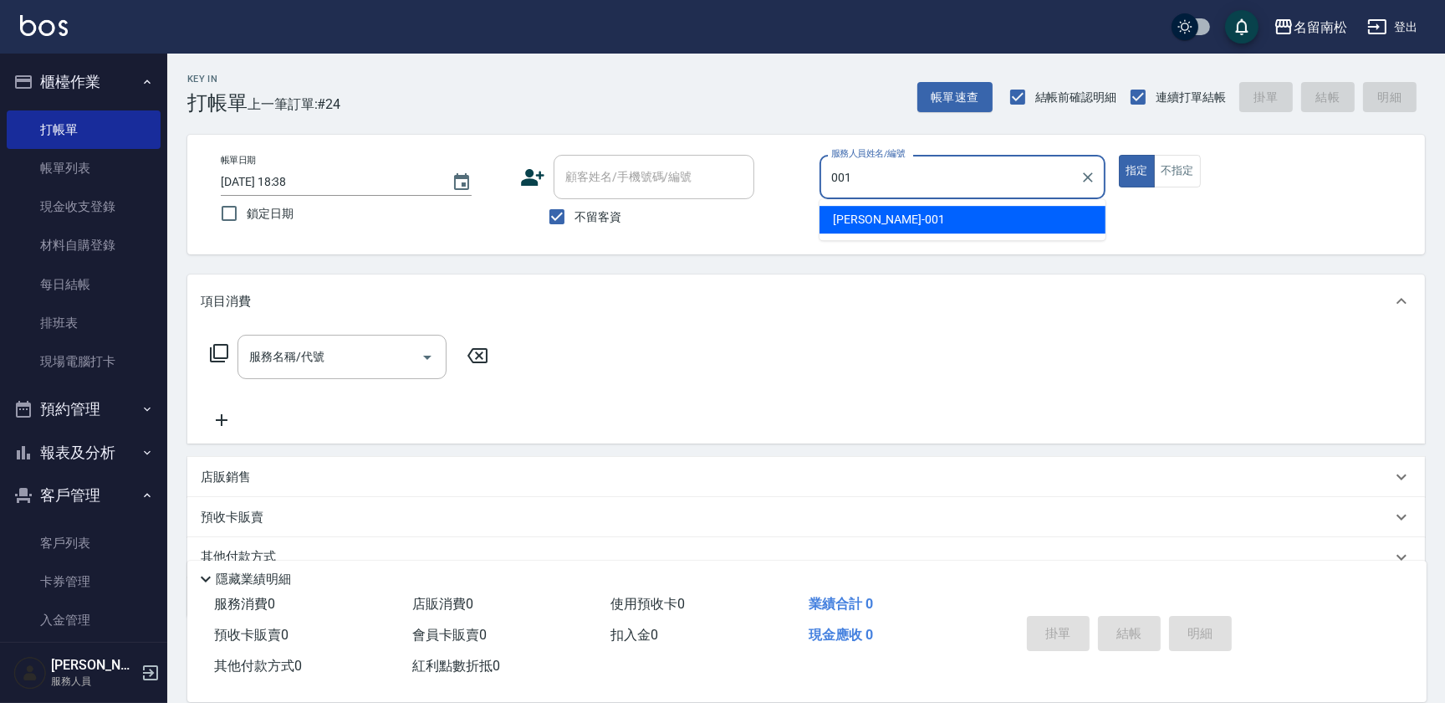
type input "林正雪-001"
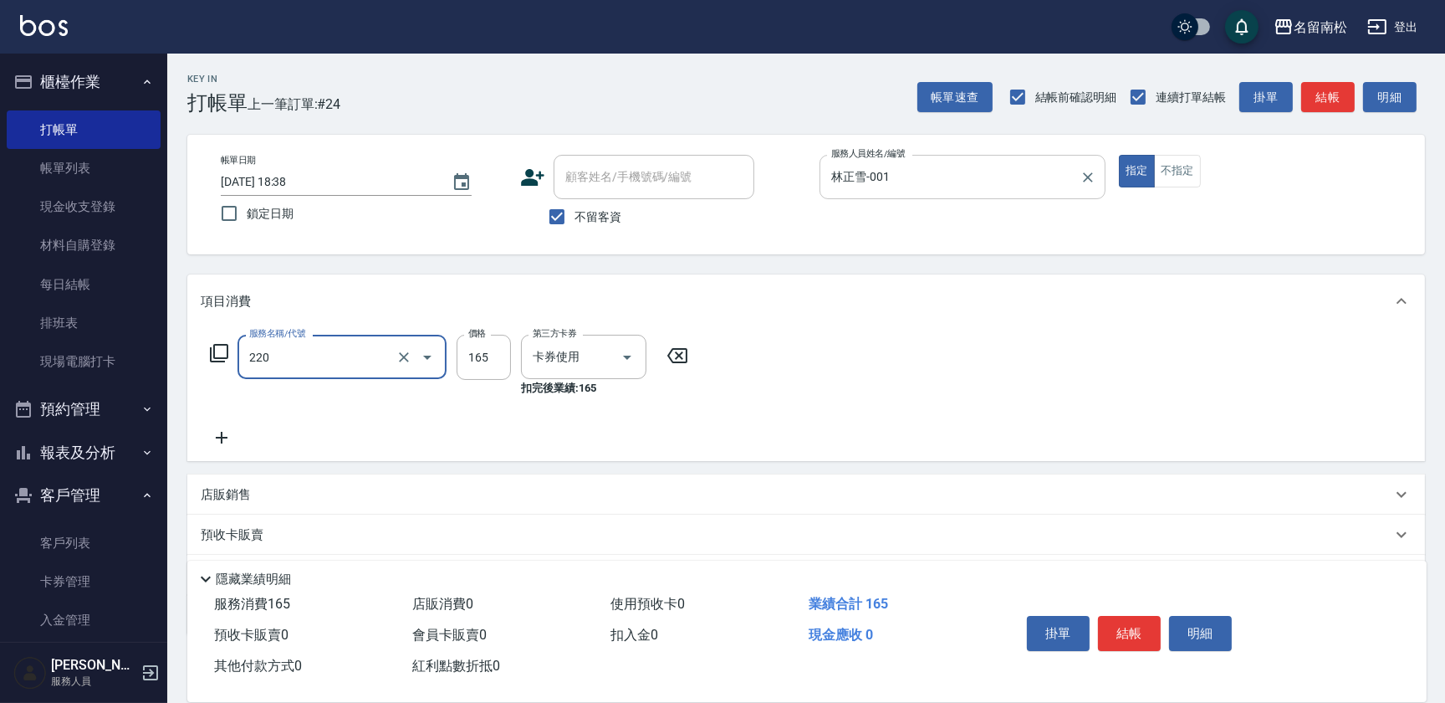
type input "洗髮卡券(165)(220)"
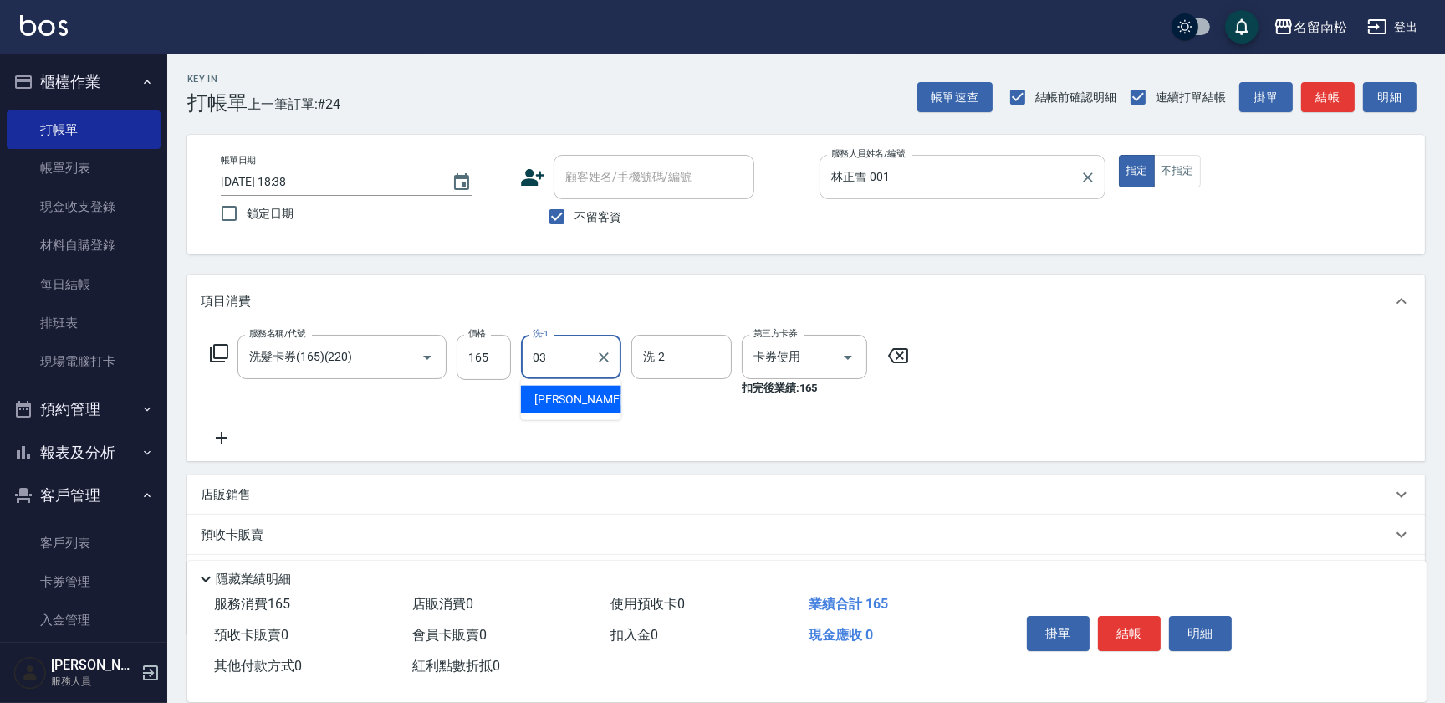
type input "[PERSON_NAME]-03"
click at [1208, 638] on button "明細" at bounding box center [1200, 633] width 63 height 35
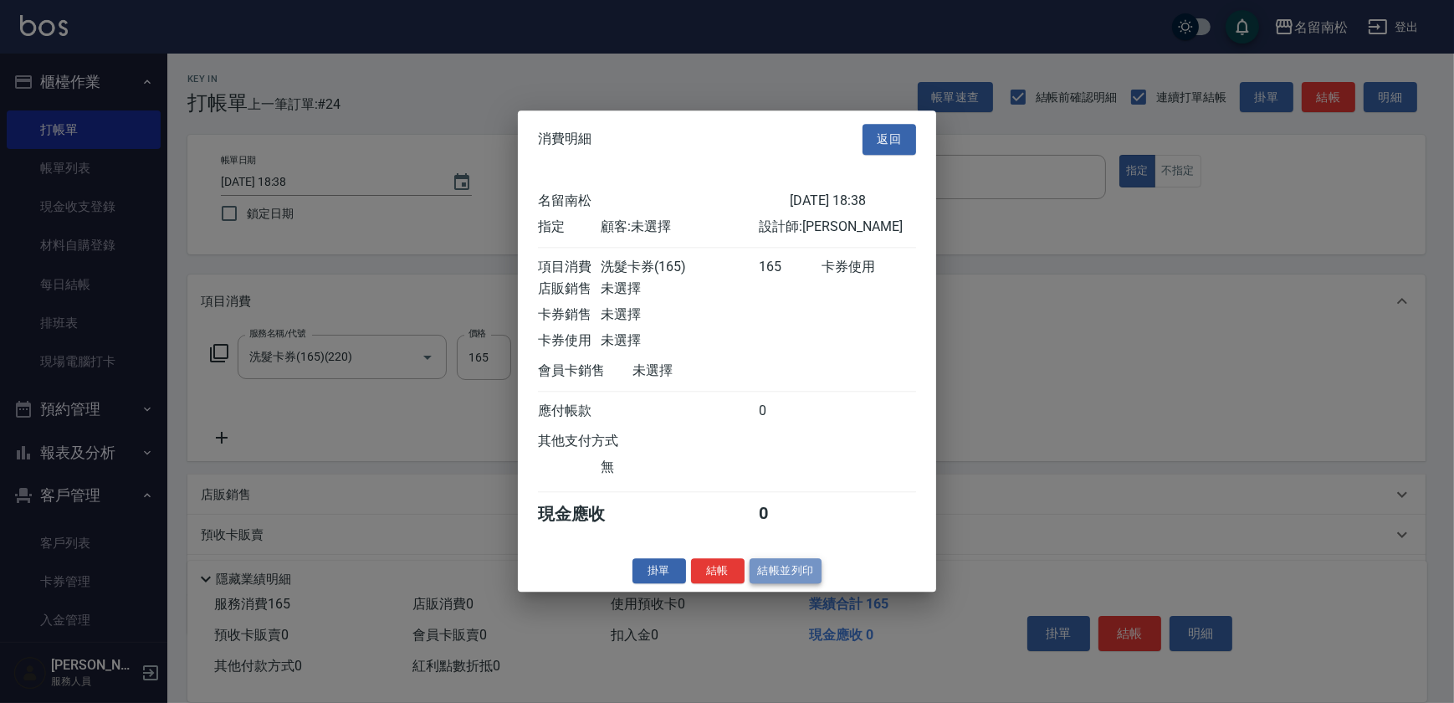
click at [779, 571] on button "結帳並列印" at bounding box center [785, 571] width 73 height 26
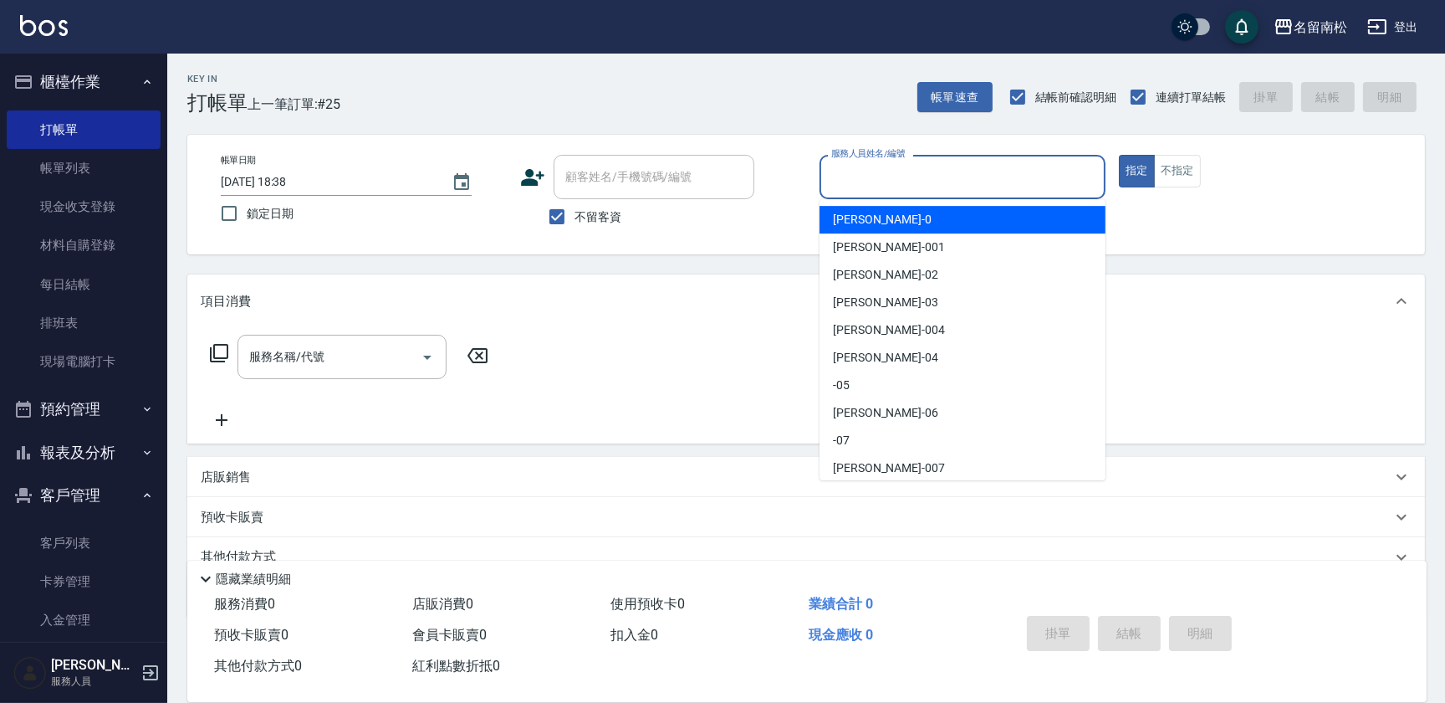
click at [962, 188] on input "服務人員姓名/編號" at bounding box center [962, 176] width 271 height 29
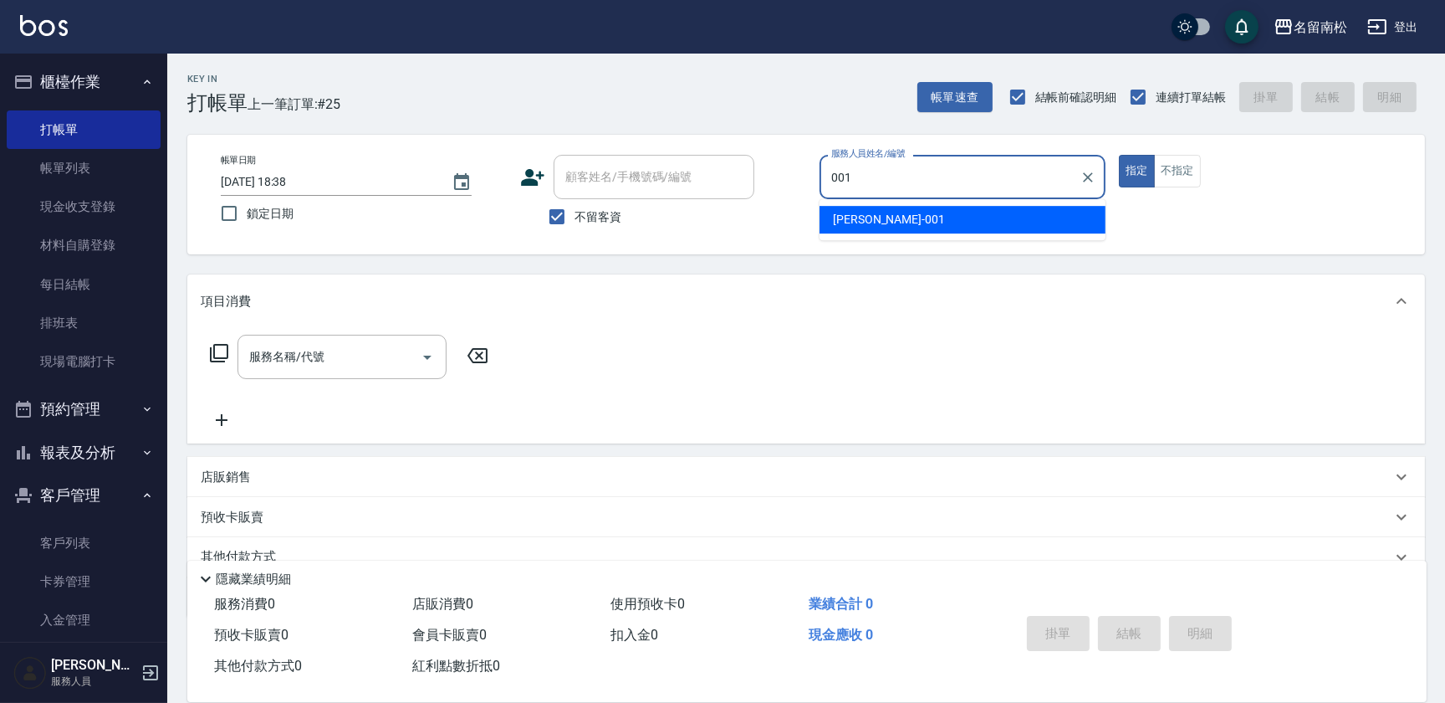
type input "林正雪-001"
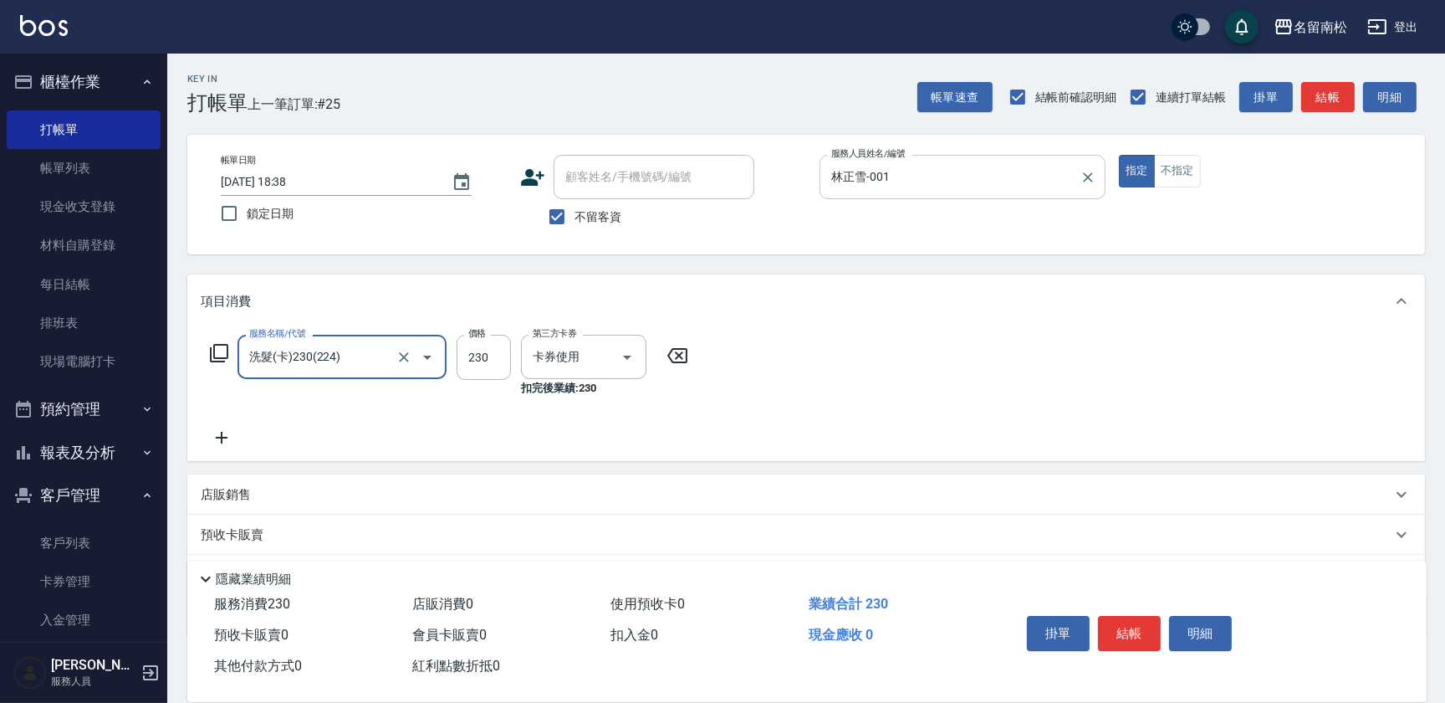
type input "洗髮(卡)230(224)"
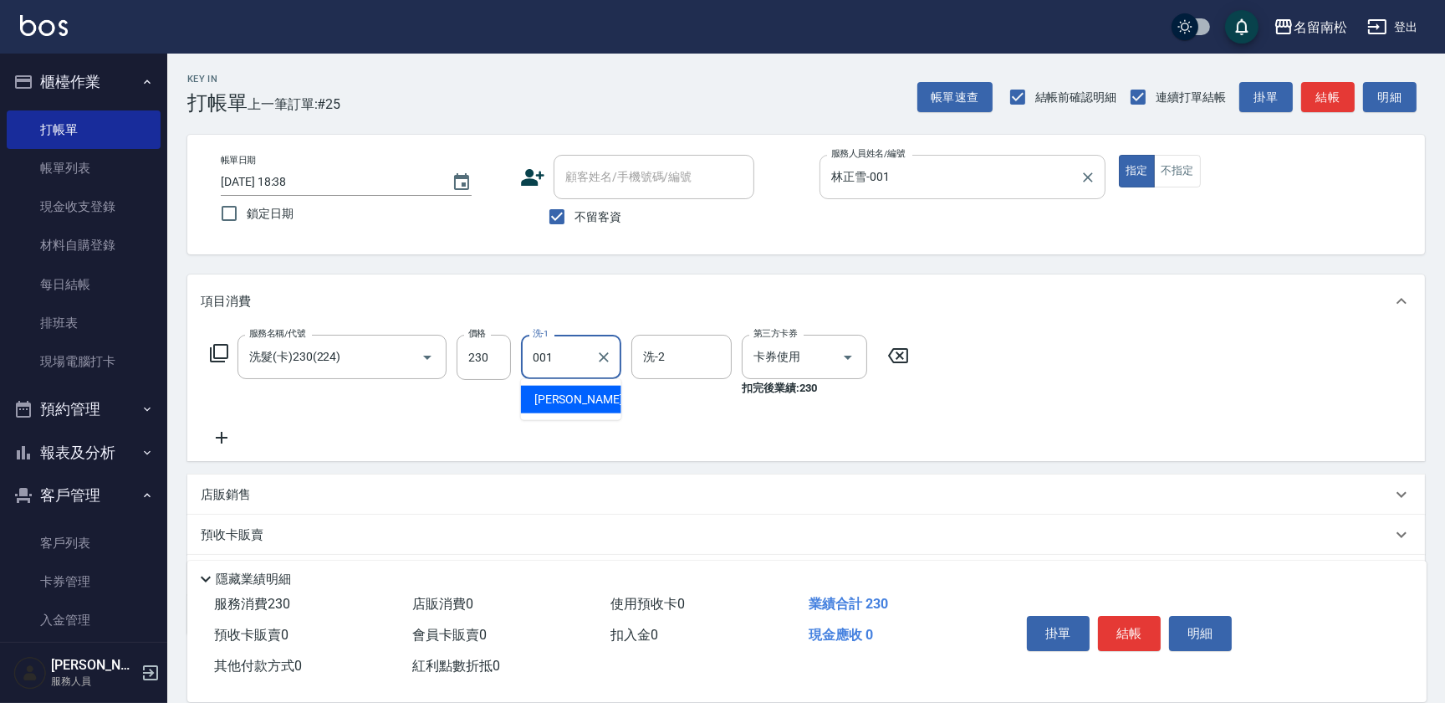
type input "林正雪-001"
click at [1187, 626] on button "明細" at bounding box center [1200, 633] width 63 height 35
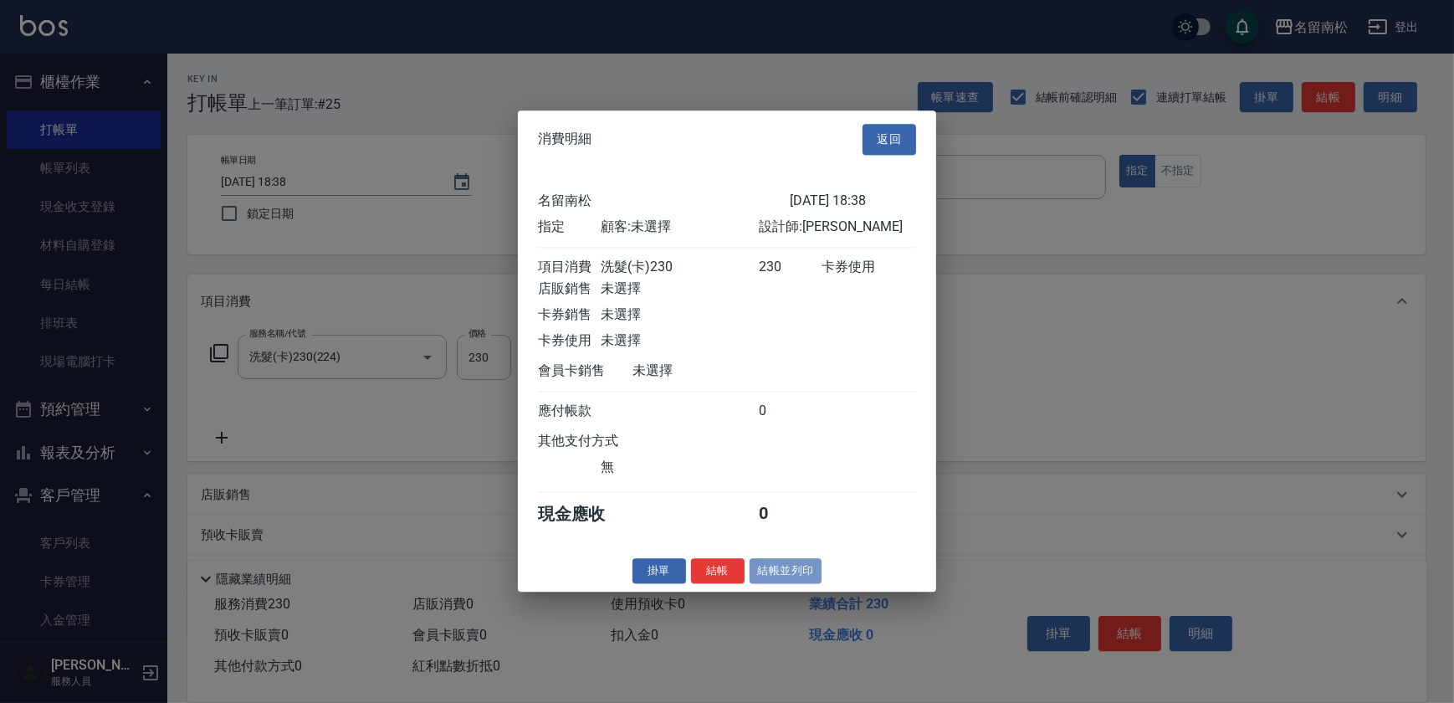
click at [785, 567] on button "結帳並列印" at bounding box center [785, 571] width 73 height 26
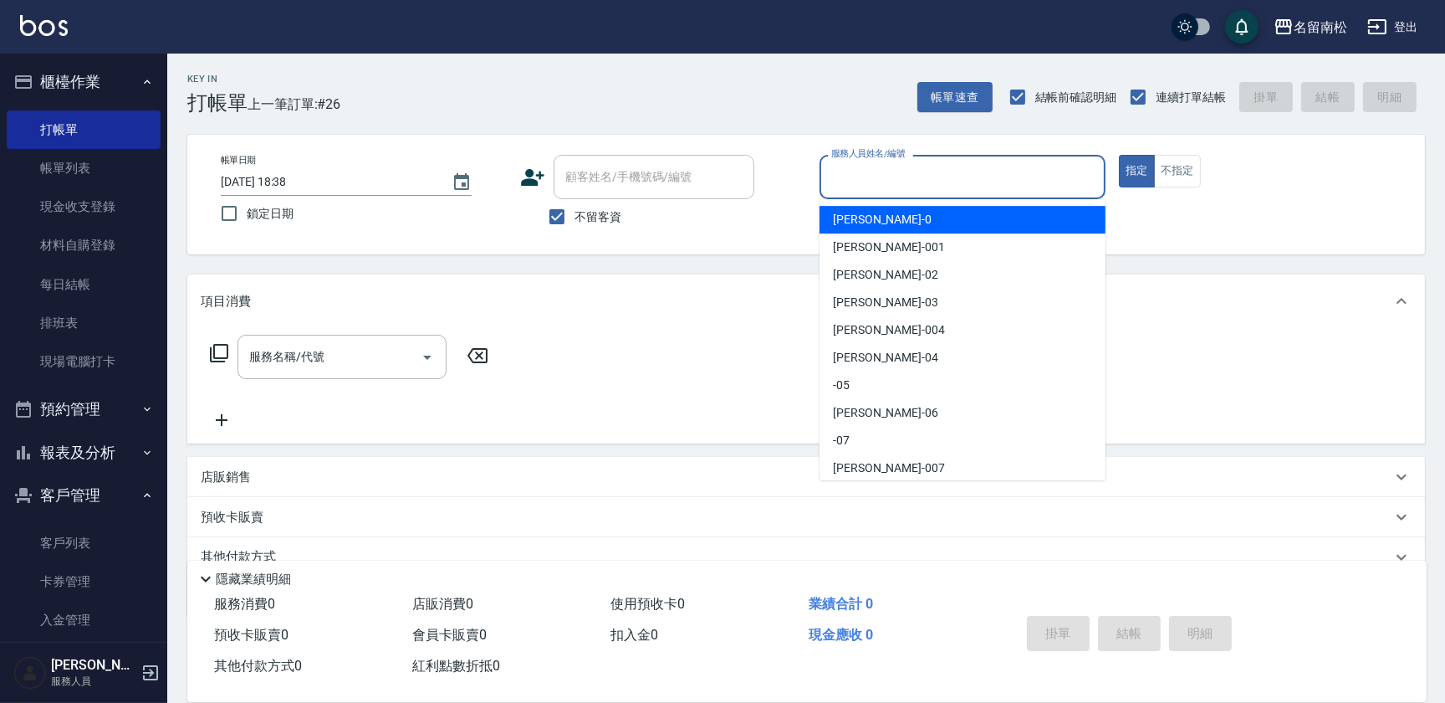
click at [974, 176] on input "服務人員姓名/編號" at bounding box center [962, 176] width 271 height 29
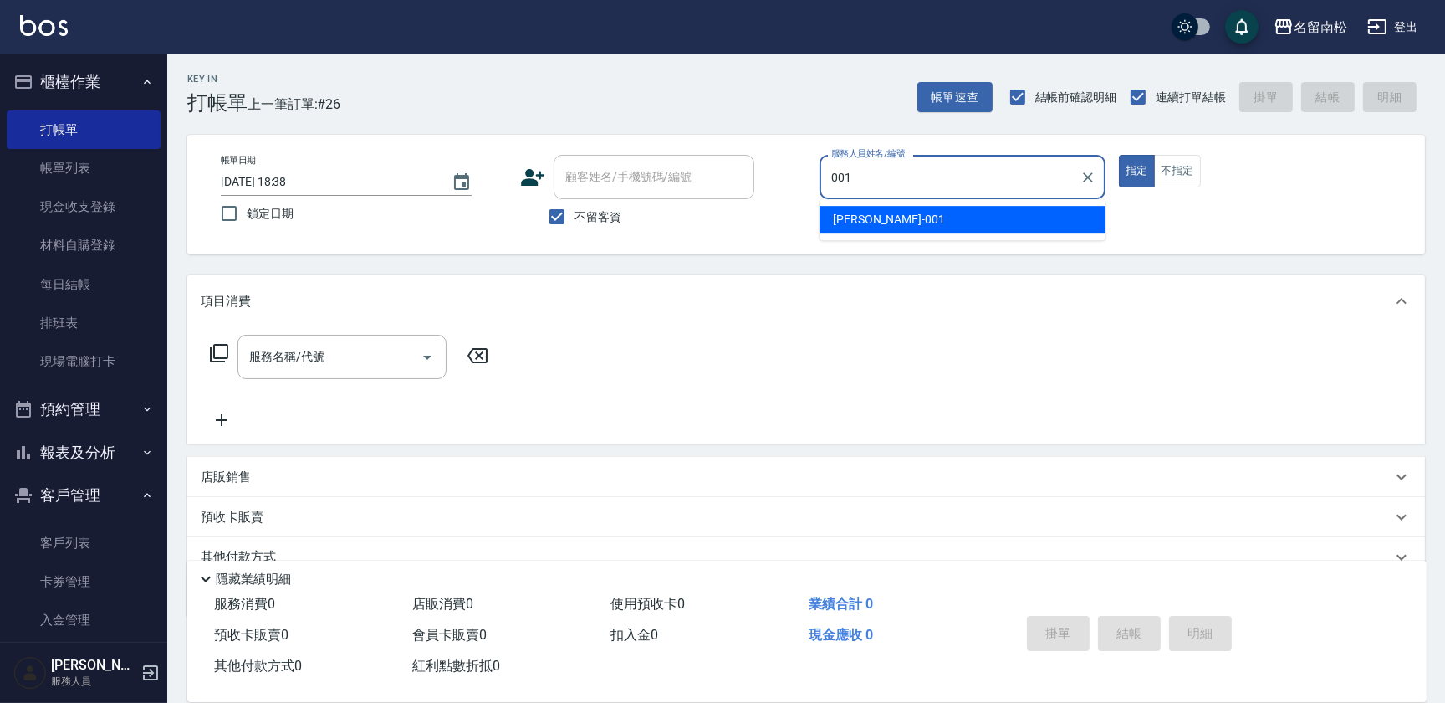
type input "林正雪-001"
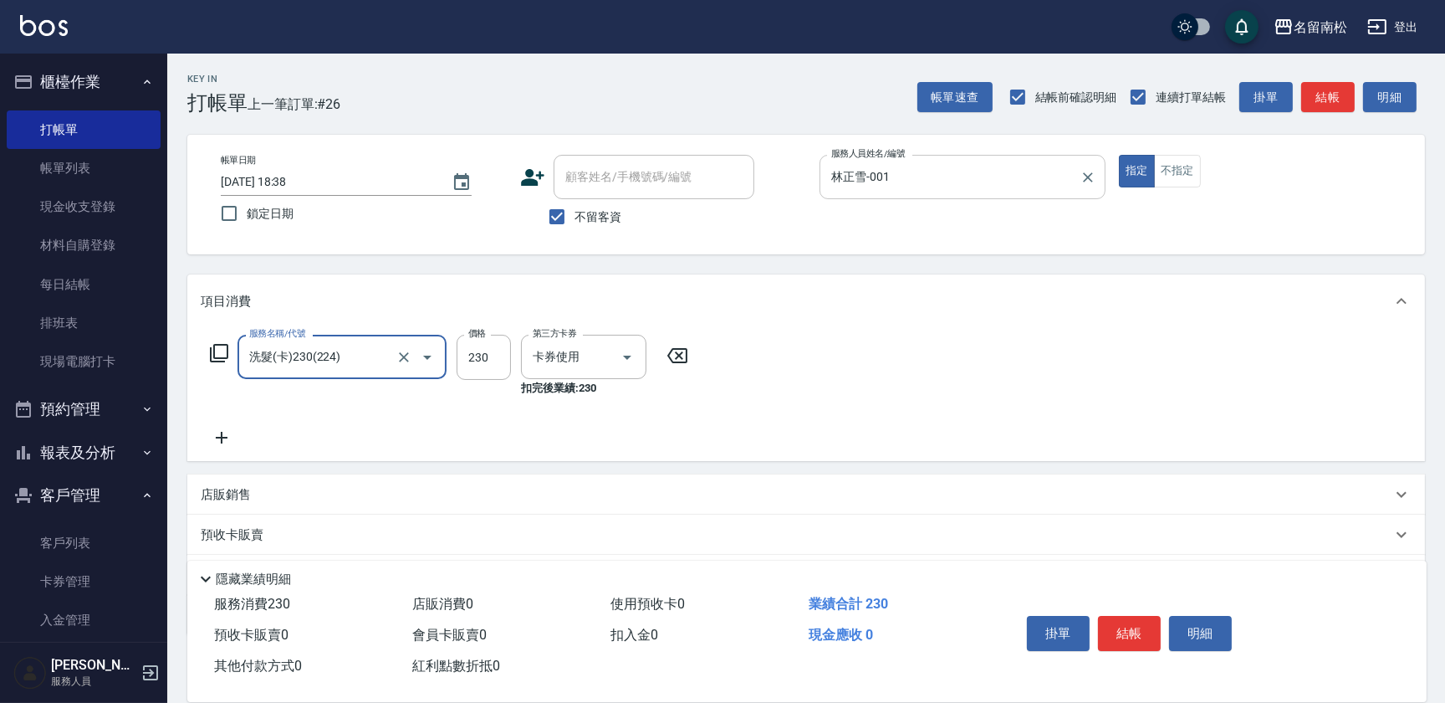
type input "洗髮(卡)230(224)"
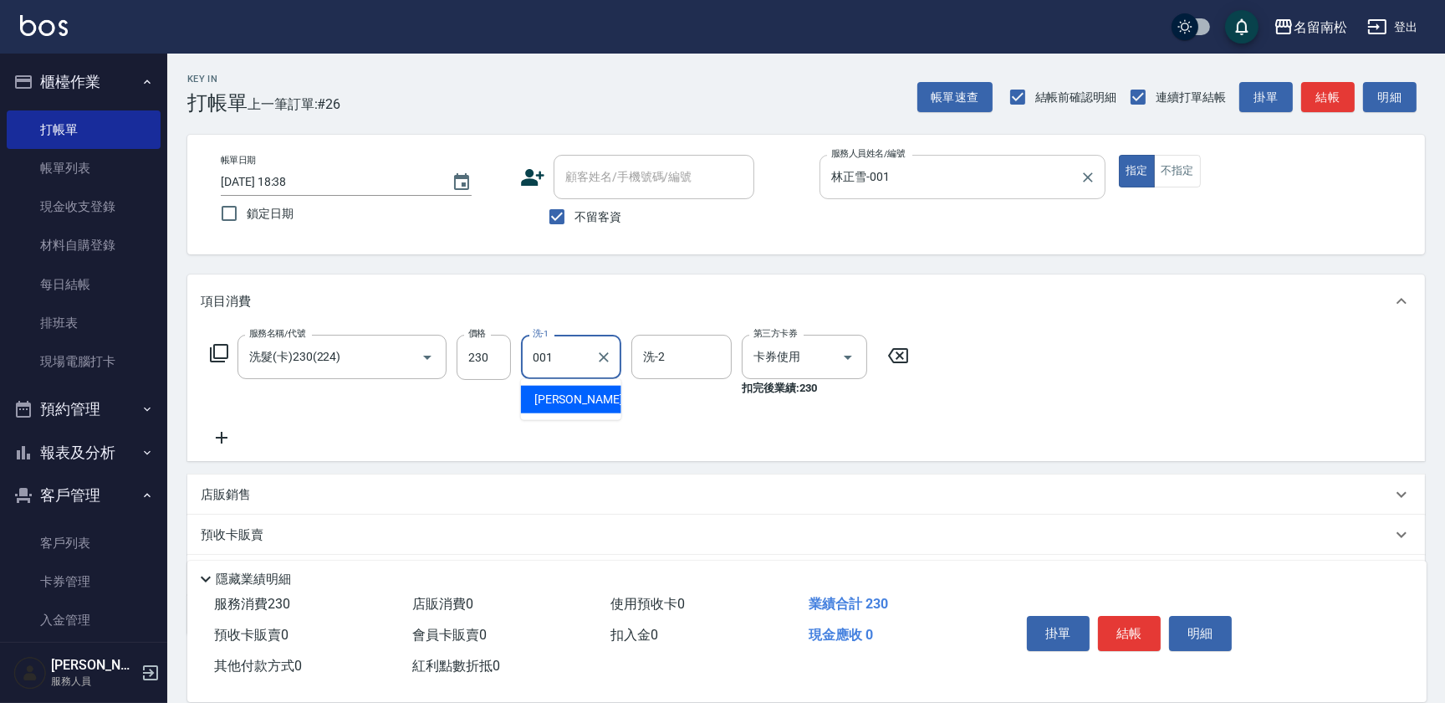
type input "林正雪-001"
click at [1200, 632] on button "明細" at bounding box center [1200, 633] width 63 height 35
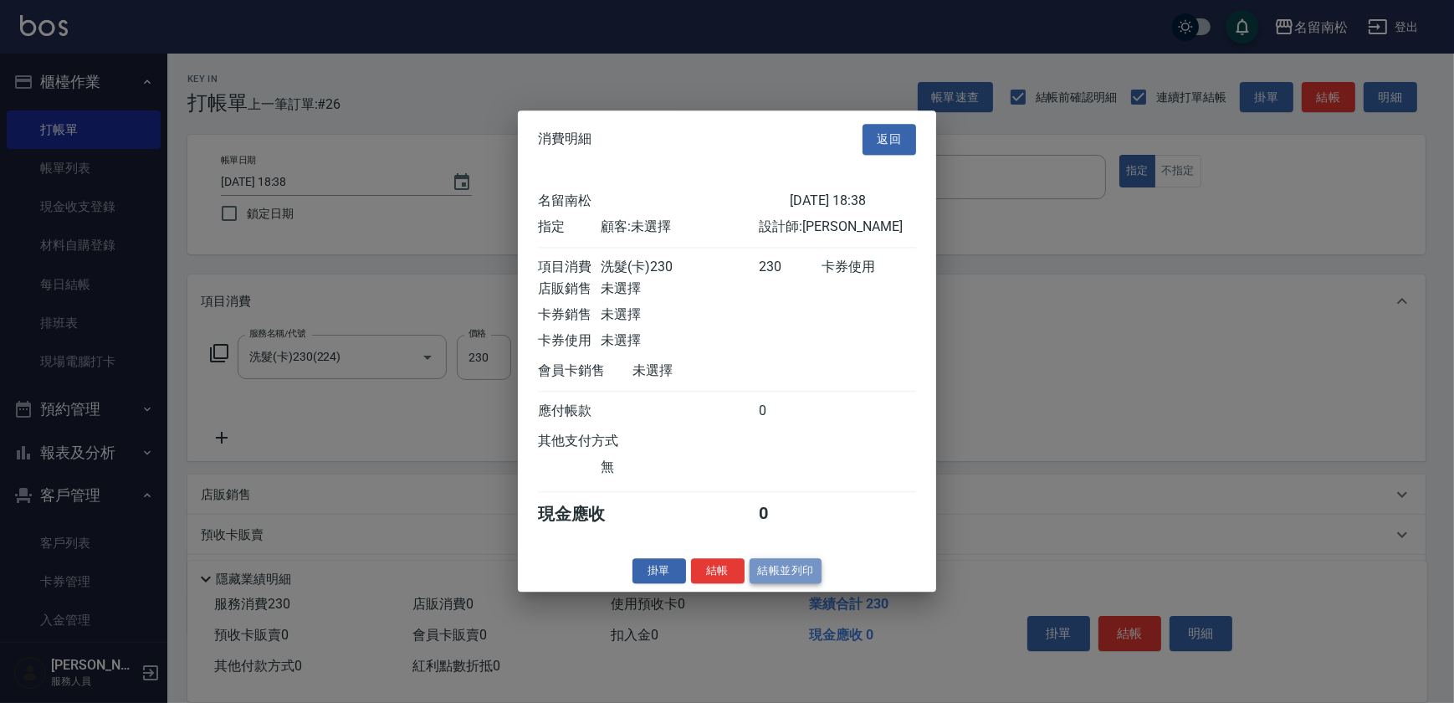
click at [770, 584] on button "結帳並列印" at bounding box center [785, 571] width 73 height 26
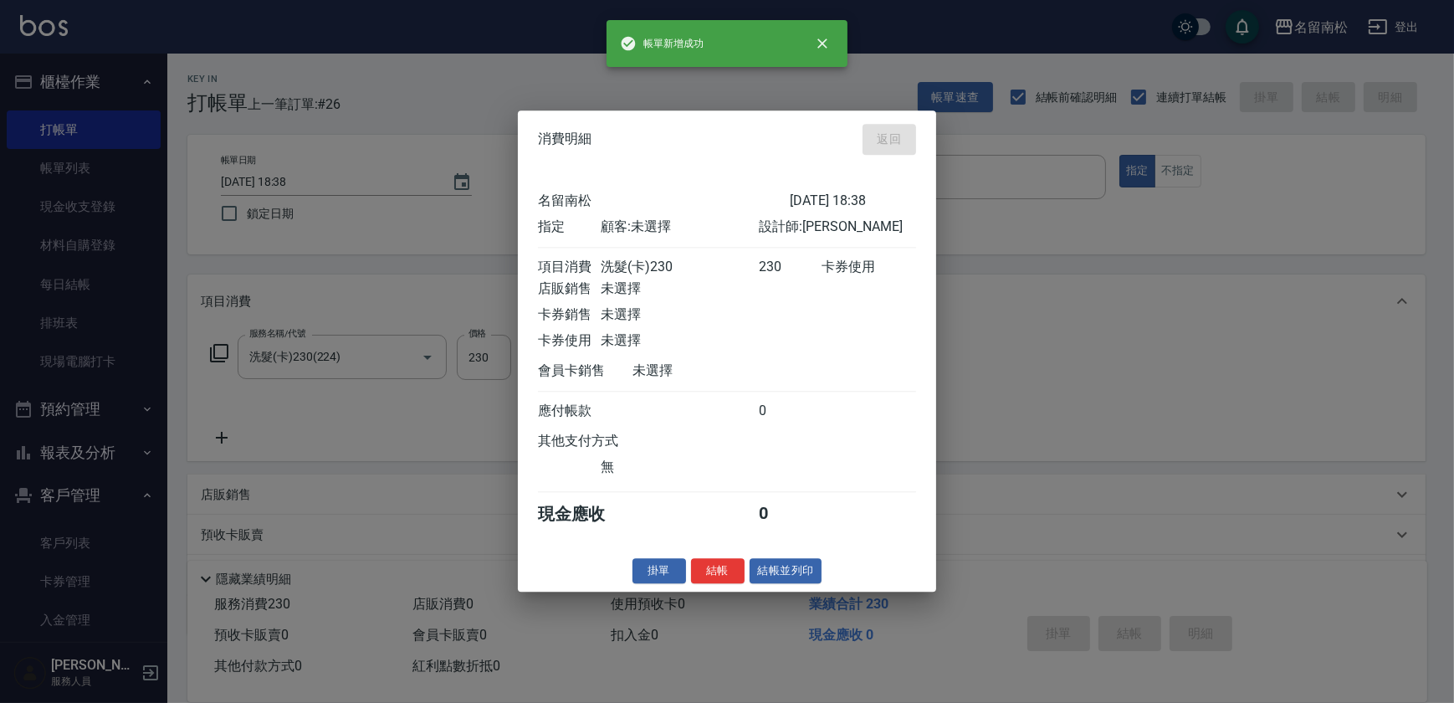
type input "[DATE] 18:39"
